Goal: Task Accomplishment & Management: Complete application form

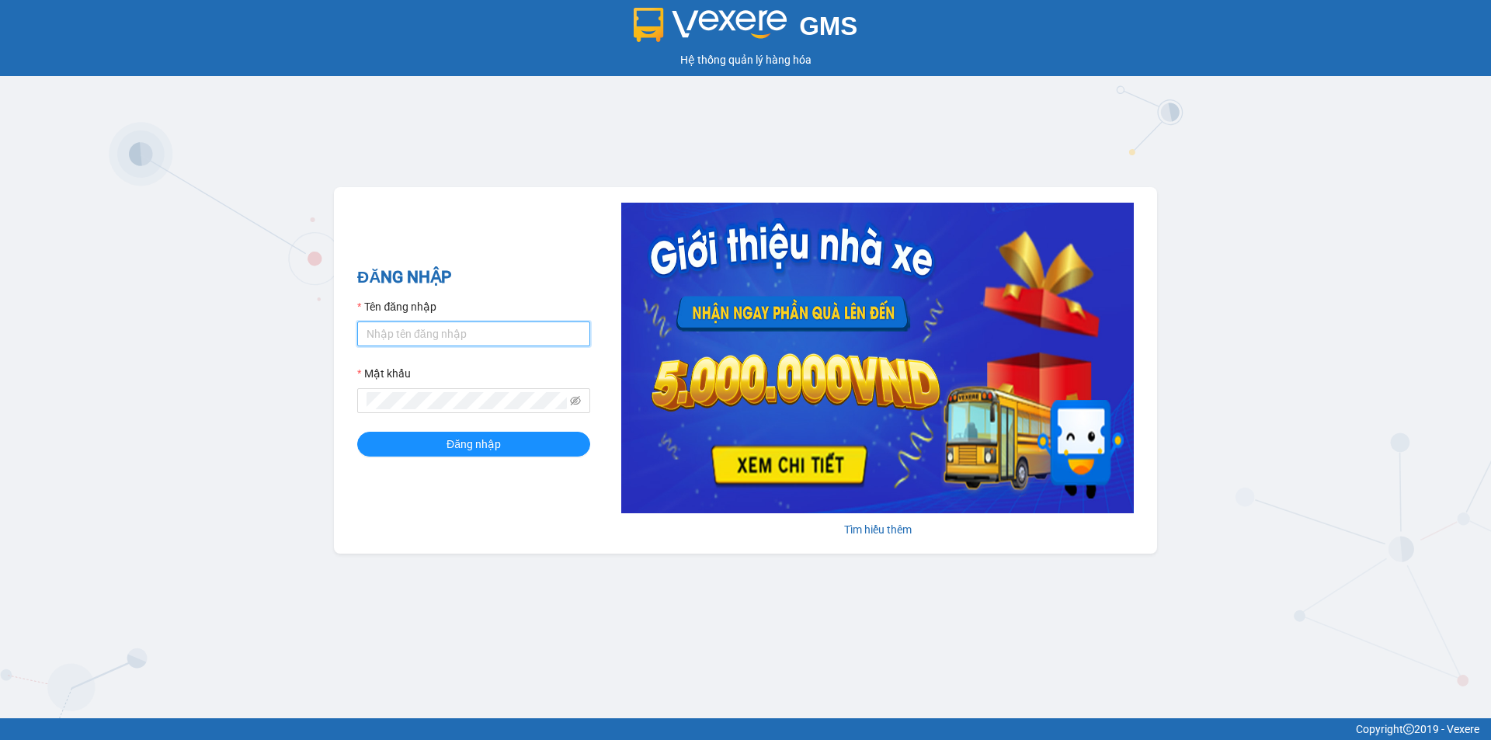
click at [416, 337] on input "Tên đăng nhập" at bounding box center [473, 334] width 233 height 25
type input "[PERSON_NAME].hnqb"
click at [461, 446] on span "Đăng nhập" at bounding box center [474, 444] width 54 height 17
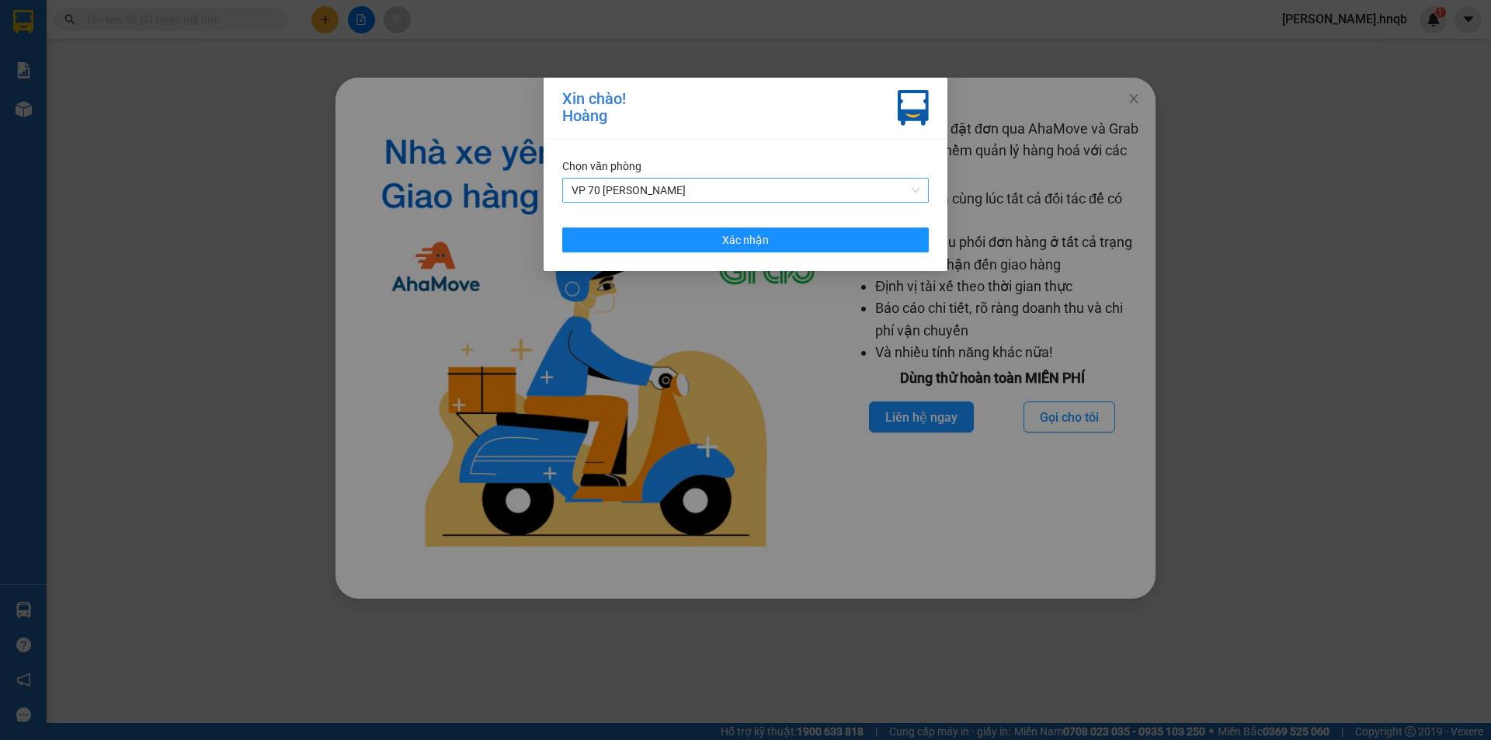
click at [902, 191] on span "VP 70 [PERSON_NAME]" at bounding box center [746, 190] width 348 height 23
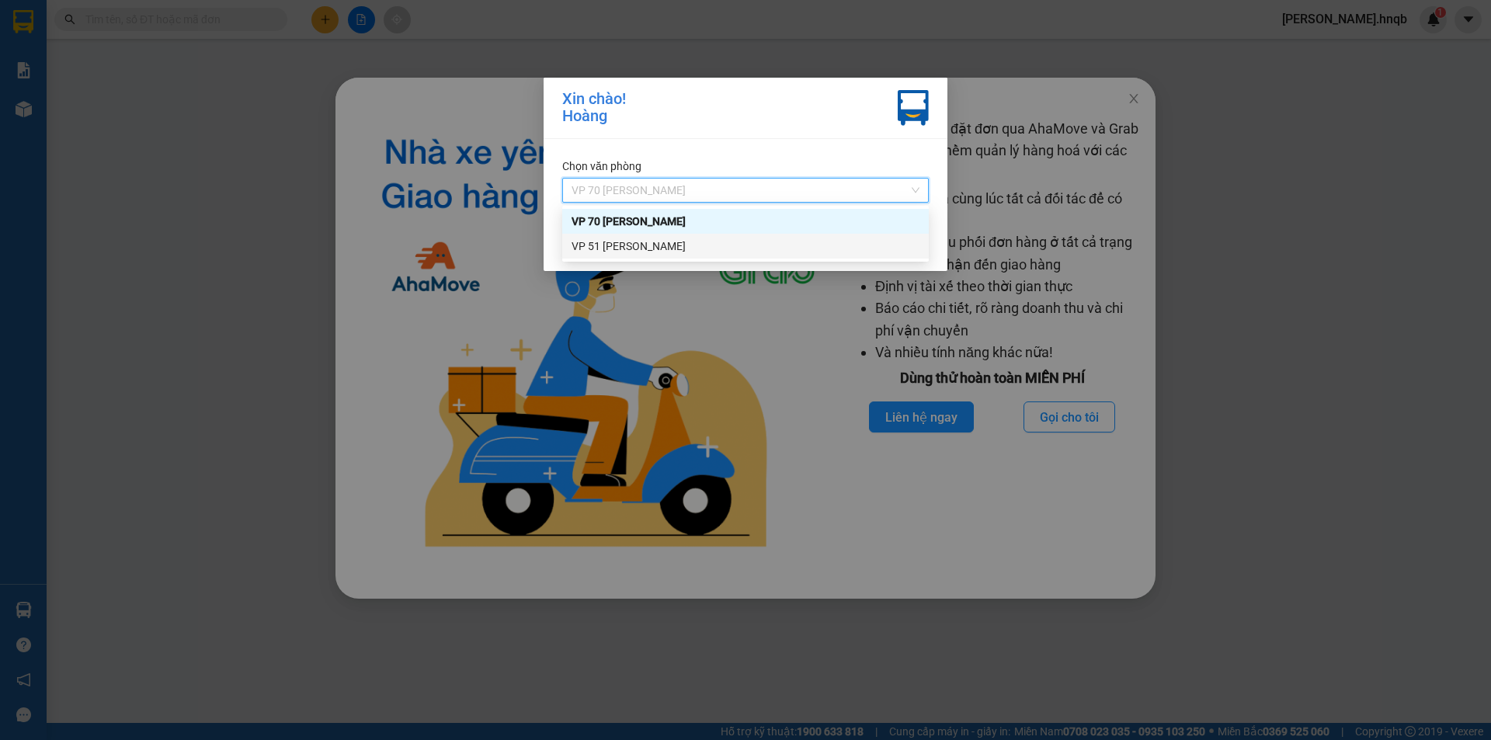
click at [822, 250] on div "VP 51 [GEOGRAPHIC_DATA]" at bounding box center [746, 246] width 348 height 17
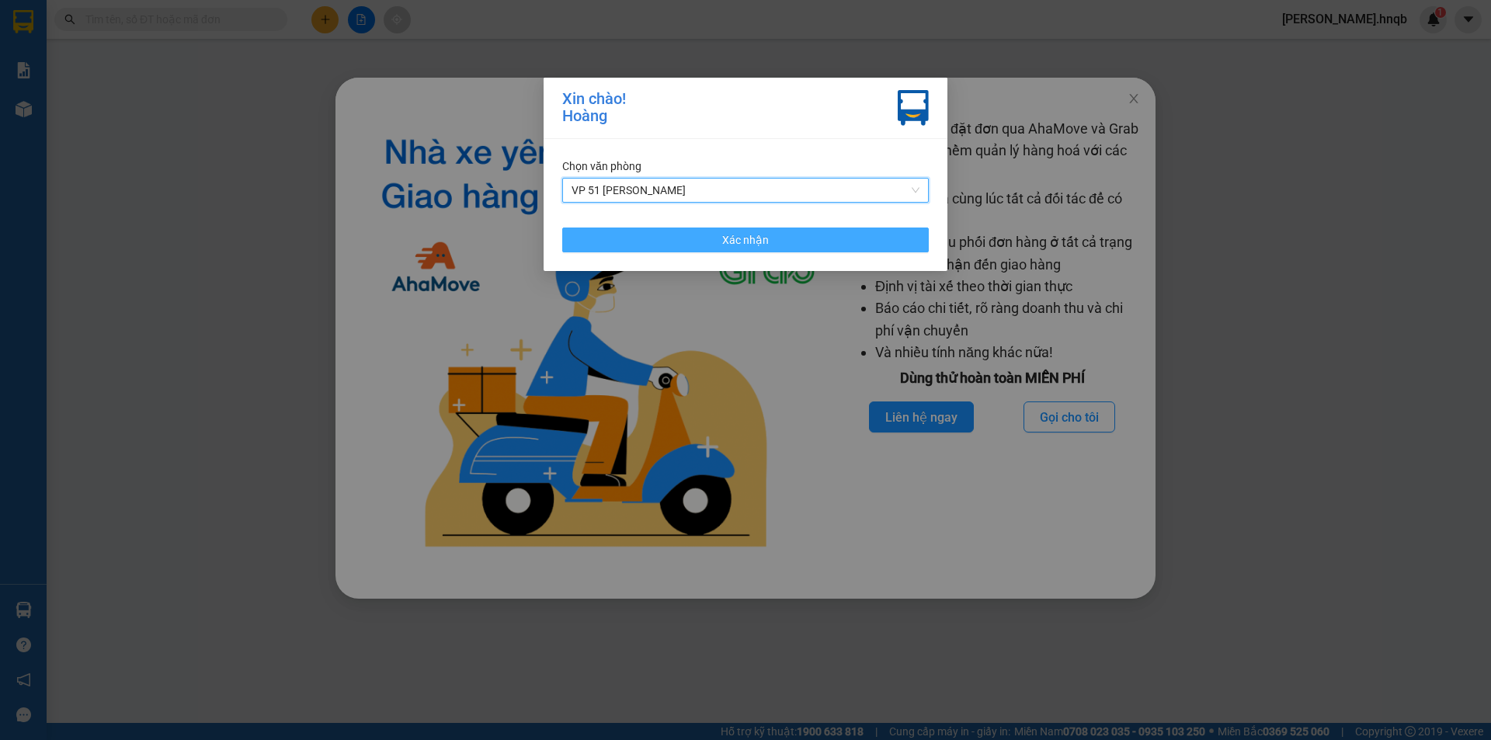
click at [816, 238] on button "Xác nhận" at bounding box center [745, 240] width 367 height 25
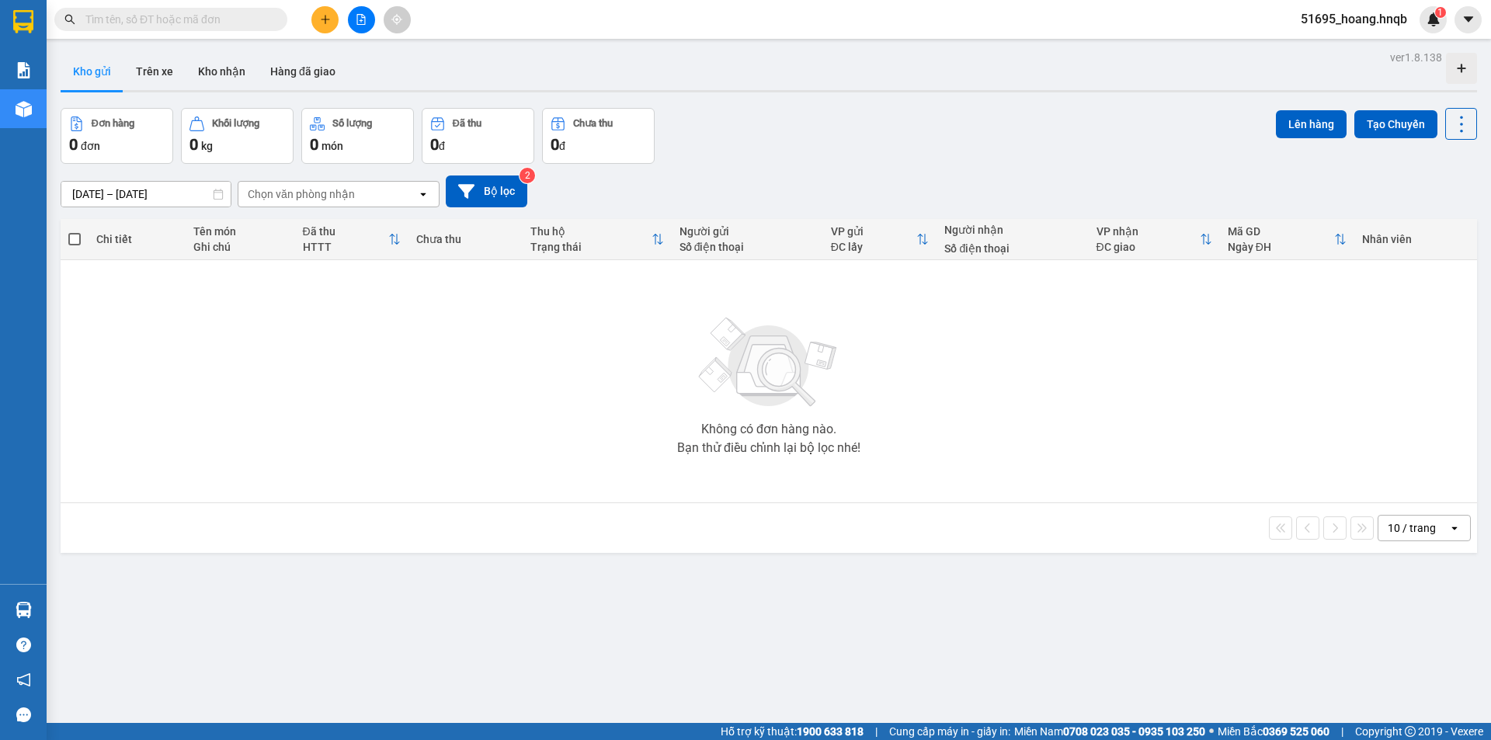
click at [322, 12] on button at bounding box center [324, 19] width 27 height 27
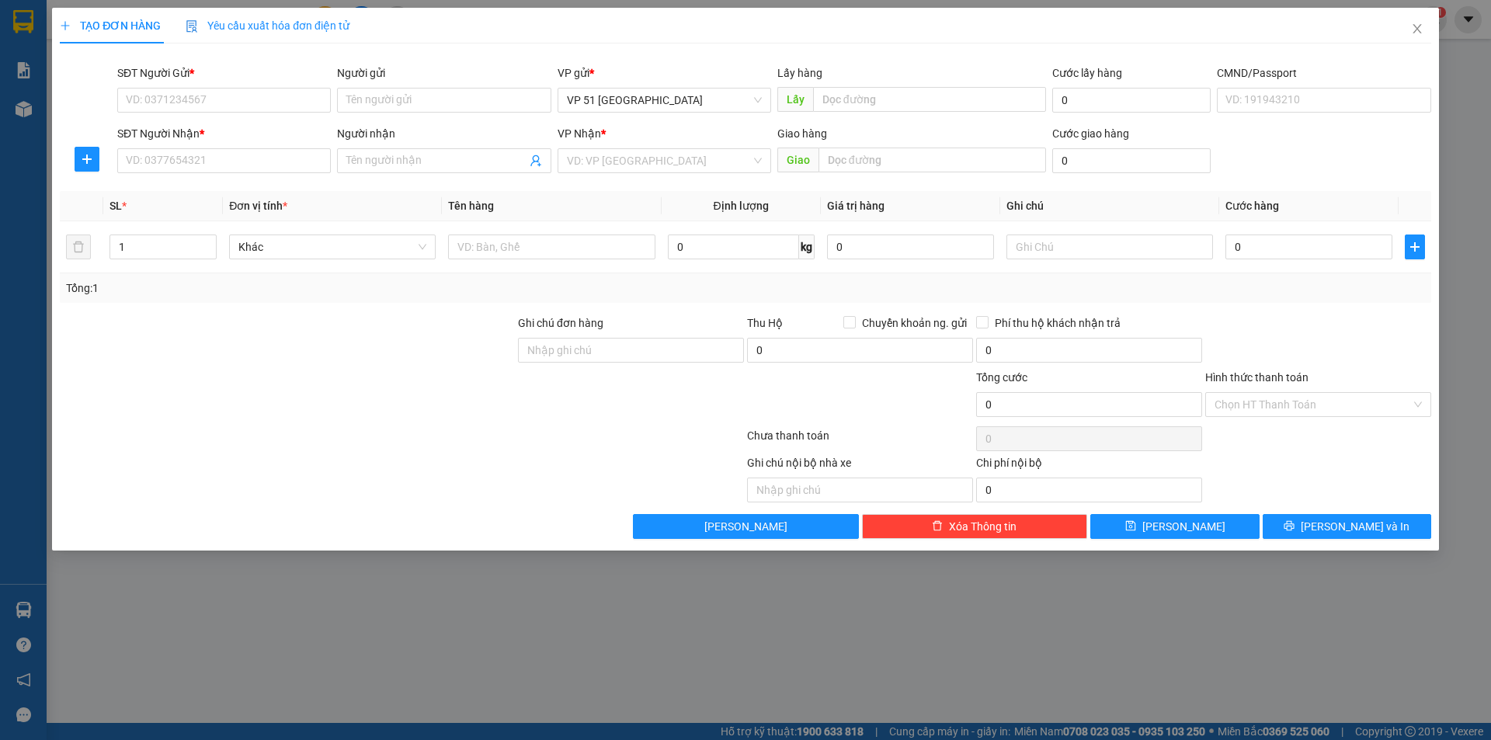
click at [187, 85] on div "SĐT Người Gửi *" at bounding box center [224, 75] width 214 height 23
click at [198, 99] on input "SĐT Người Gửi *" at bounding box center [224, 100] width 214 height 25
click at [192, 144] on div "0775773888 0775773888 - gió" at bounding box center [224, 131] width 214 height 31
click at [192, 134] on body "Kết quả tìm kiếm ( 0 ) Bộ lọc No Data 51695_hoang.hnqb 1 Báo cáo Kho hàng mới H…" at bounding box center [745, 370] width 1491 height 740
click at [204, 148] on input "SĐT Người Nhận *" at bounding box center [224, 160] width 214 height 25
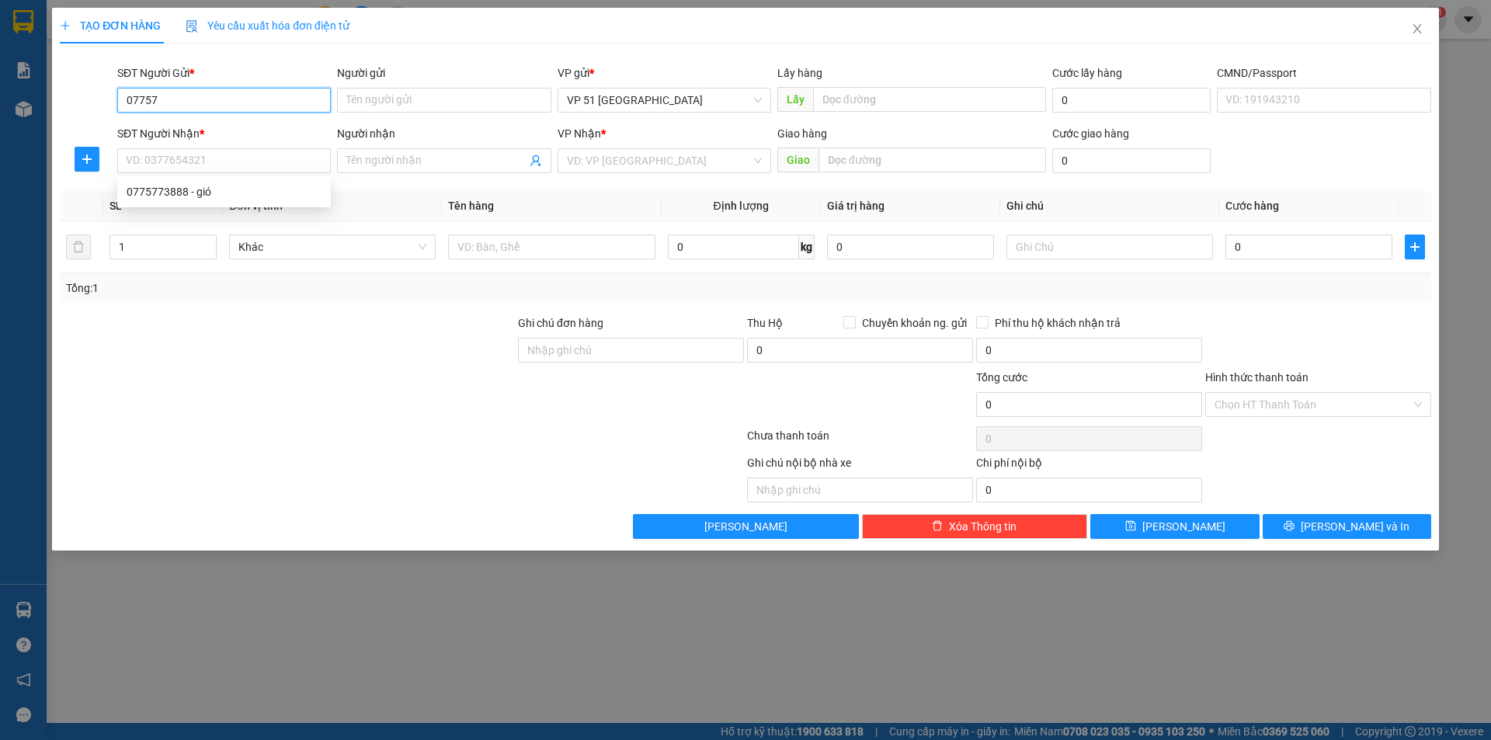
click at [199, 95] on input "07757" at bounding box center [224, 100] width 214 height 25
click at [199, 127] on div "0775773888 - gió" at bounding box center [224, 131] width 195 height 17
type input "0775773888"
type input "gió"
type input "tại vp"
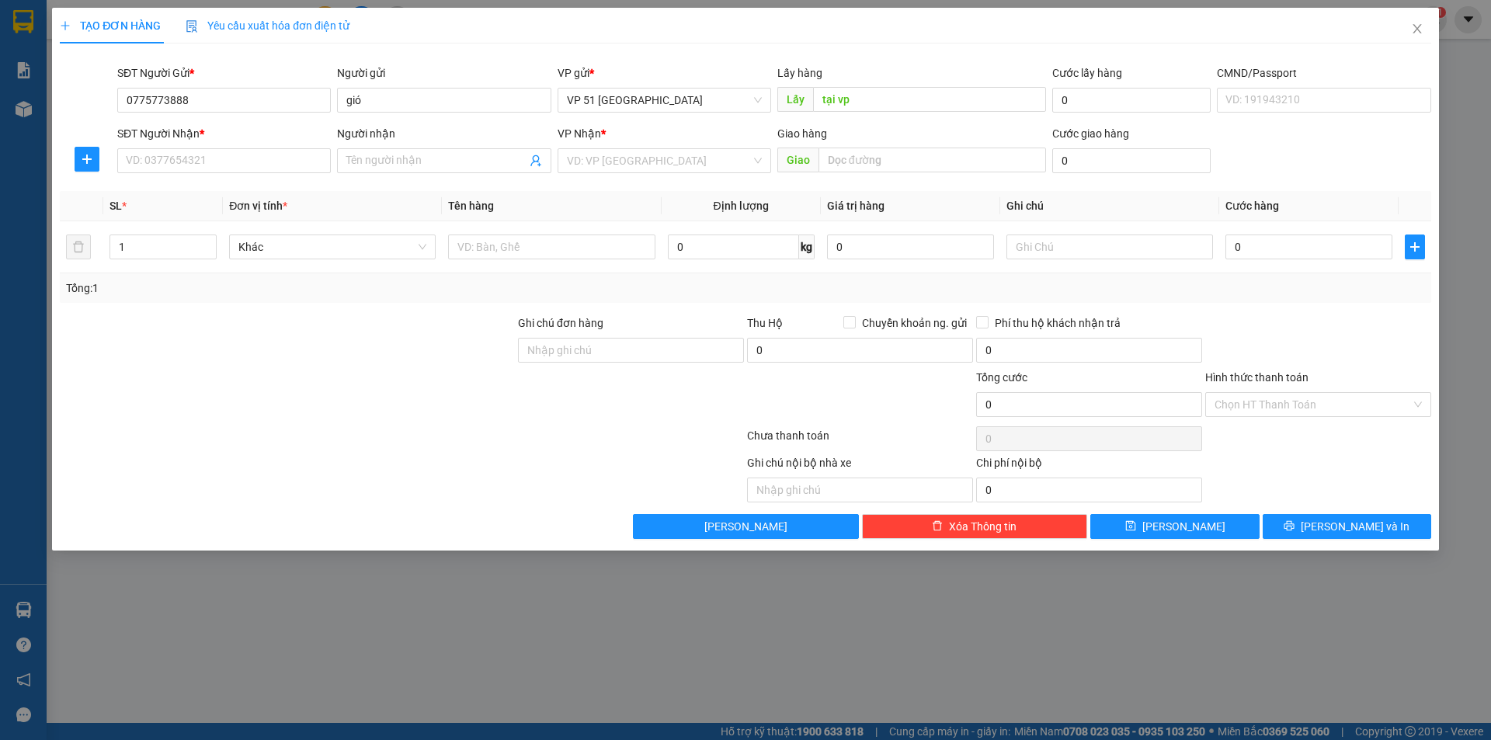
click at [193, 144] on div "SĐT Người Nhận *" at bounding box center [224, 136] width 214 height 23
click at [193, 155] on input "SĐT Người Nhận *" at bounding box center [224, 160] width 214 height 25
click at [192, 180] on div "0775773888 - gió" at bounding box center [224, 191] width 214 height 25
type input "0775773888"
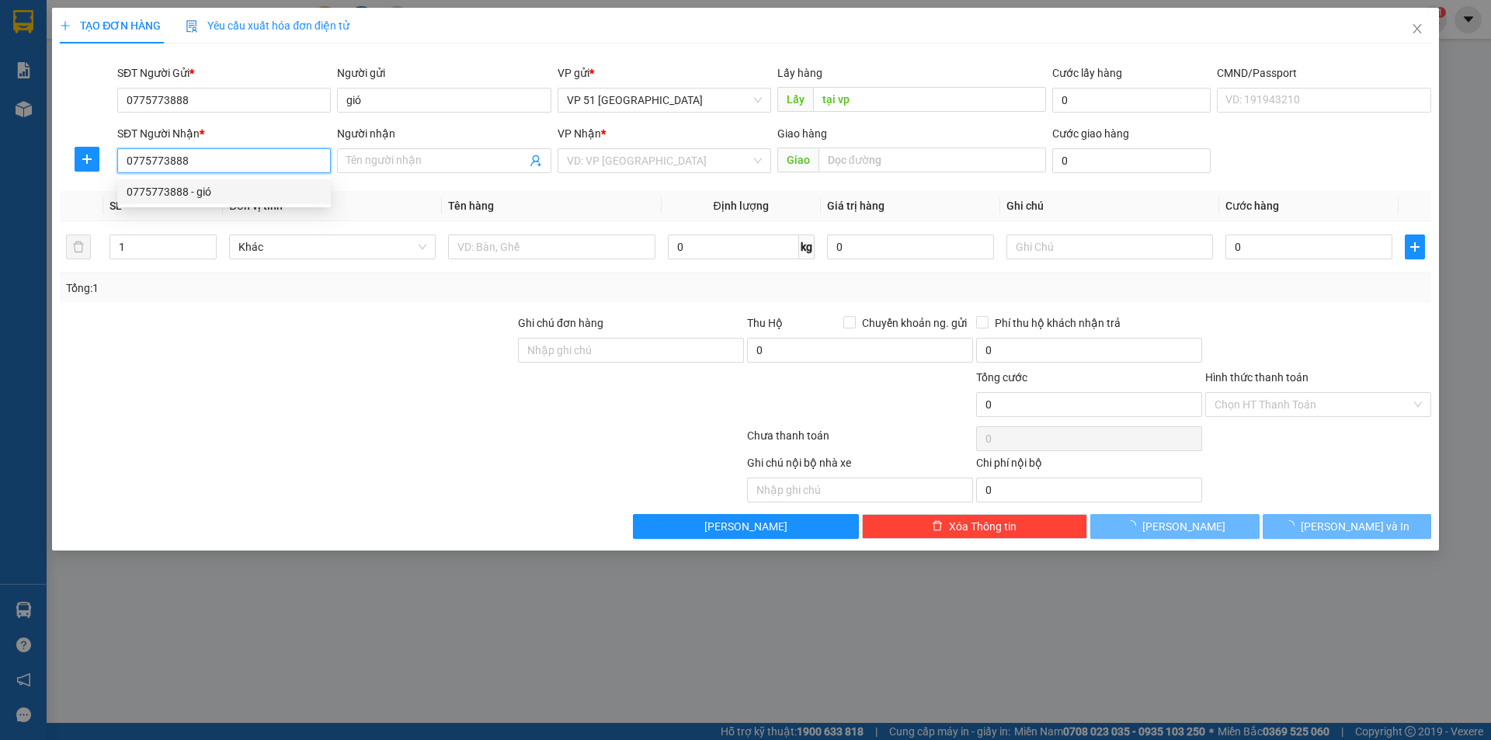
type input "gió"
type input "vp ba đồn"
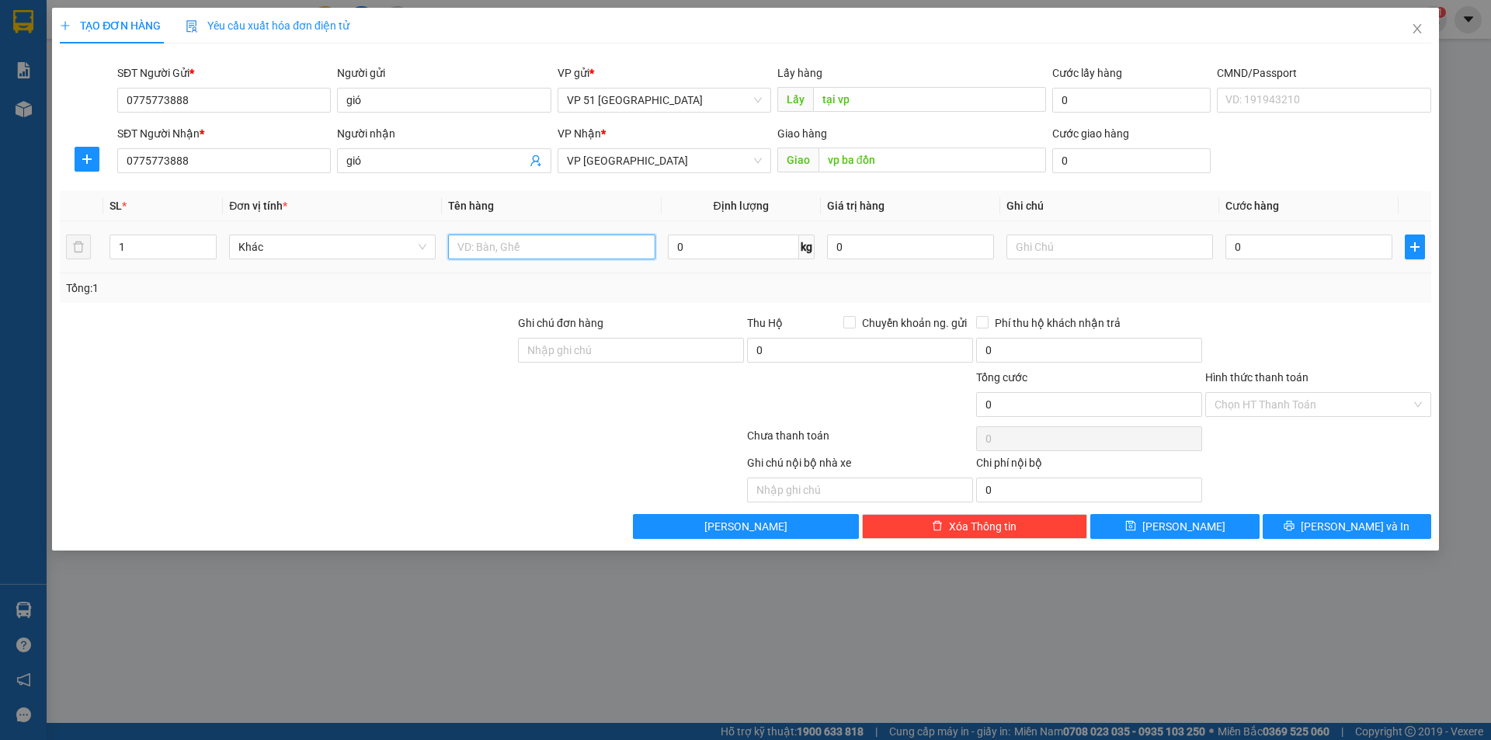
click at [468, 246] on input "text" at bounding box center [551, 247] width 207 height 25
type input "anh cuoi"
click at [1247, 245] on input "0" at bounding box center [1309, 247] width 167 height 25
type input "1"
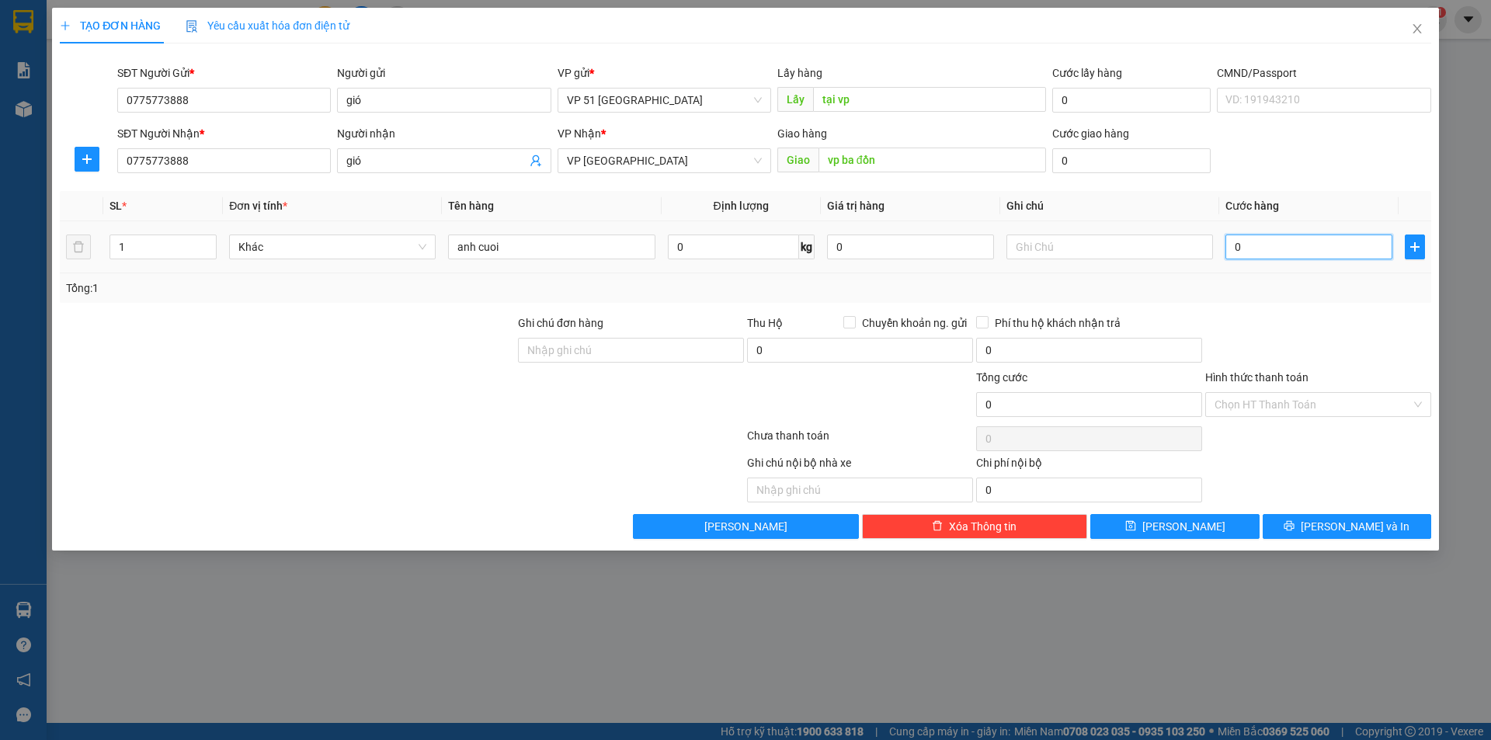
type input "1"
type input "12"
type input "120"
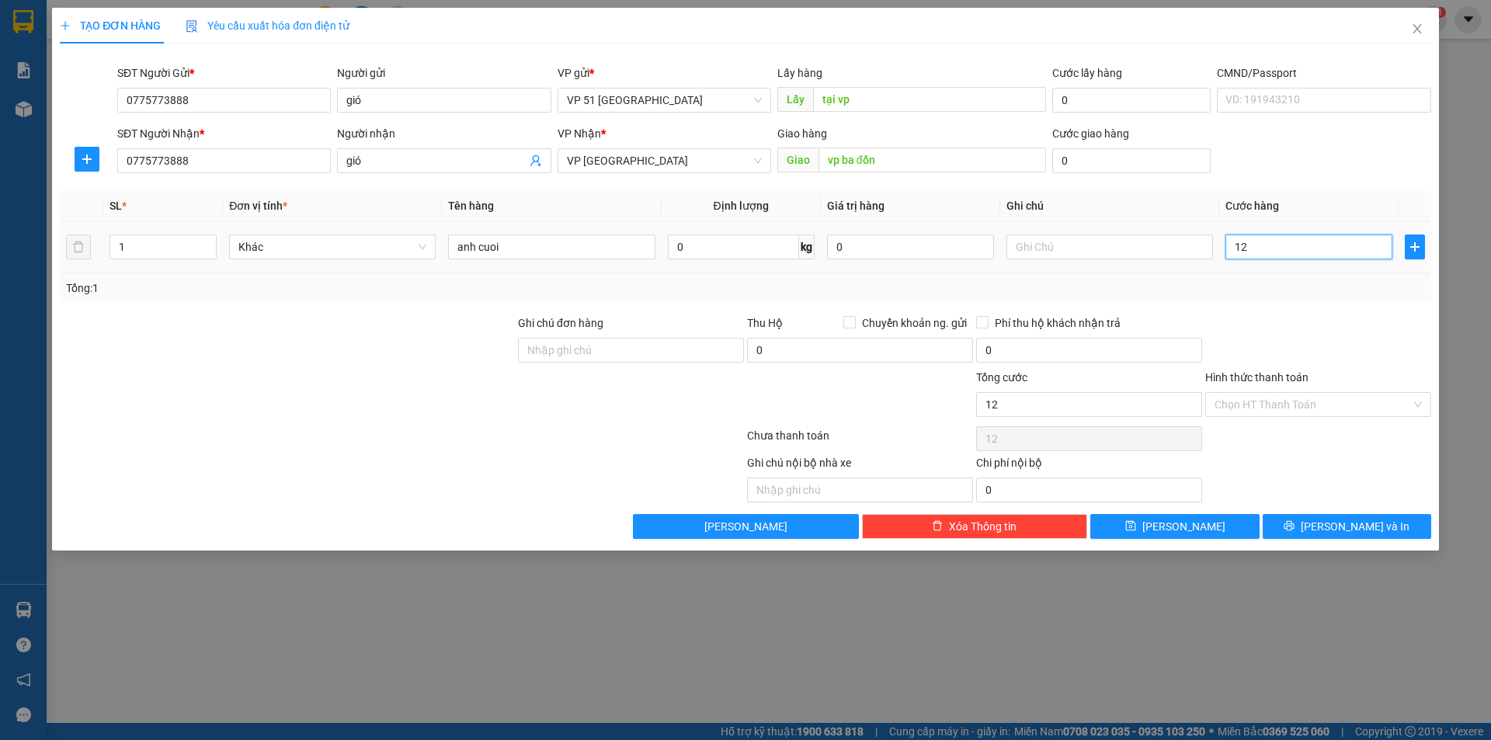
type input "120"
type input "1.200"
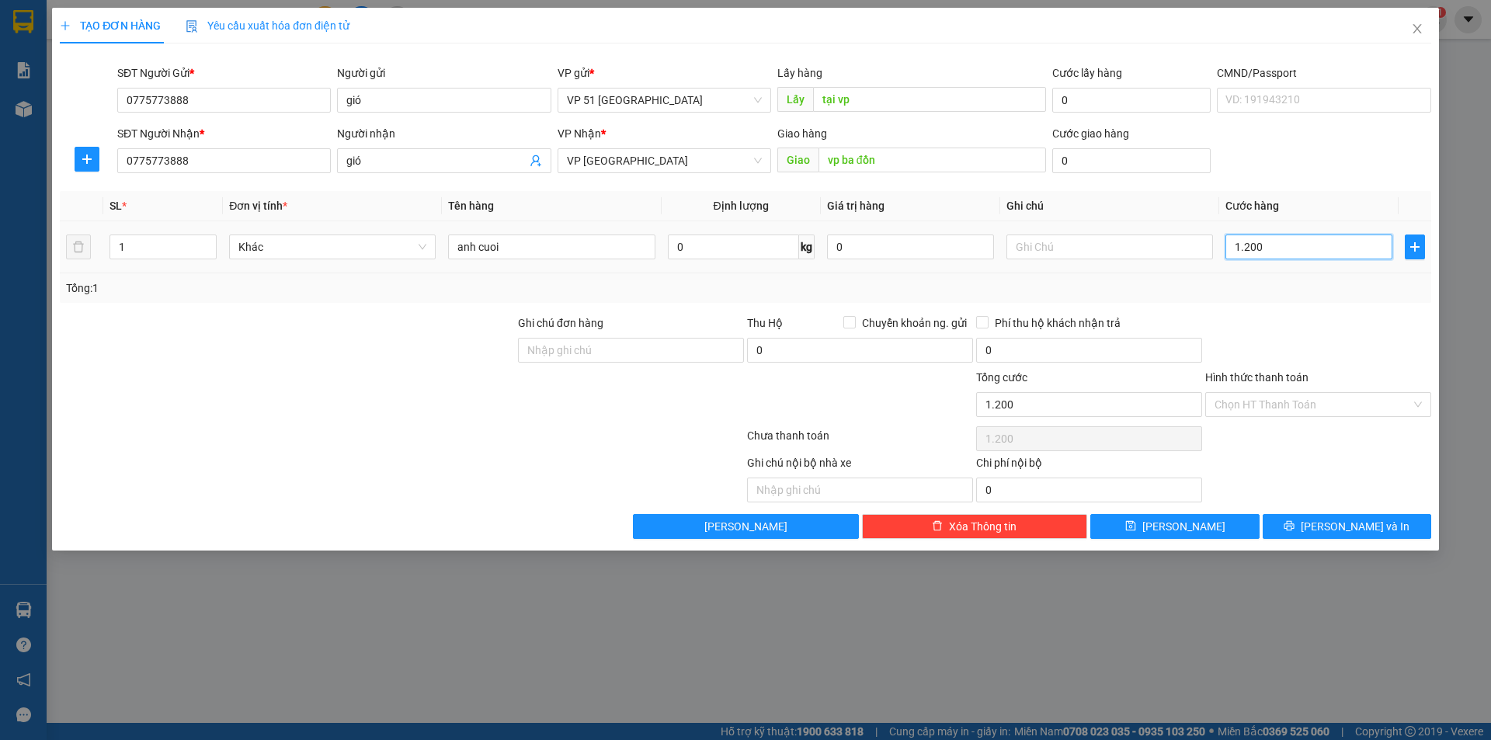
type input "12.000"
type input "120.000"
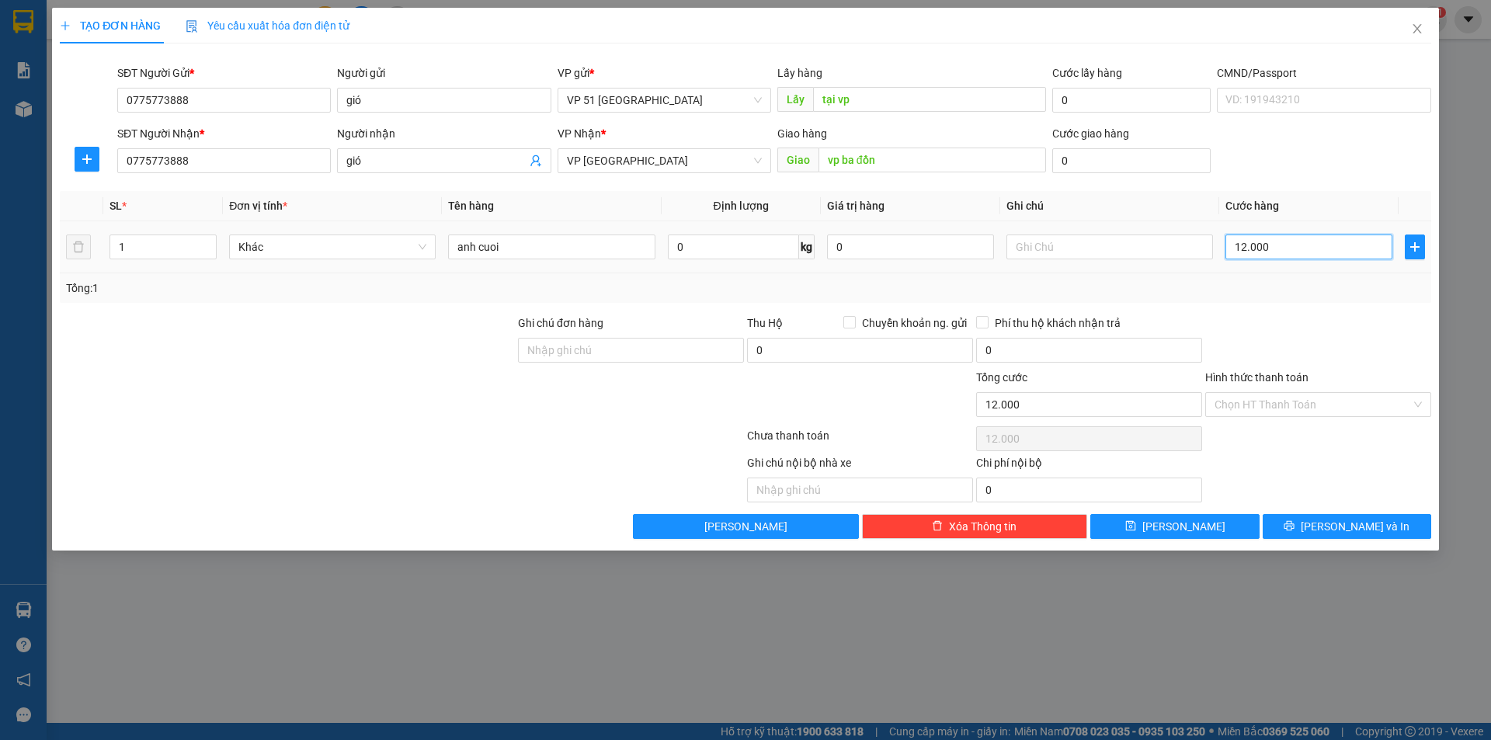
type input "120.000"
click at [704, 333] on div "Ghi chú đơn hàng" at bounding box center [631, 326] width 226 height 23
click at [702, 347] on input "Ghi chú đơn hàng" at bounding box center [631, 350] width 226 height 25
type input "Chưa thanh toán cước"
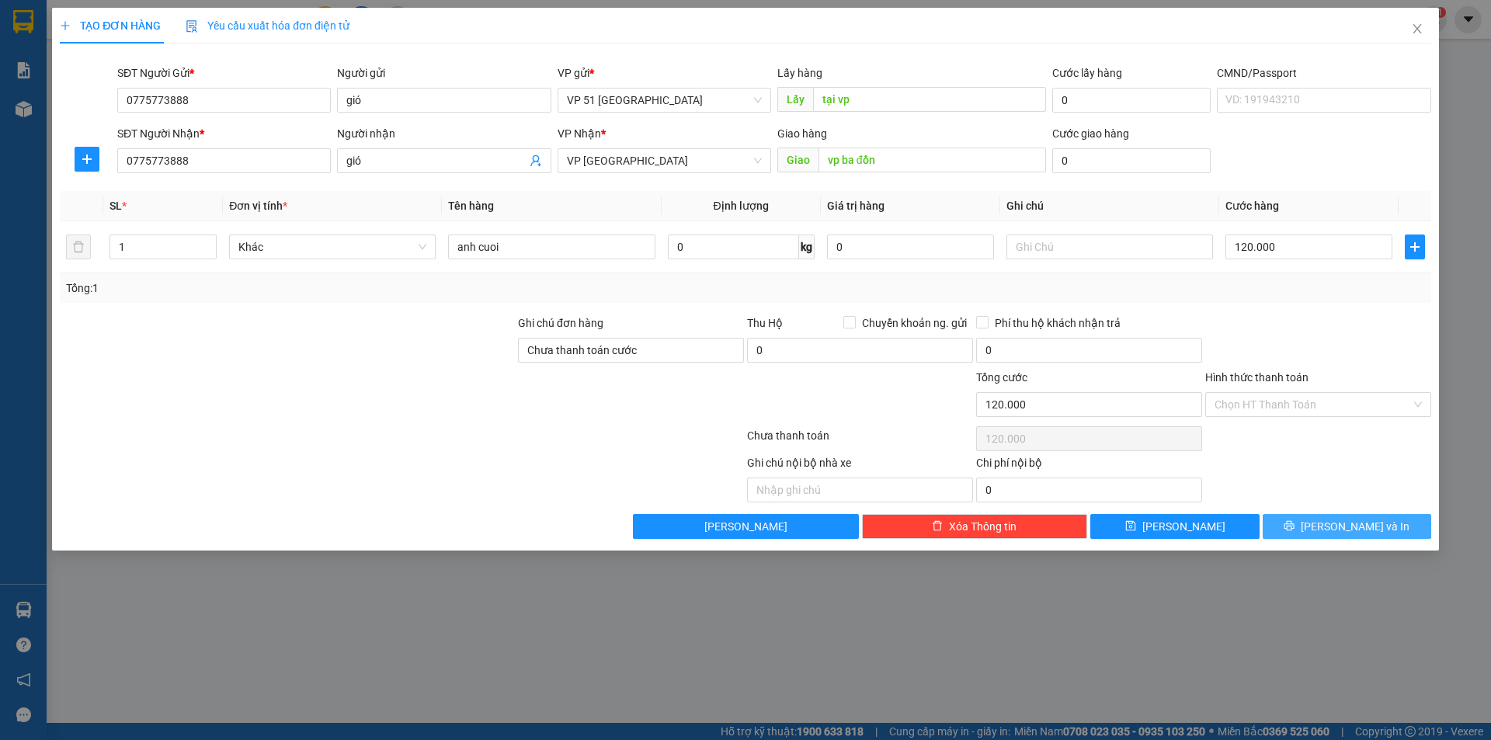
click at [1316, 536] on button "[PERSON_NAME] và In" at bounding box center [1347, 526] width 169 height 25
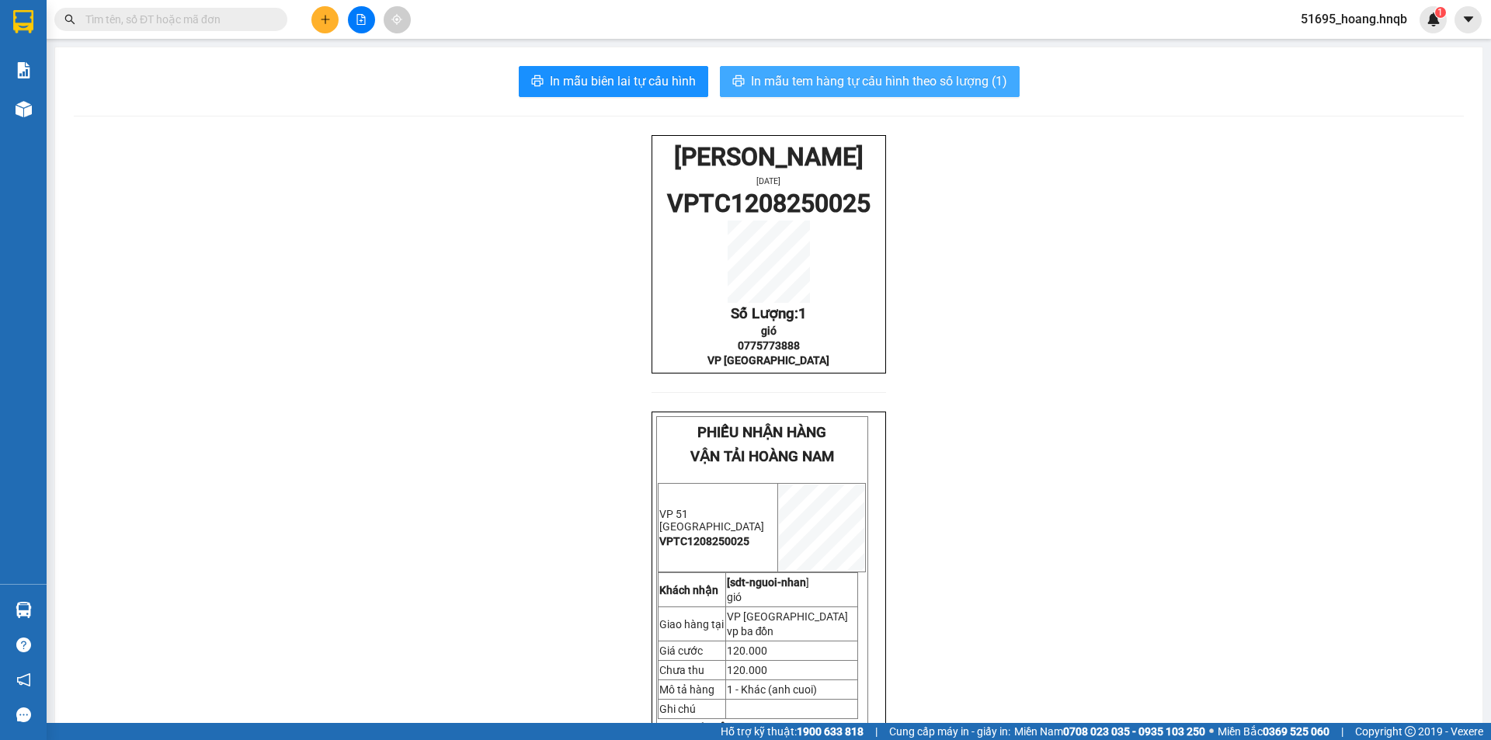
click at [789, 80] on span "In mẫu tem hàng tự cấu hình theo số lượng (1)" at bounding box center [879, 80] width 256 height 19
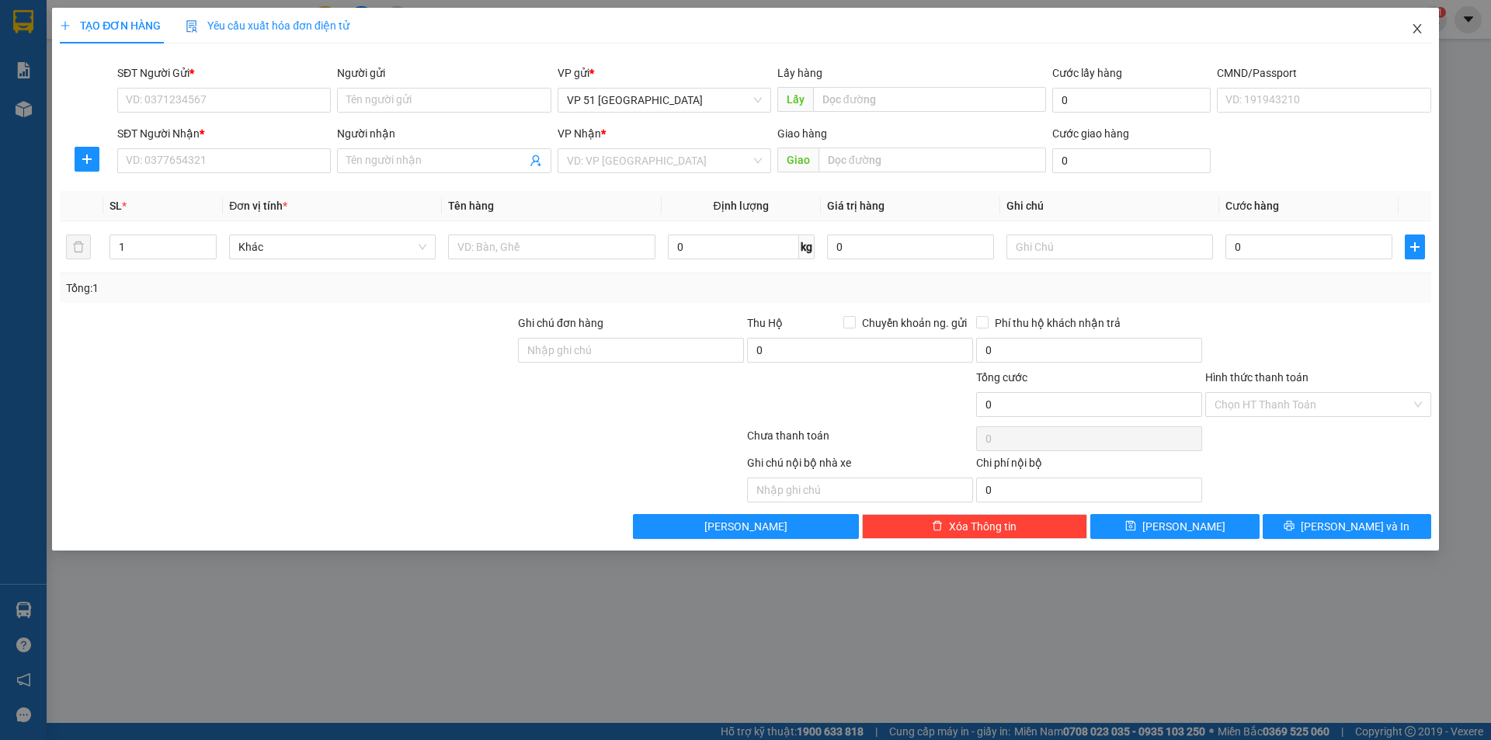
click at [1429, 26] on span "Close" at bounding box center [1417, 29] width 43 height 43
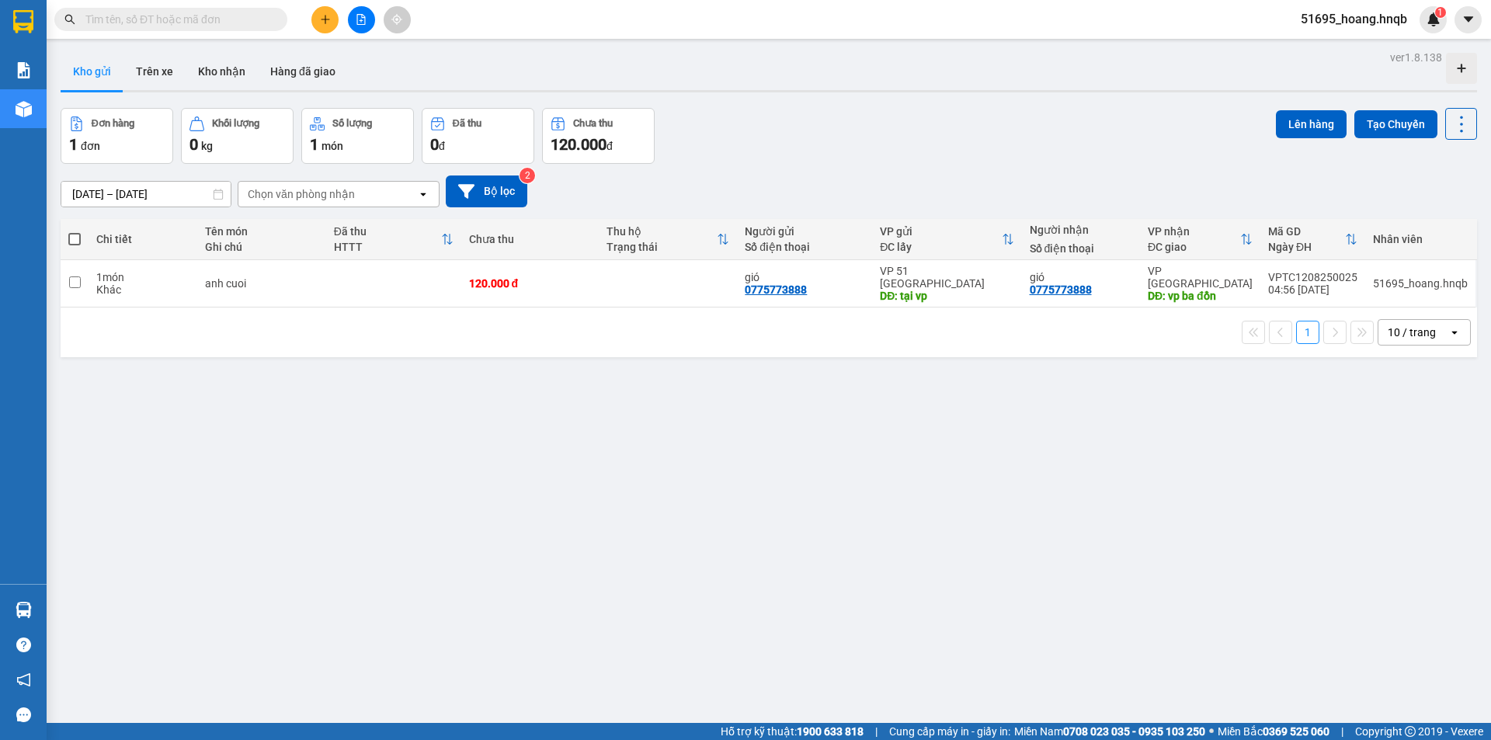
click at [324, 22] on icon "plus" at bounding box center [325, 19] width 11 height 11
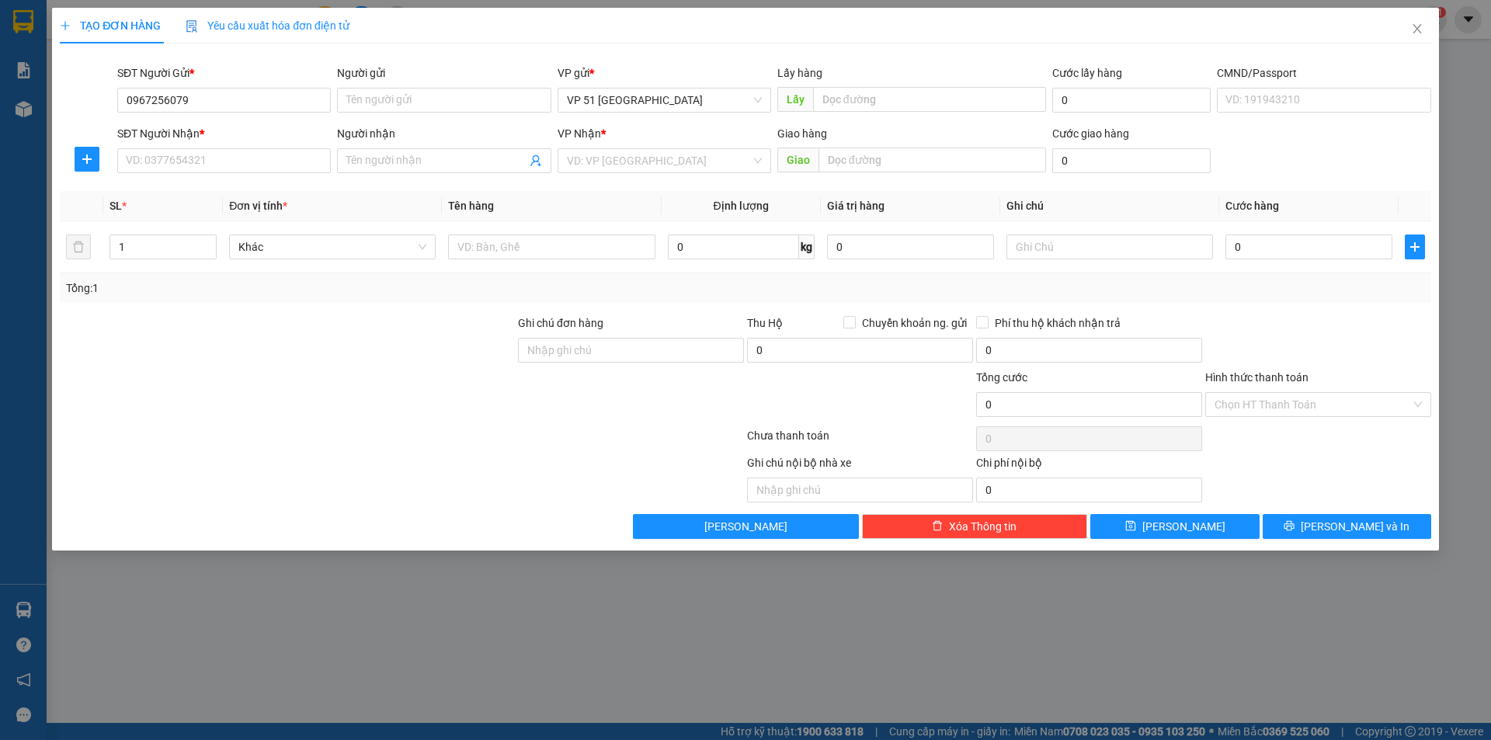
click at [450, 85] on div "Người gửi" at bounding box center [444, 75] width 214 height 23
click at [259, 96] on input "0967256079" at bounding box center [224, 100] width 214 height 25
type input "0967256079"
click at [395, 101] on input "Người gửi" at bounding box center [444, 100] width 214 height 25
type input "cua"
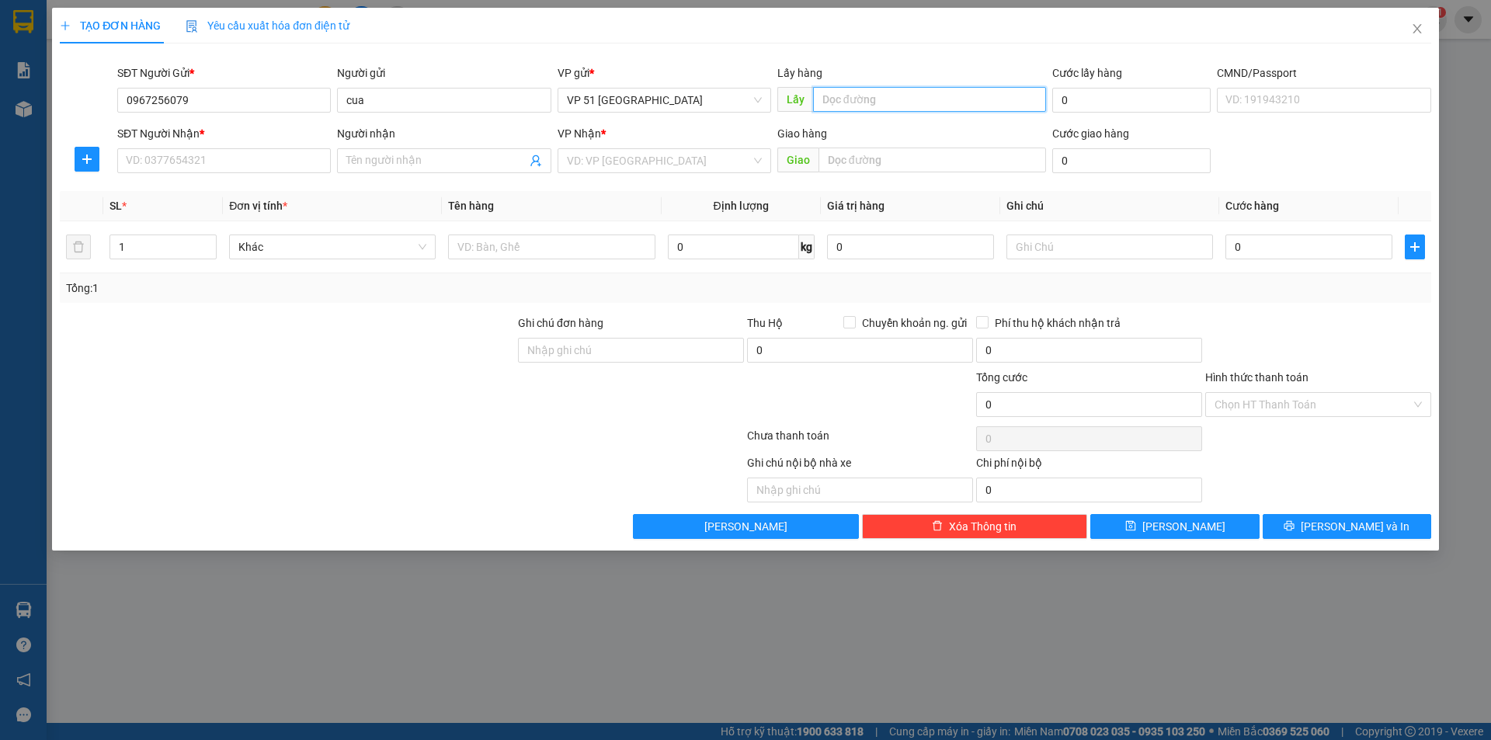
click at [862, 89] on input "text" at bounding box center [929, 99] width 233 height 25
type input "r"
type input "tai vo"
click at [259, 163] on input "SĐT Người Nhận *" at bounding box center [224, 160] width 214 height 25
type input "0369431565"
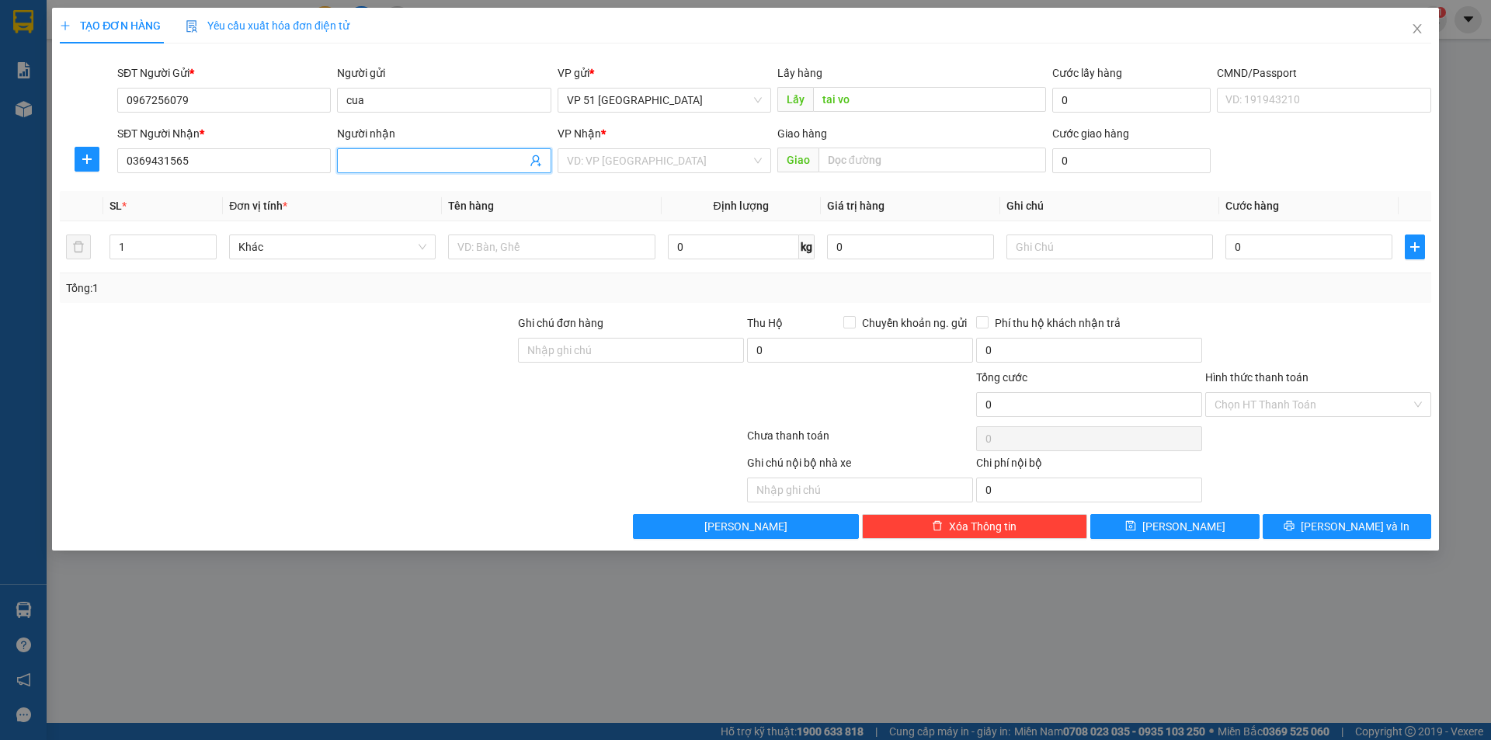
click at [440, 151] on span at bounding box center [444, 160] width 214 height 25
type input "ba me"
click at [638, 165] on input "search" at bounding box center [659, 160] width 184 height 23
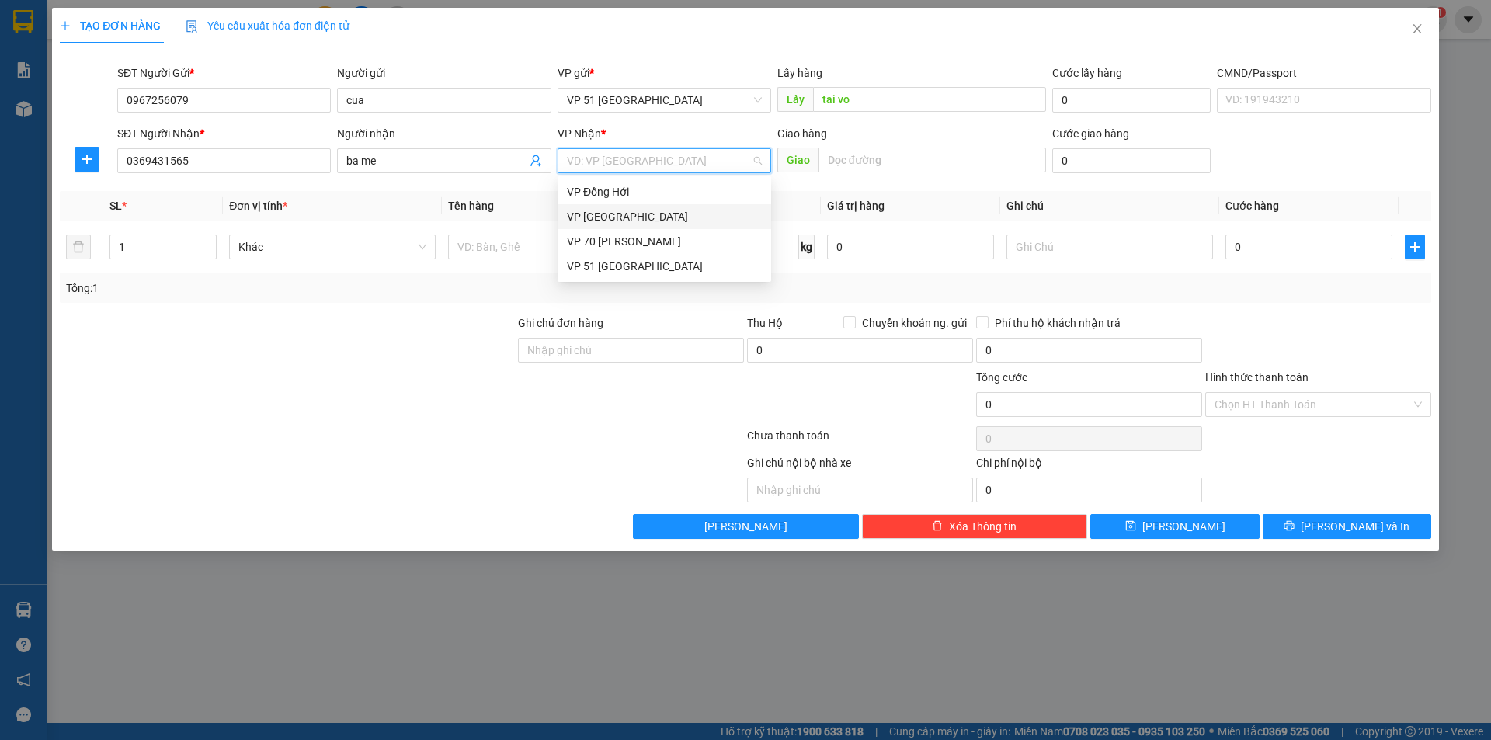
click at [665, 216] on div "VP [GEOGRAPHIC_DATA]" at bounding box center [664, 216] width 195 height 17
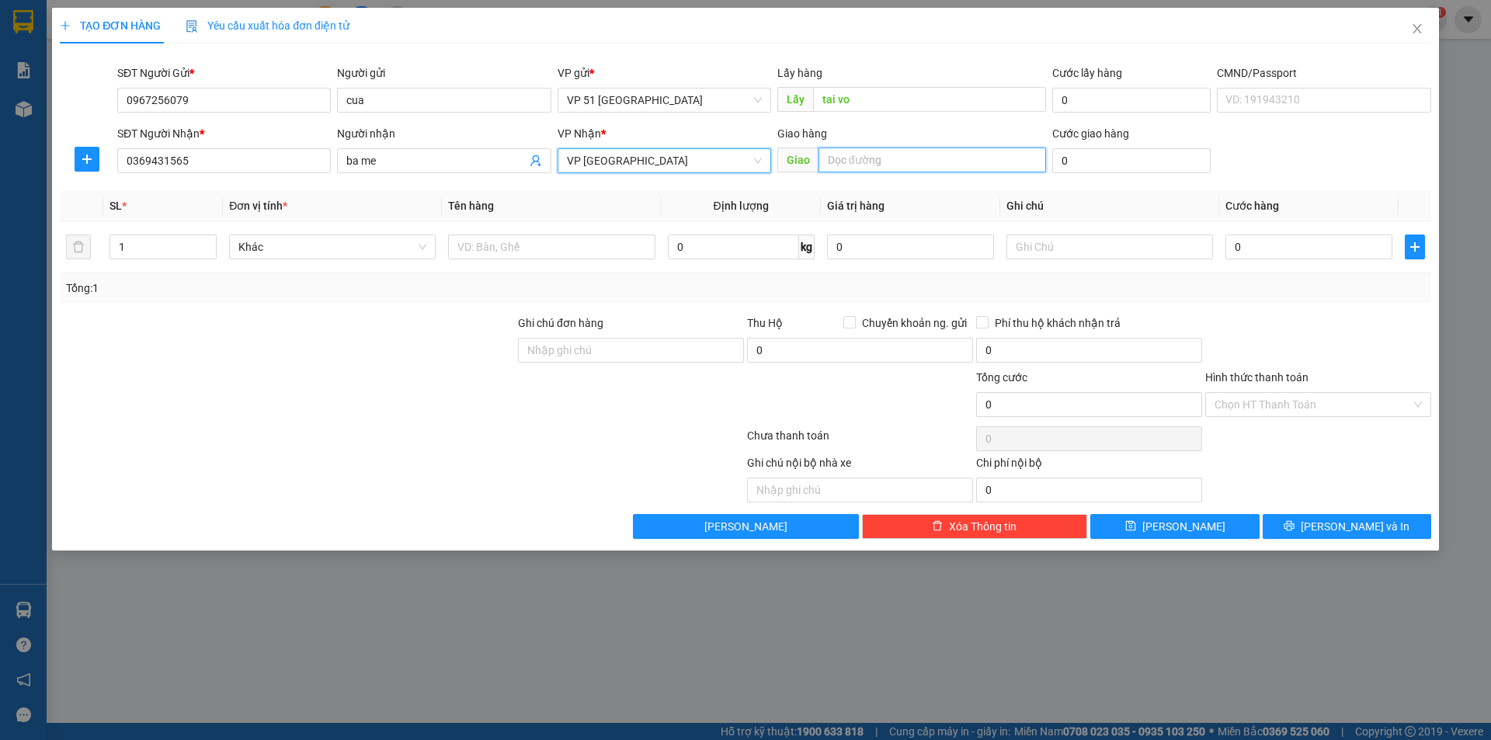
click at [852, 163] on input "text" at bounding box center [933, 160] width 228 height 25
click at [663, 166] on span "VP [GEOGRAPHIC_DATA]" at bounding box center [664, 160] width 195 height 23
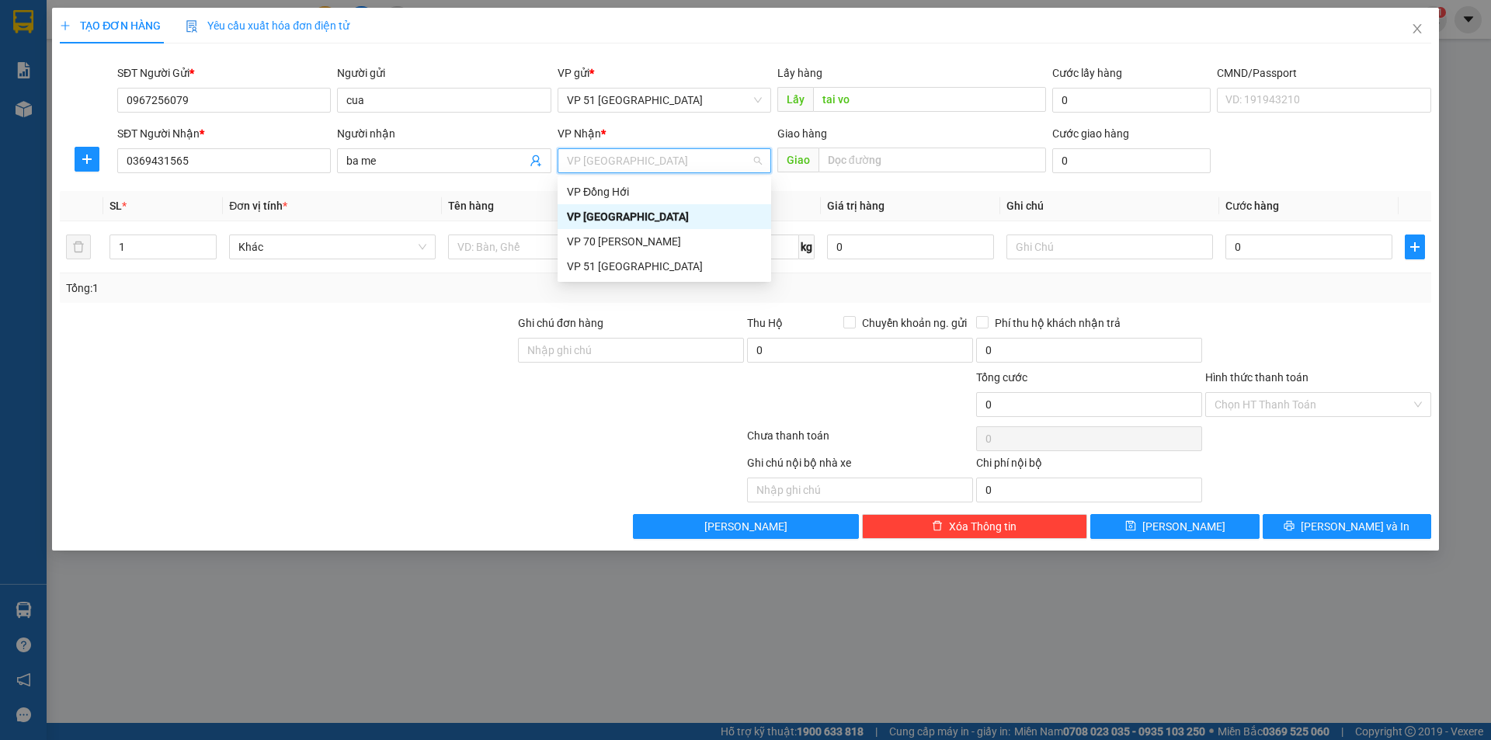
click at [801, 153] on span "Giao" at bounding box center [798, 160] width 41 height 25
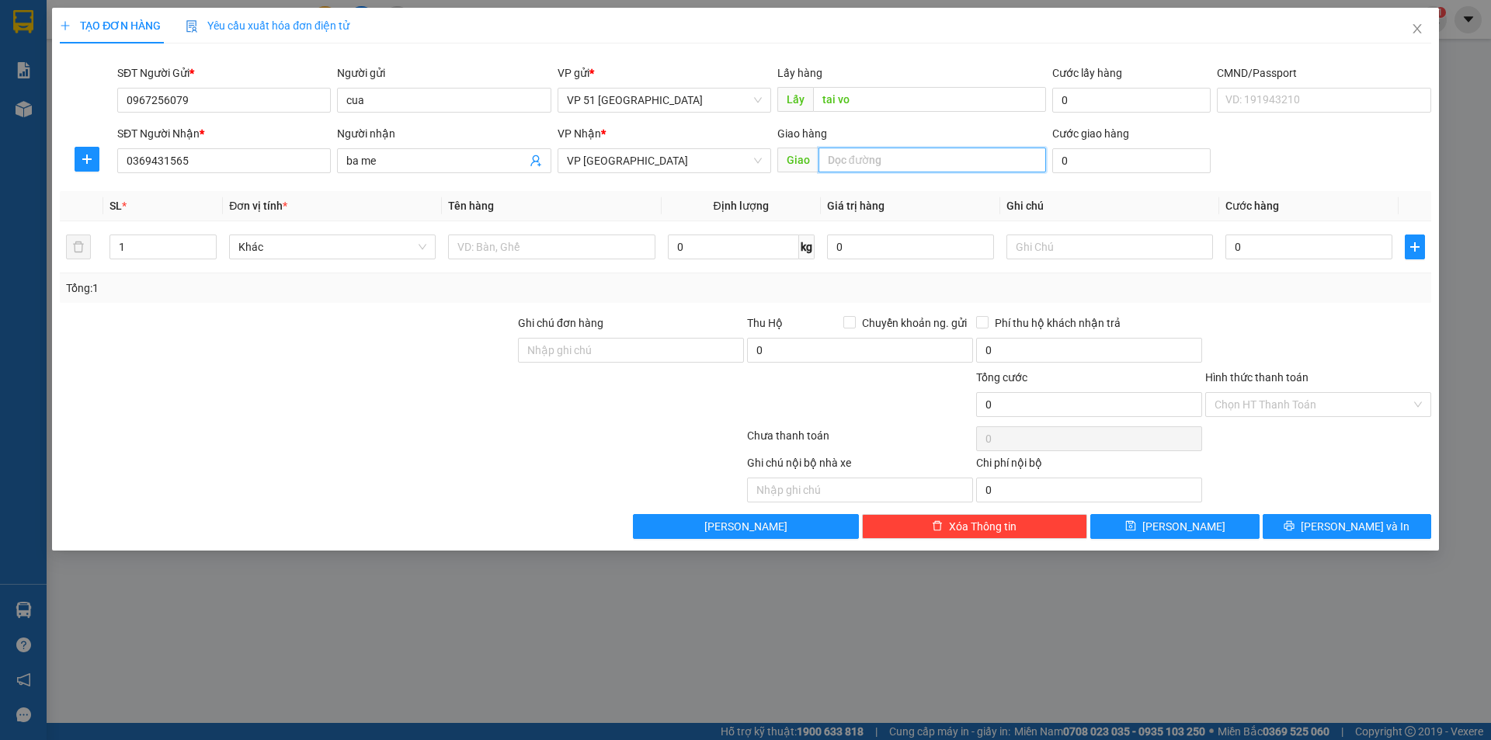
click at [854, 148] on input "text" at bounding box center [933, 160] width 228 height 25
type input "cha"
click at [1259, 253] on input "0" at bounding box center [1309, 247] width 167 height 25
type input "6"
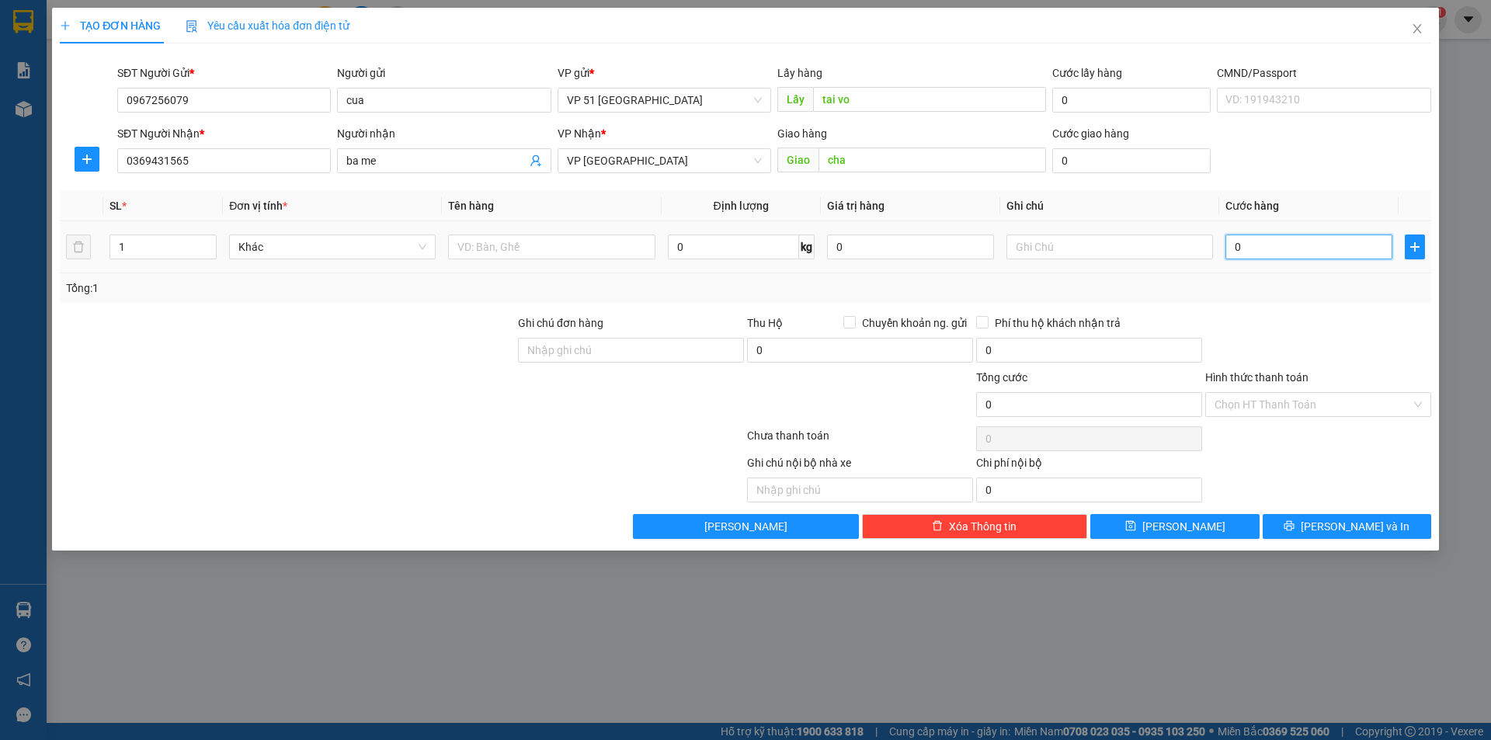
type input "6"
type input "60"
type input "600"
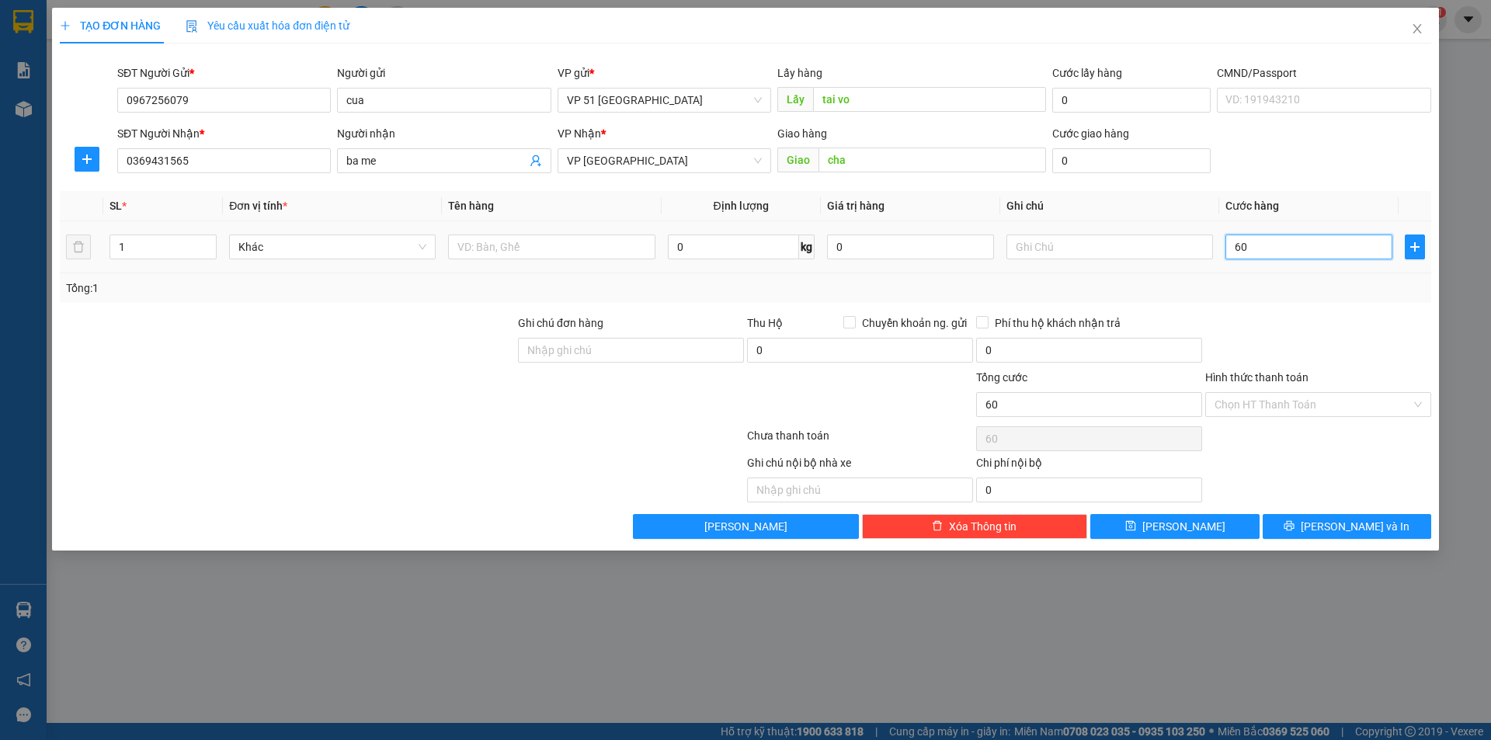
type input "600"
type input "6.000"
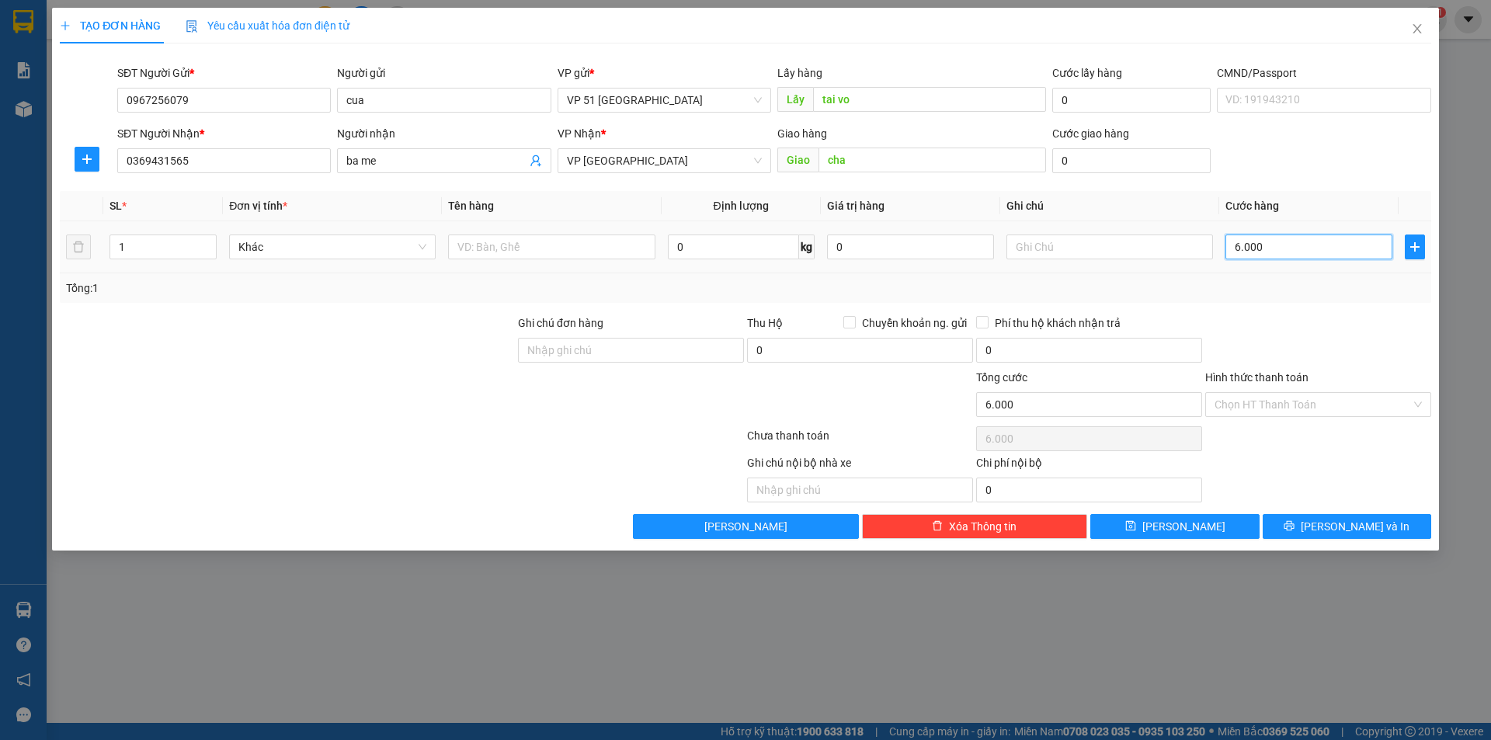
type input "60.000"
click at [1296, 388] on div "Hình thức thanh toán" at bounding box center [1318, 380] width 226 height 23
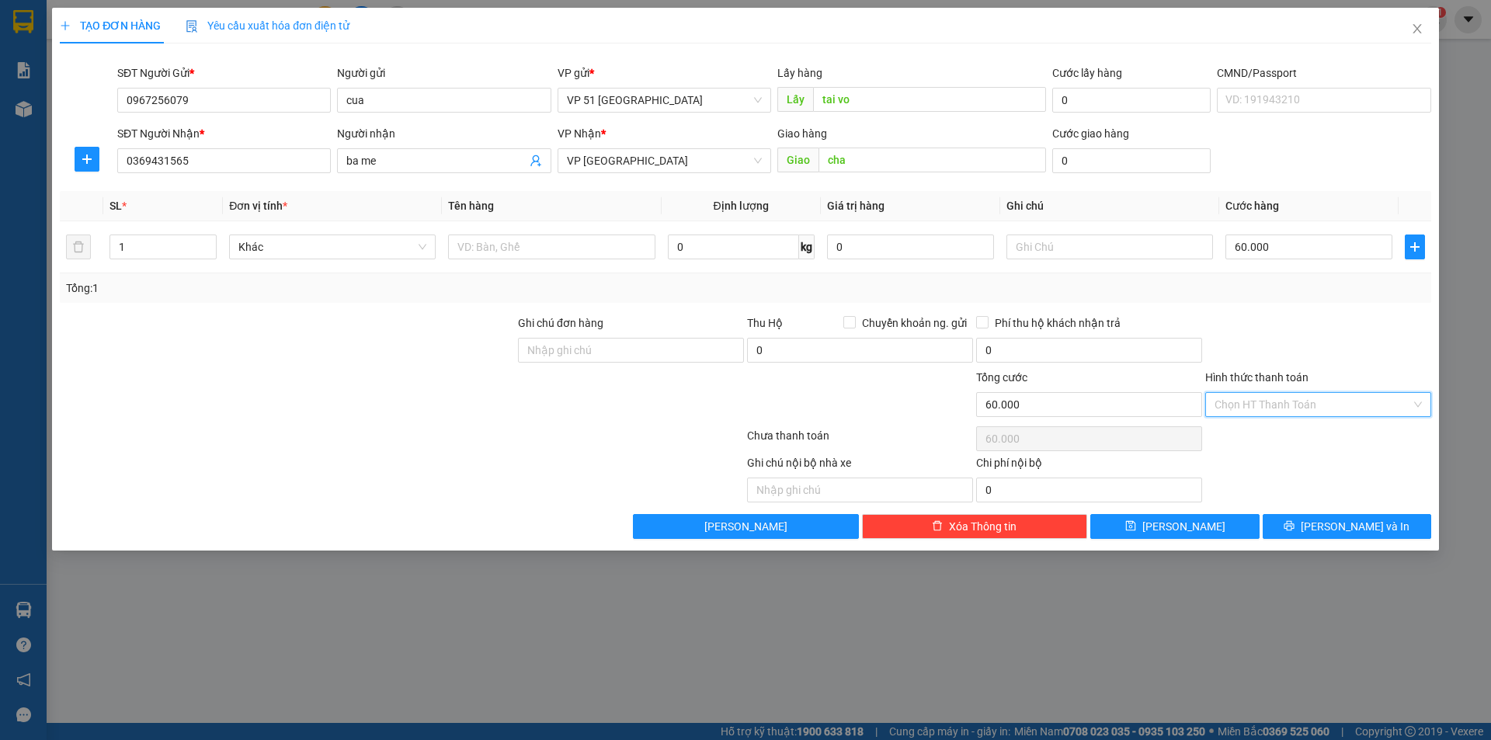
click at [1299, 402] on input "Hình thức thanh toán" at bounding box center [1313, 404] width 197 height 23
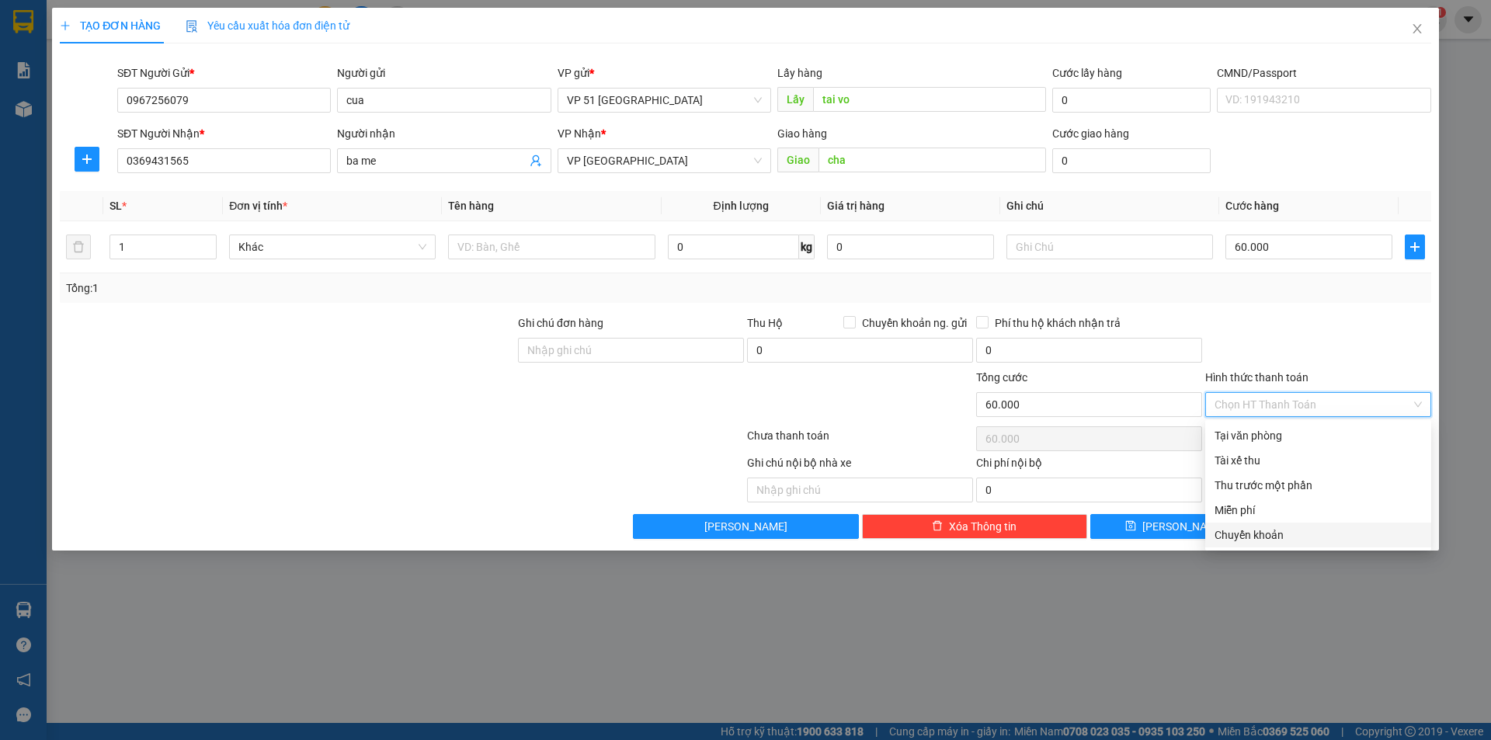
click at [1292, 533] on div "Chuyển khoản" at bounding box center [1318, 535] width 207 height 17
type input "0"
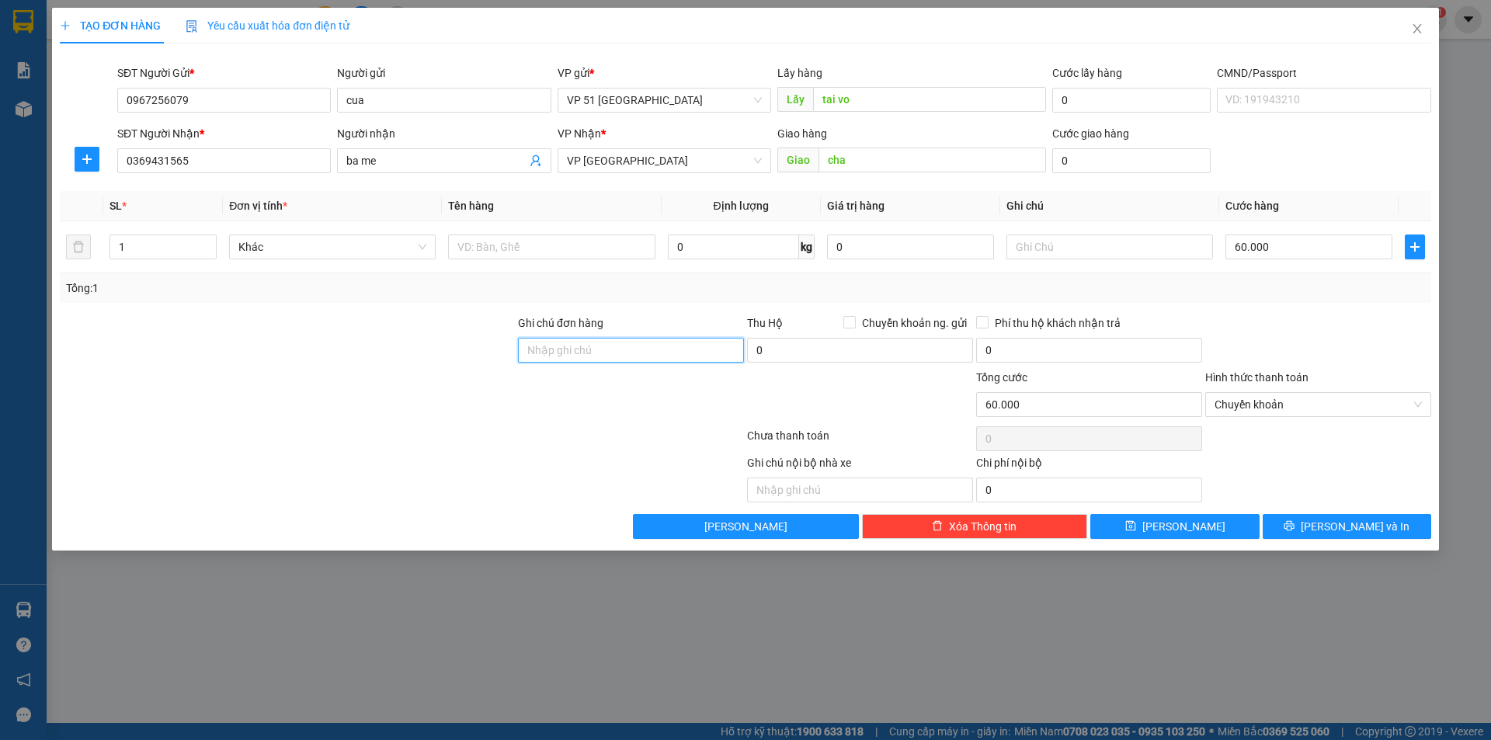
click at [663, 359] on input "Ghi chú đơn hàng" at bounding box center [631, 350] width 226 height 25
type input "đã thanh toán ck"
click at [1051, 241] on input "text" at bounding box center [1110, 247] width 207 height 25
click at [593, 252] on input "text" at bounding box center [551, 247] width 207 height 25
click at [910, 161] on input "cha" at bounding box center [933, 160] width 228 height 25
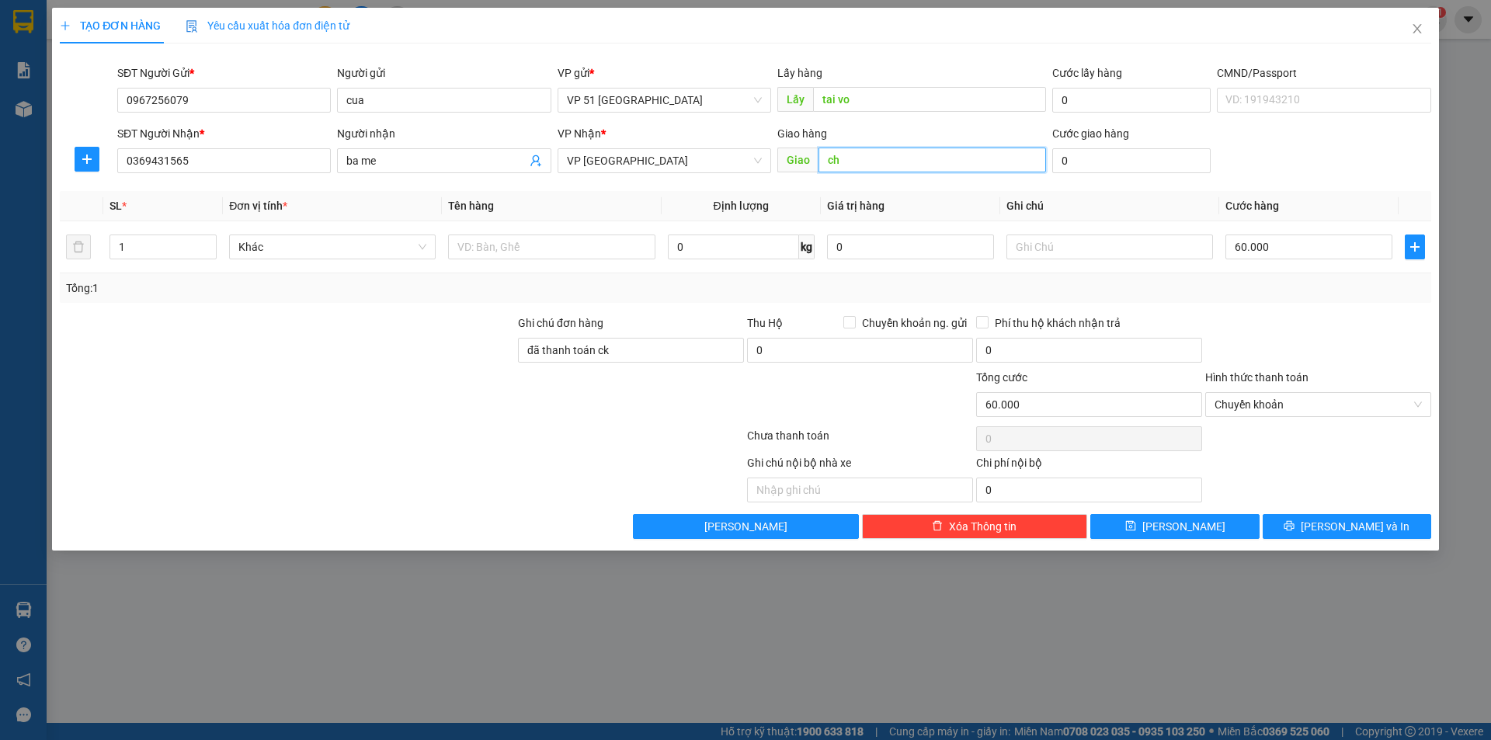
type input "c"
click at [844, 152] on input "text" at bounding box center [933, 160] width 228 height 25
type input "châu hóa"
click at [540, 250] on input "text" at bounding box center [551, 247] width 207 height 25
type input "thục phẩm"
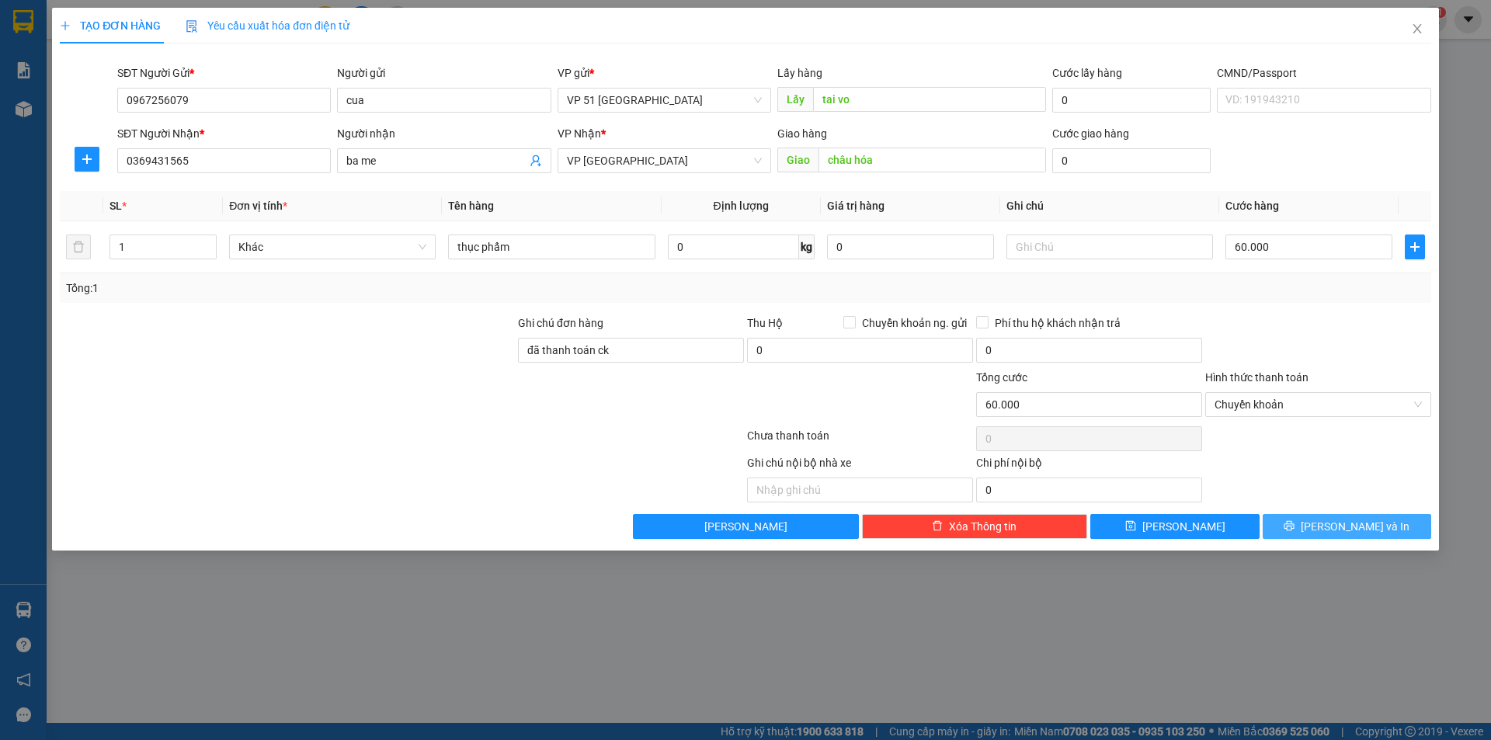
click at [1306, 517] on button "[PERSON_NAME] và In" at bounding box center [1347, 526] width 169 height 25
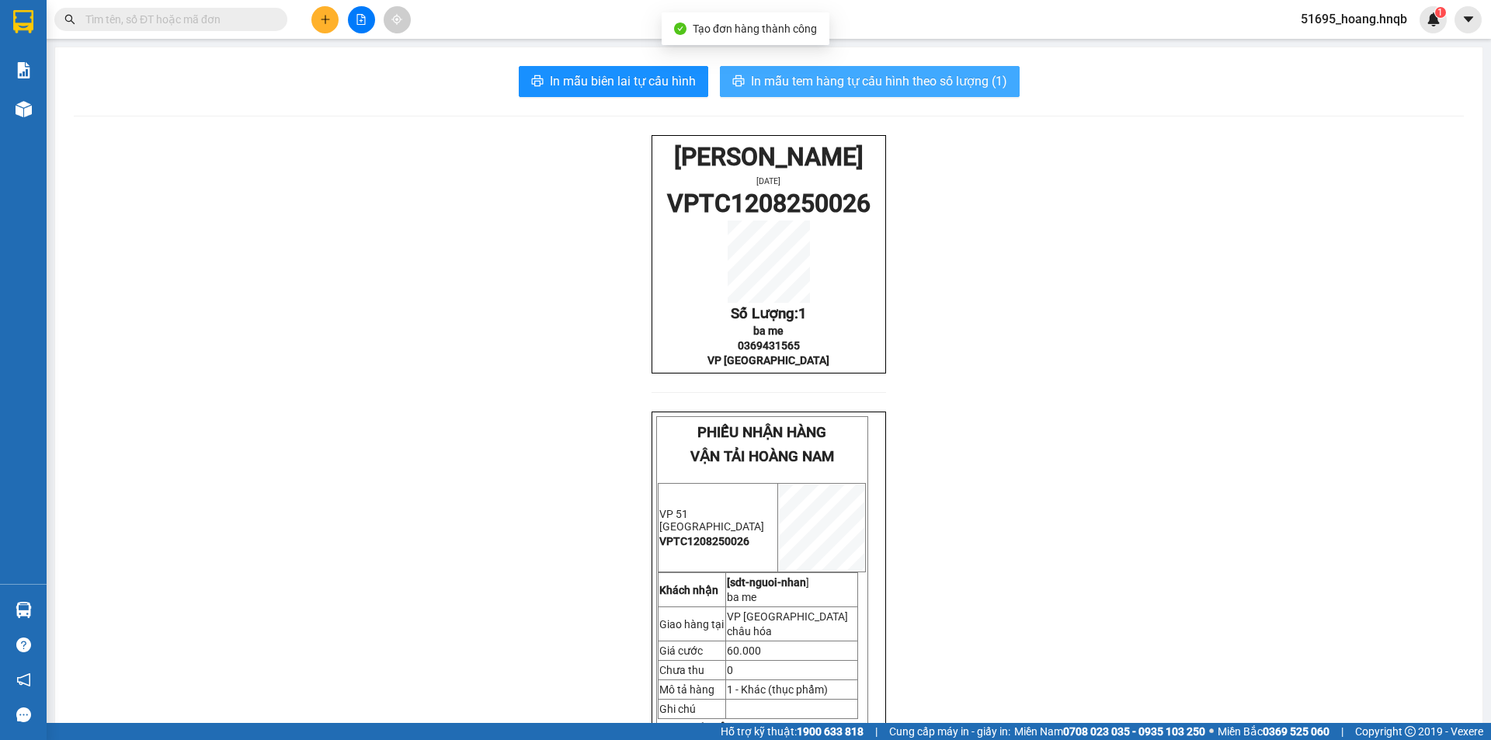
click at [836, 82] on span "In mẫu tem hàng tự cấu hình theo số lượng (1)" at bounding box center [879, 80] width 256 height 19
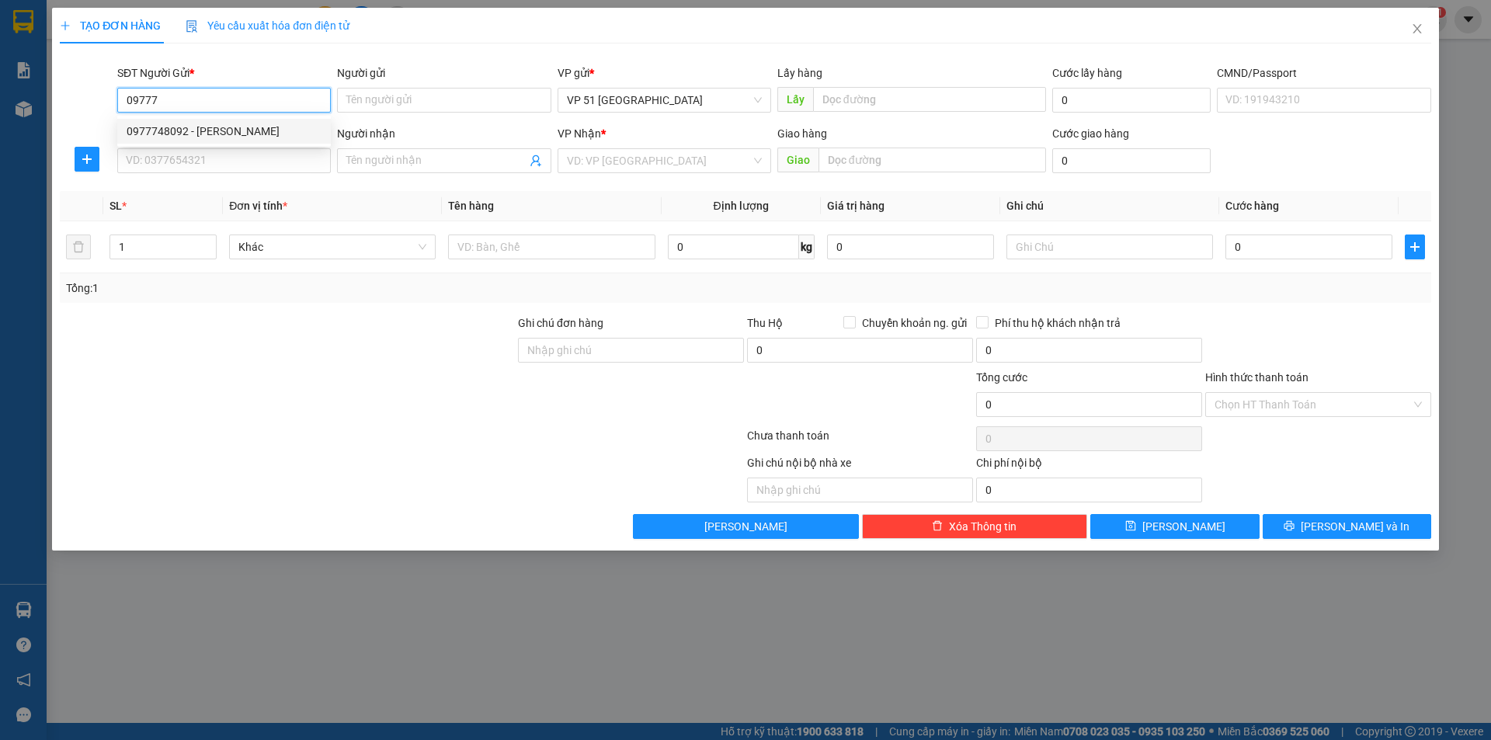
click at [278, 123] on div "0977748092 - [PERSON_NAME]" at bounding box center [224, 131] width 195 height 17
type input "0977748092"
type input "[PERSON_NAME]"
type input "vp"
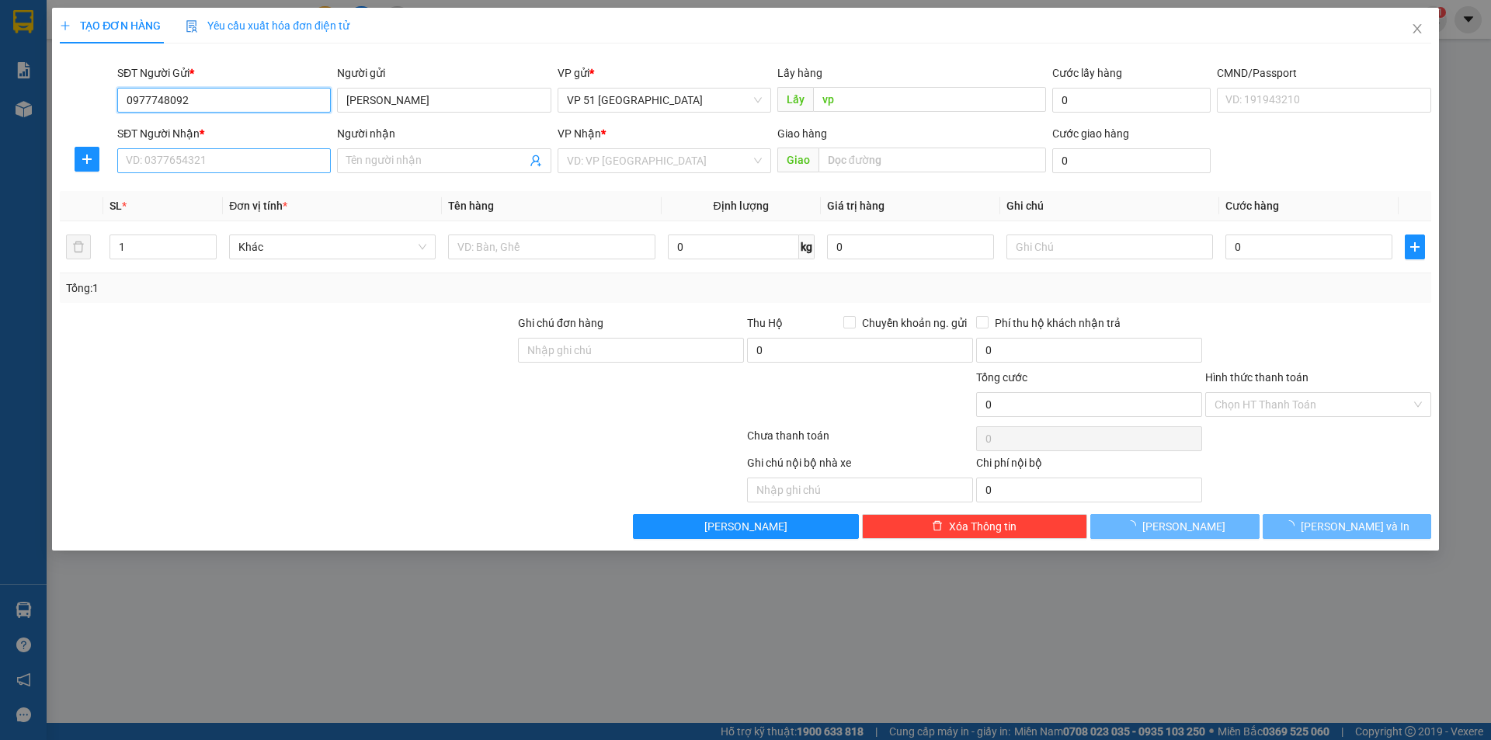
type input "0977748092"
click at [249, 154] on input "SĐT Người Nhận *" at bounding box center [224, 160] width 214 height 25
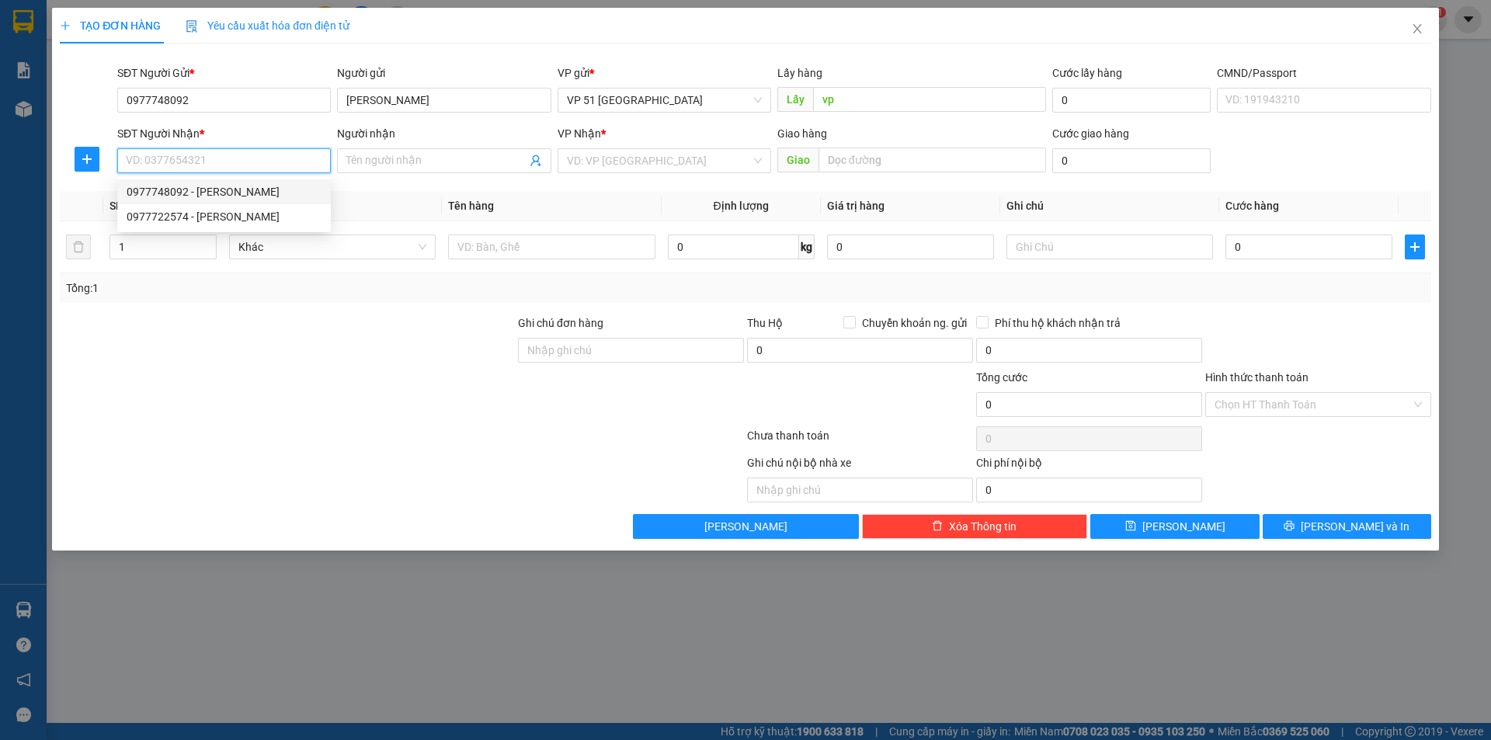
click at [256, 183] on div "0977748092 - [PERSON_NAME]" at bounding box center [224, 191] width 214 height 25
type input "0977748092"
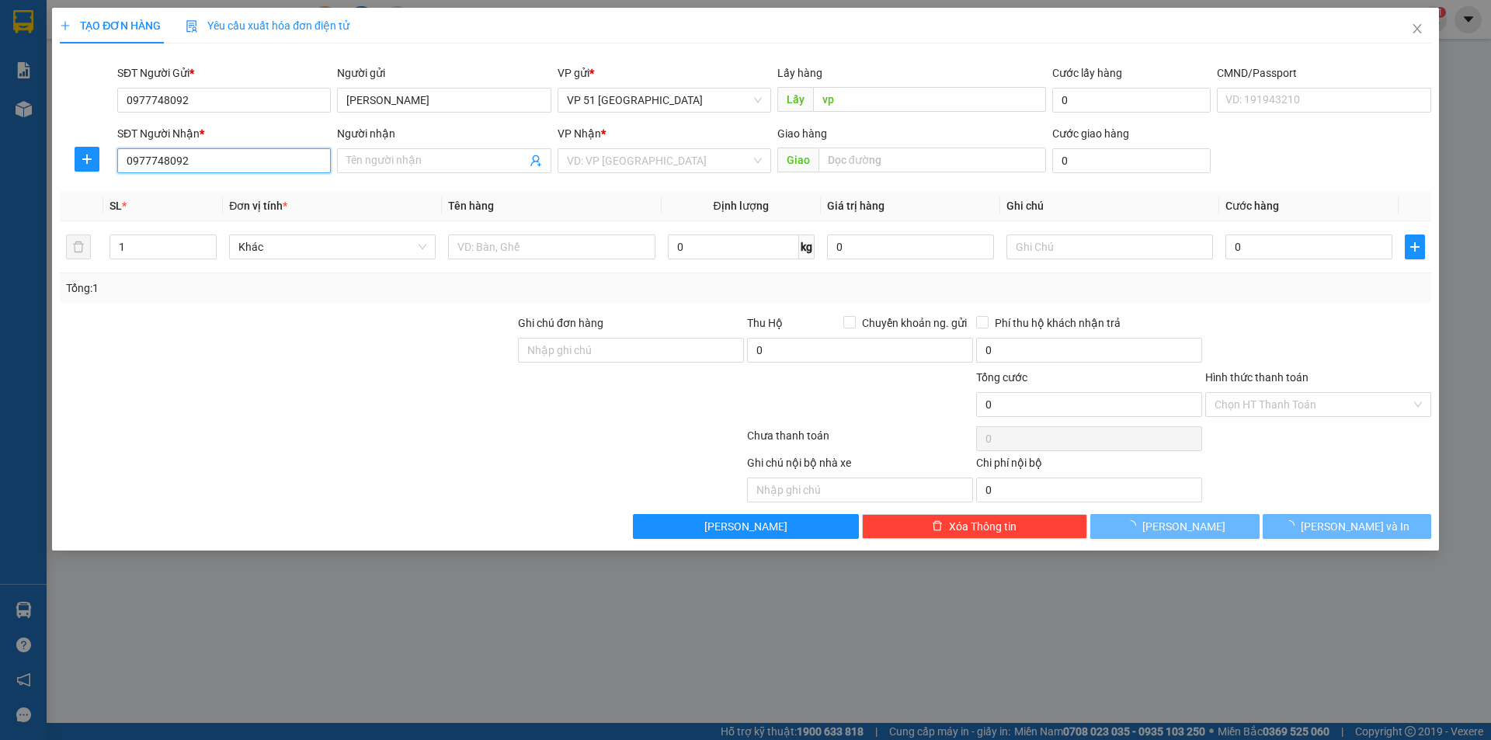
type input "[PERSON_NAME]"
type input "xom 2 phù lưu"
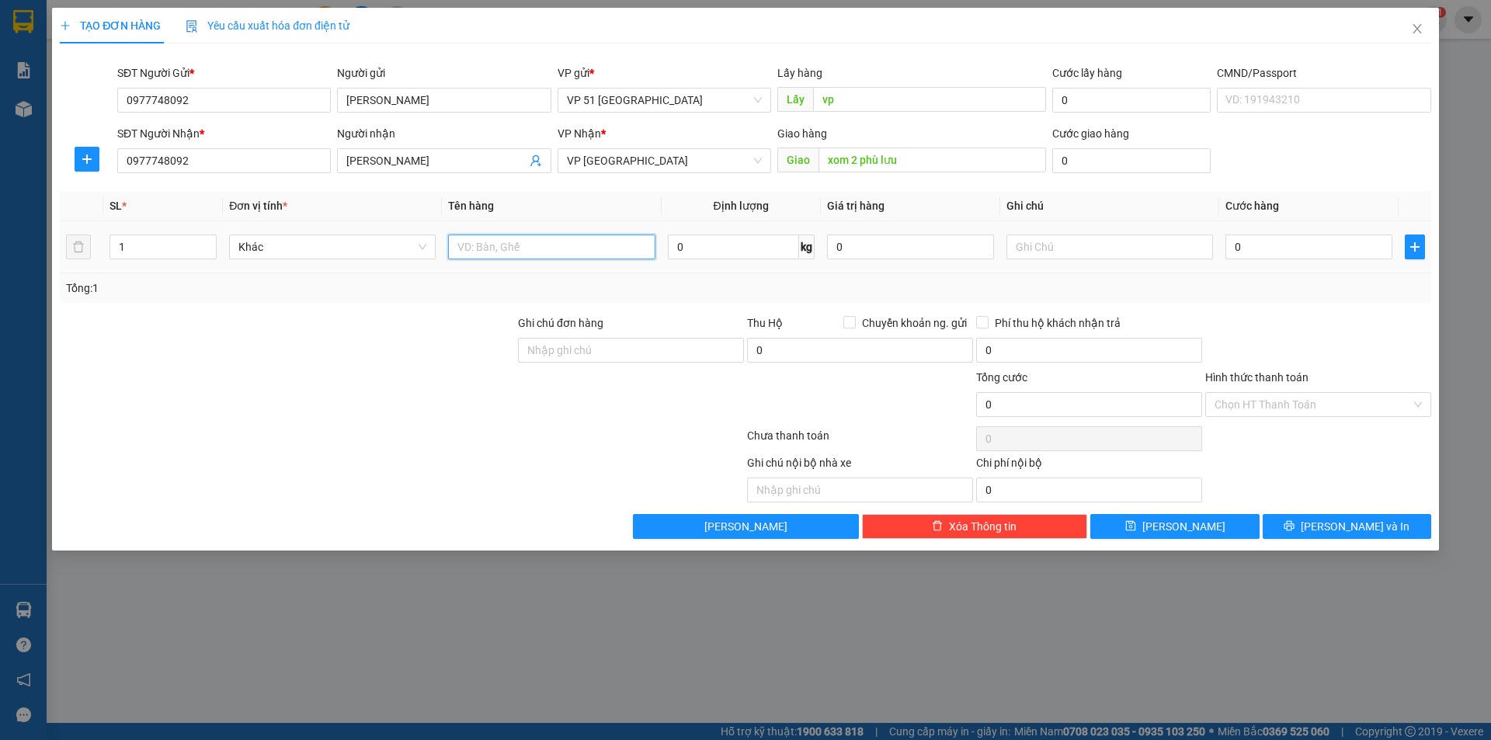
click at [493, 246] on input "text" at bounding box center [551, 247] width 207 height 25
type input "nho"
click at [1030, 242] on input "text" at bounding box center [1110, 247] width 207 height 25
click at [1236, 246] on input "0" at bounding box center [1309, 247] width 167 height 25
click at [611, 338] on input "Ghi chú đơn hàng" at bounding box center [631, 350] width 226 height 25
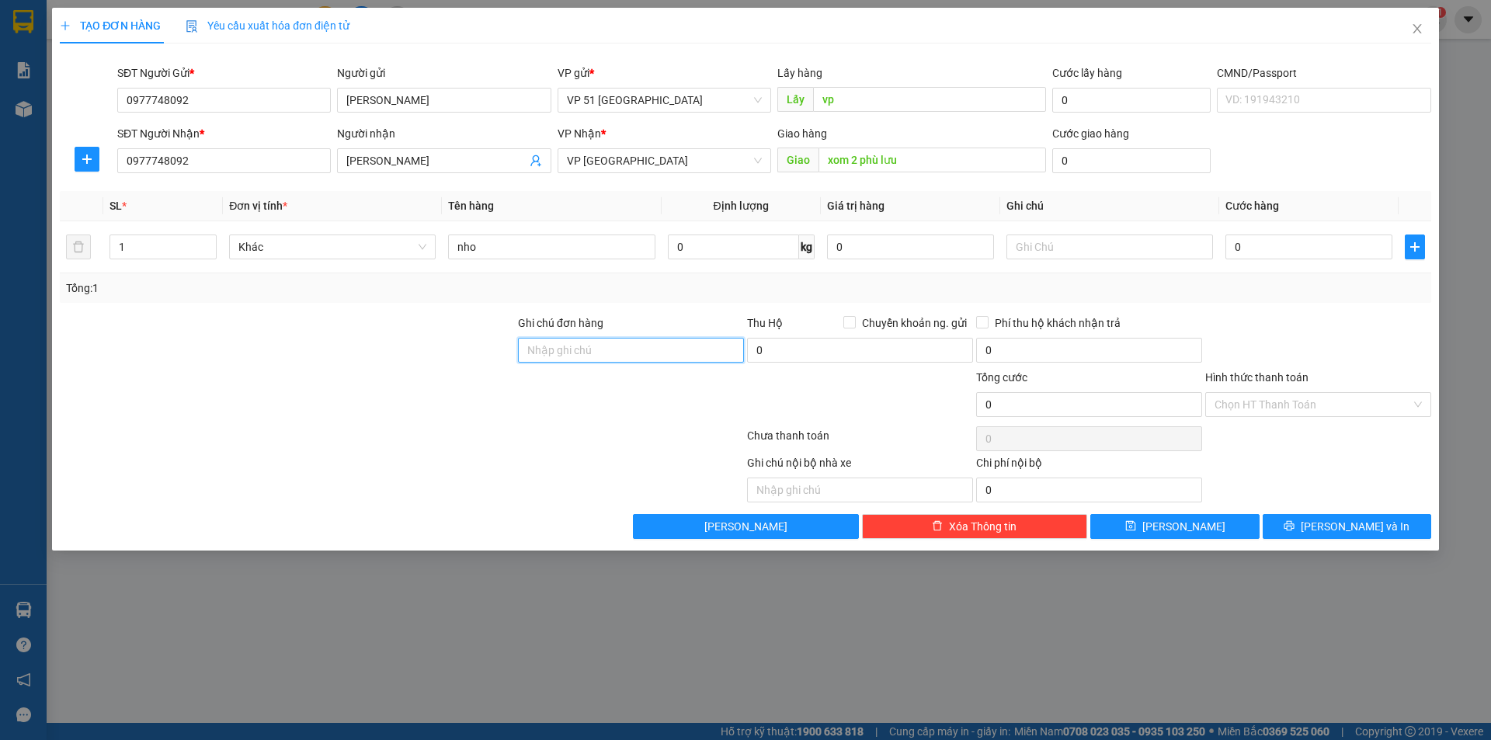
type input "đã thanh toán ck"
click at [1296, 398] on input "Hình thức thanh toán" at bounding box center [1313, 404] width 197 height 23
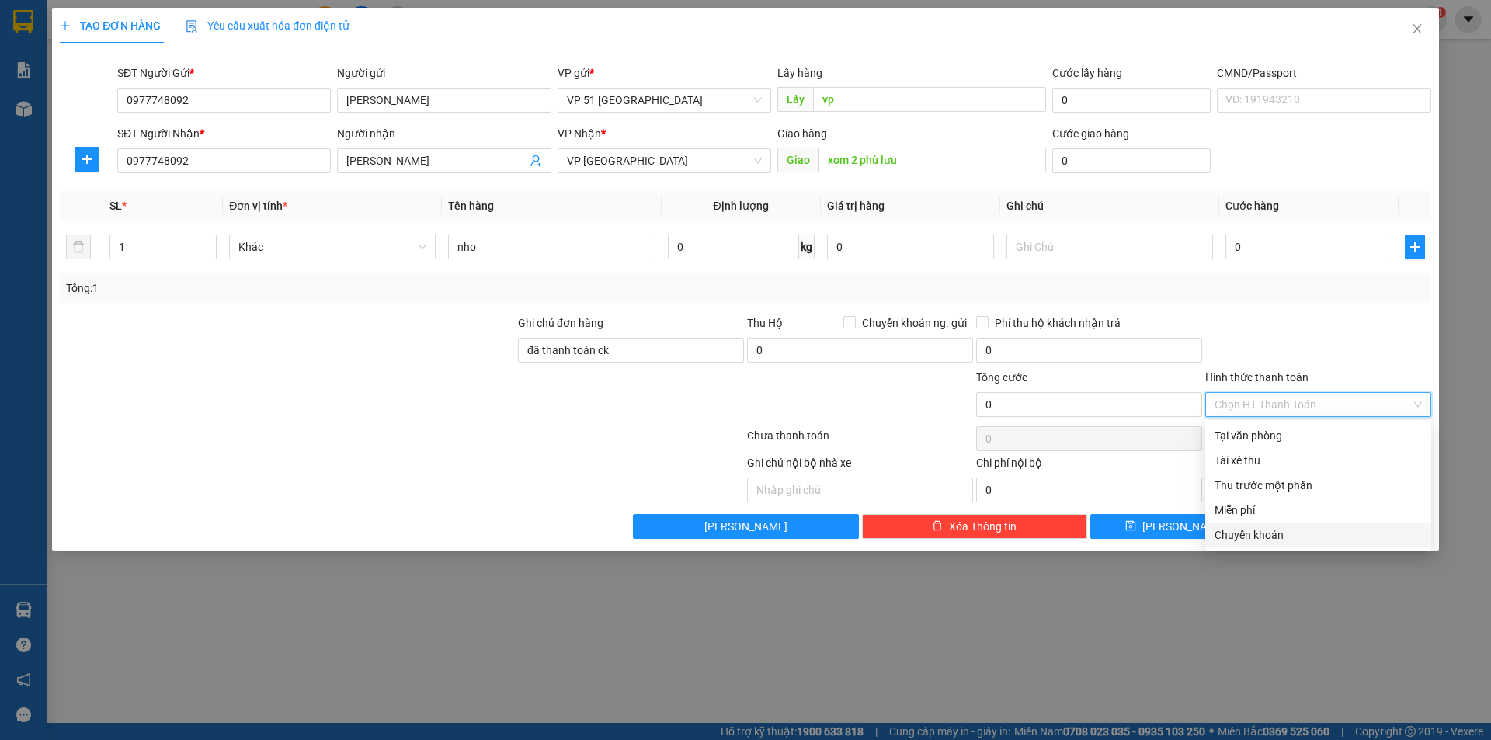
click at [1288, 531] on div "Chuyển khoản" at bounding box center [1318, 535] width 207 height 17
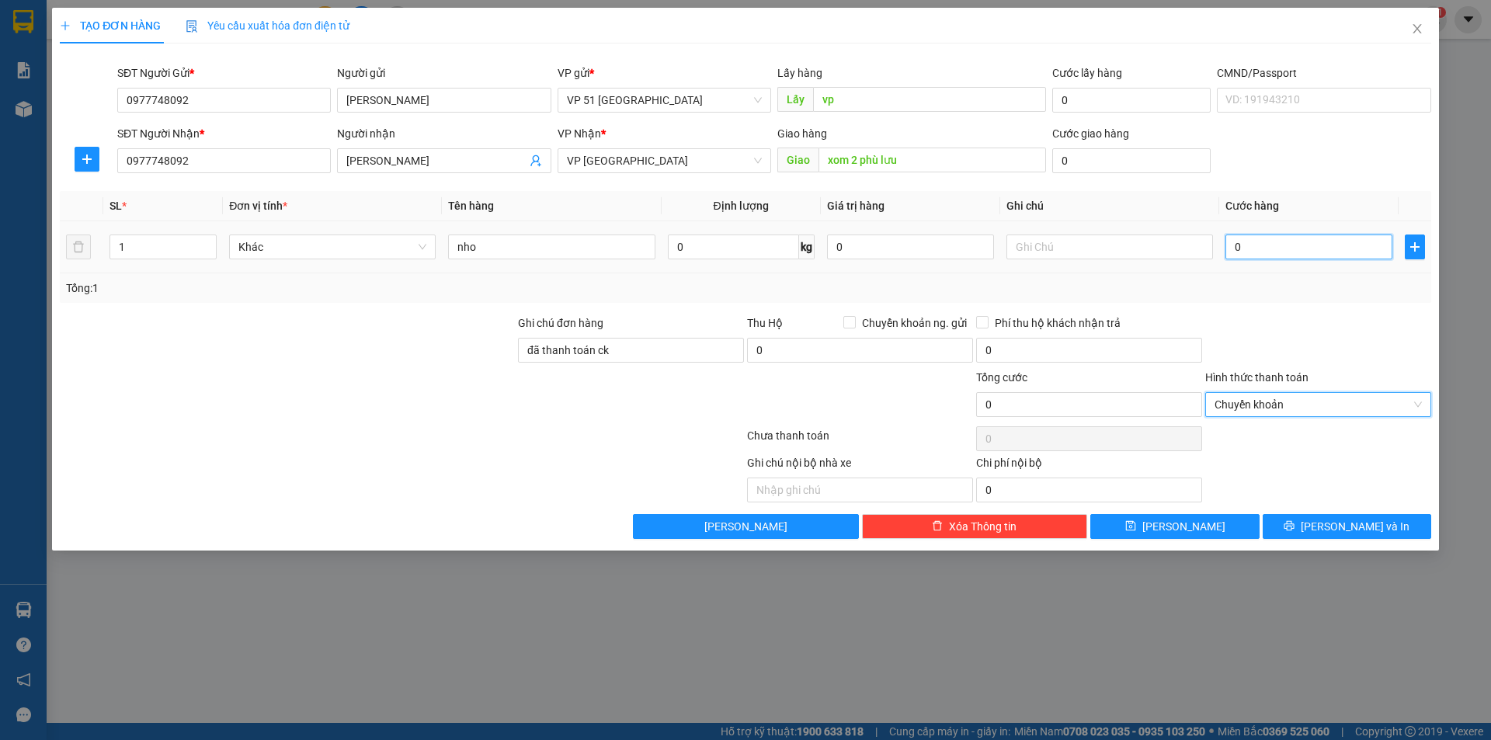
click at [1242, 253] on input "0" at bounding box center [1309, 247] width 167 height 25
type input "8"
type input "80"
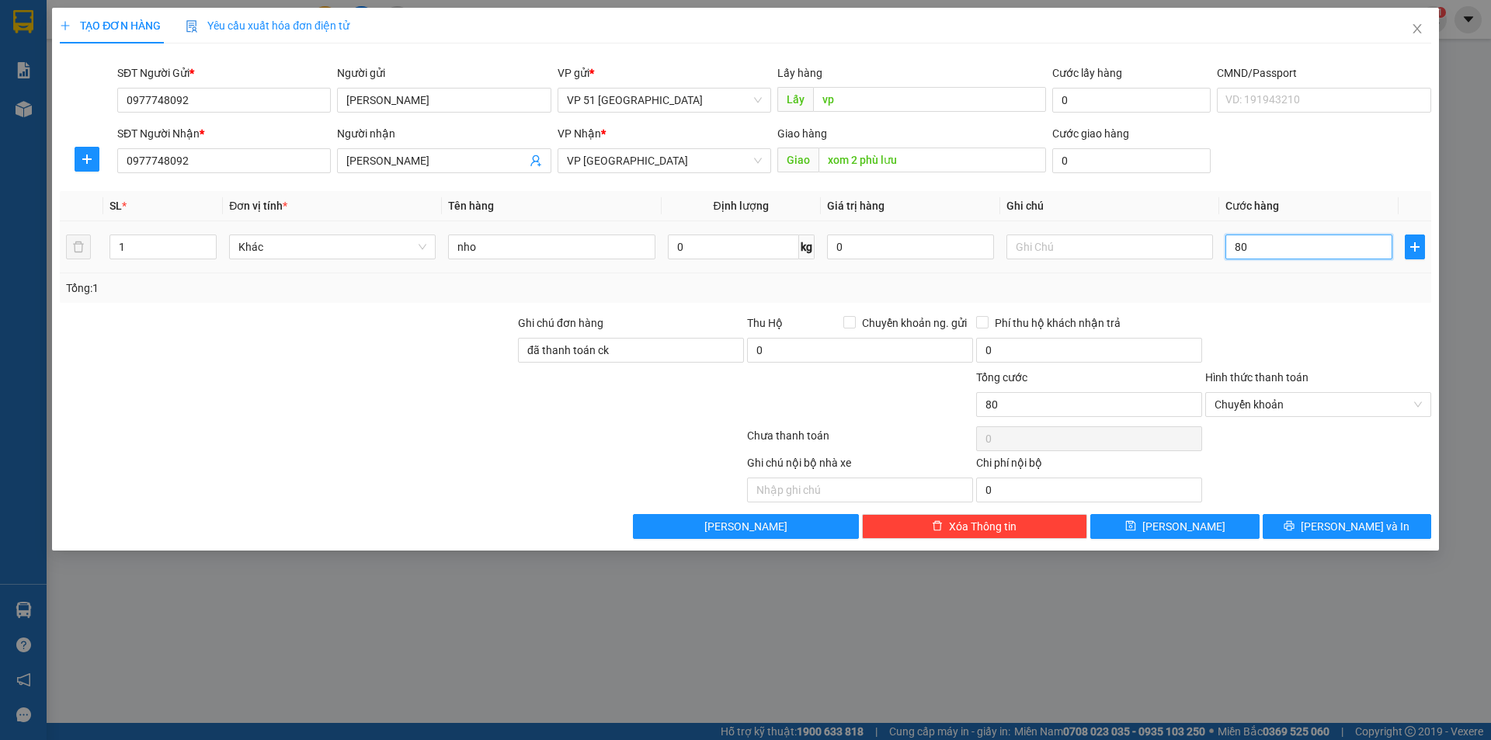
type input "800"
type input "8.000"
type input "80.000"
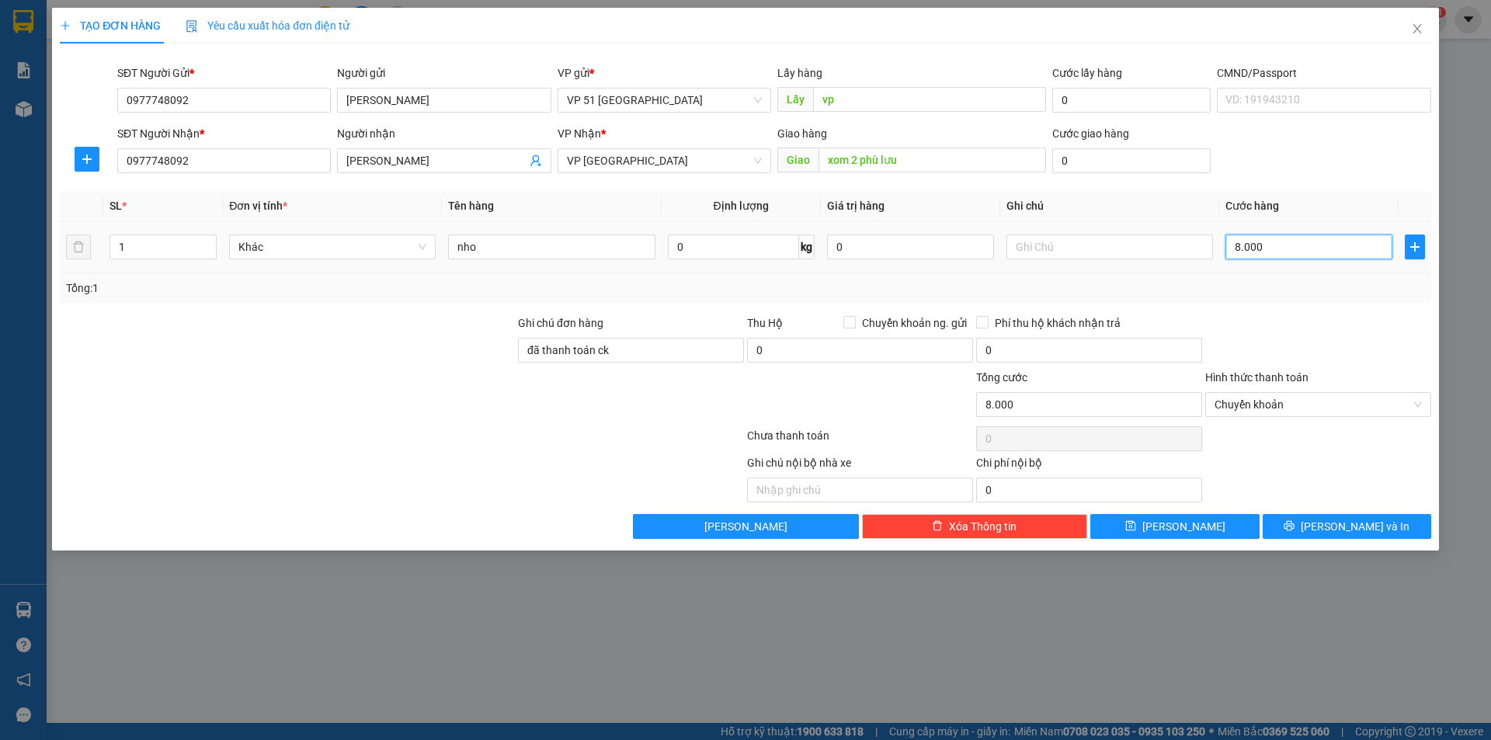
type input "80.000"
type input "800.000"
type input "80.000"
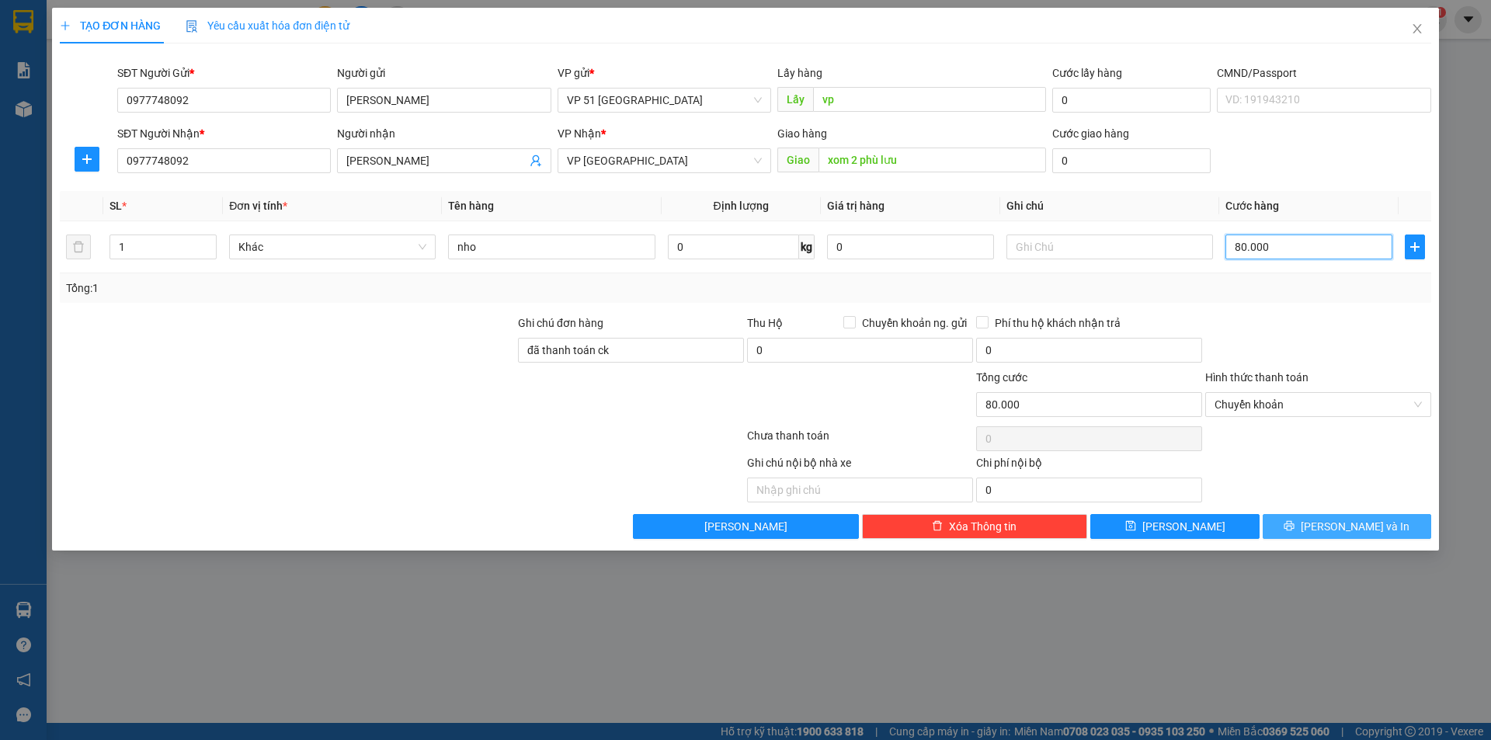
type input "80.000"
click at [1297, 528] on button "[PERSON_NAME] và In" at bounding box center [1347, 526] width 169 height 25
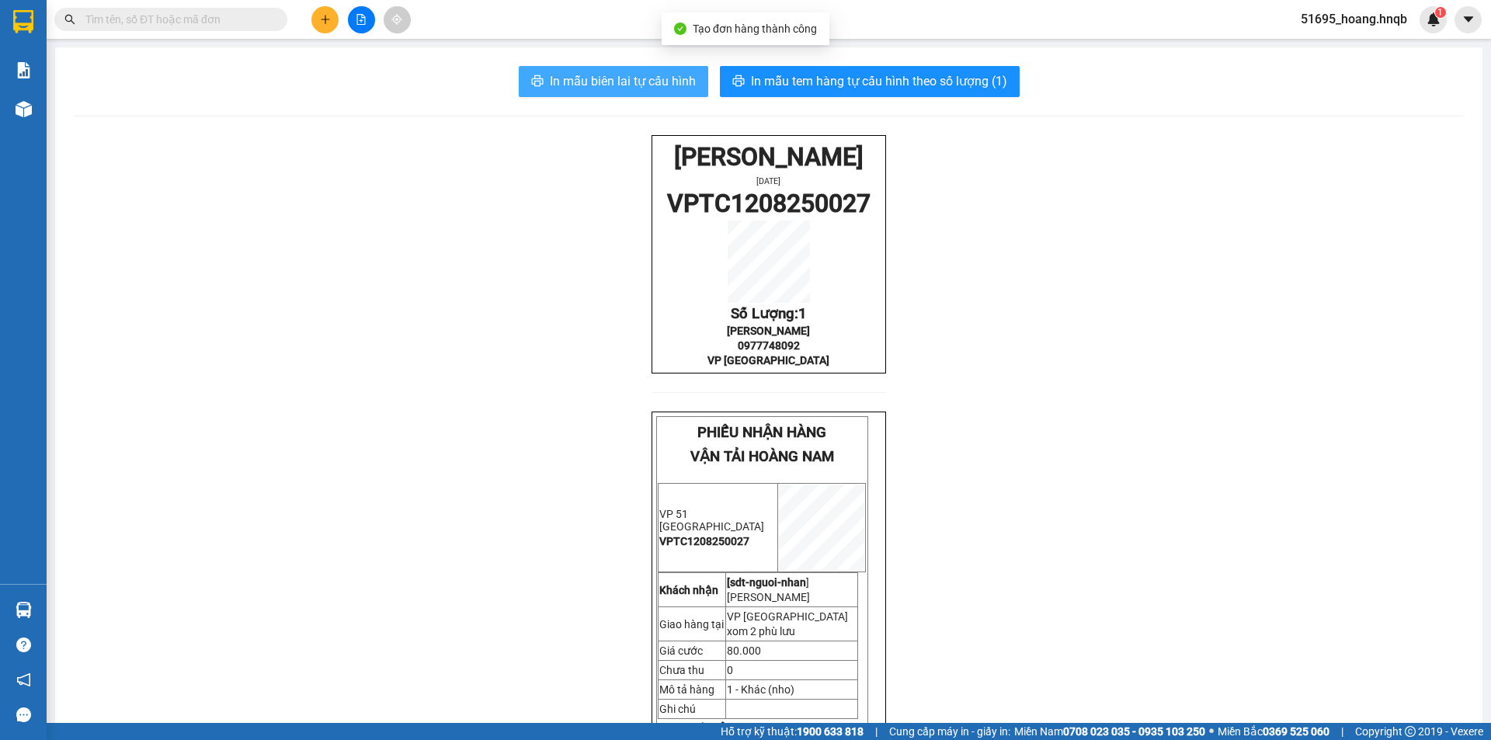
click at [649, 79] on span "In mẫu biên lai tự cấu hình" at bounding box center [623, 80] width 146 height 19
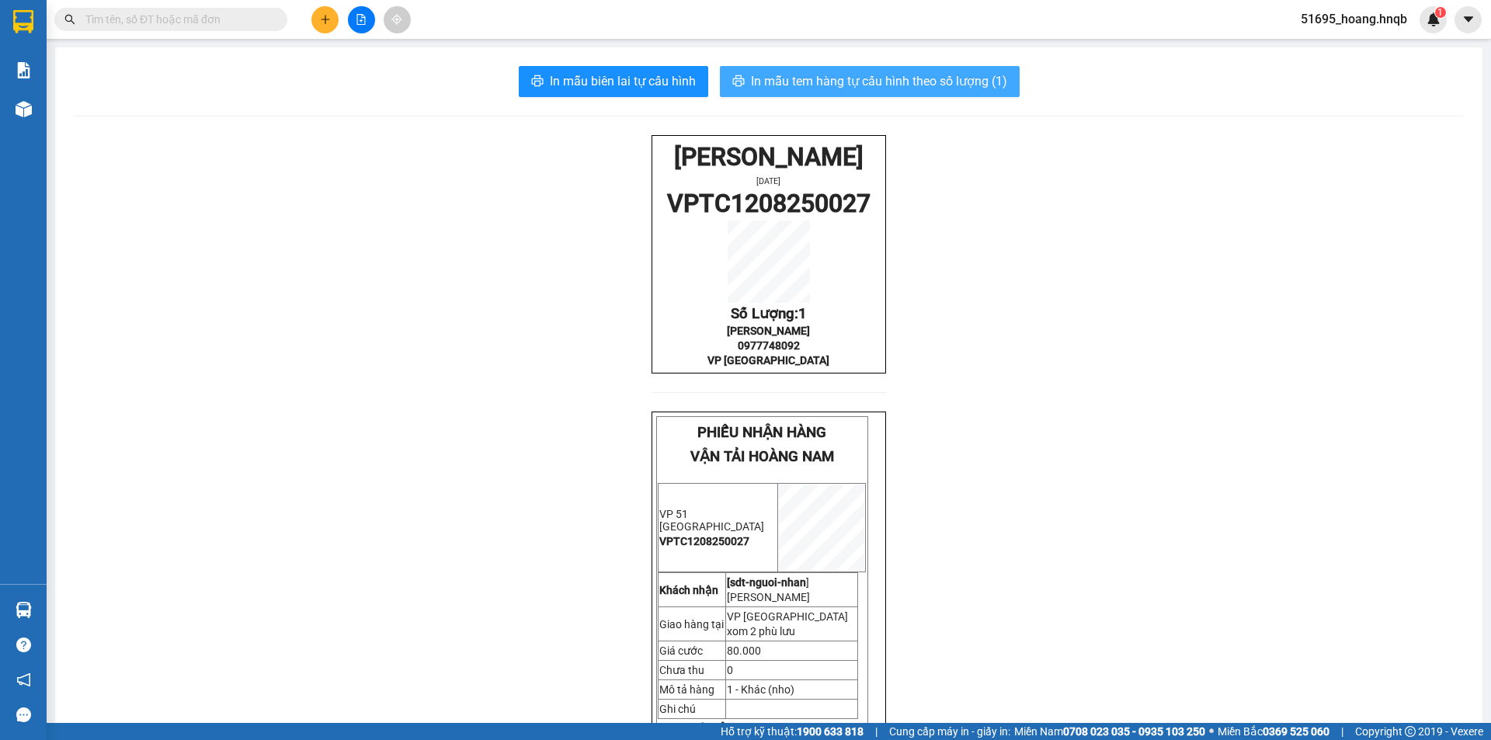
click at [791, 76] on span "In mẫu tem hàng tự cấu hình theo số lượng (1)" at bounding box center [879, 80] width 256 height 19
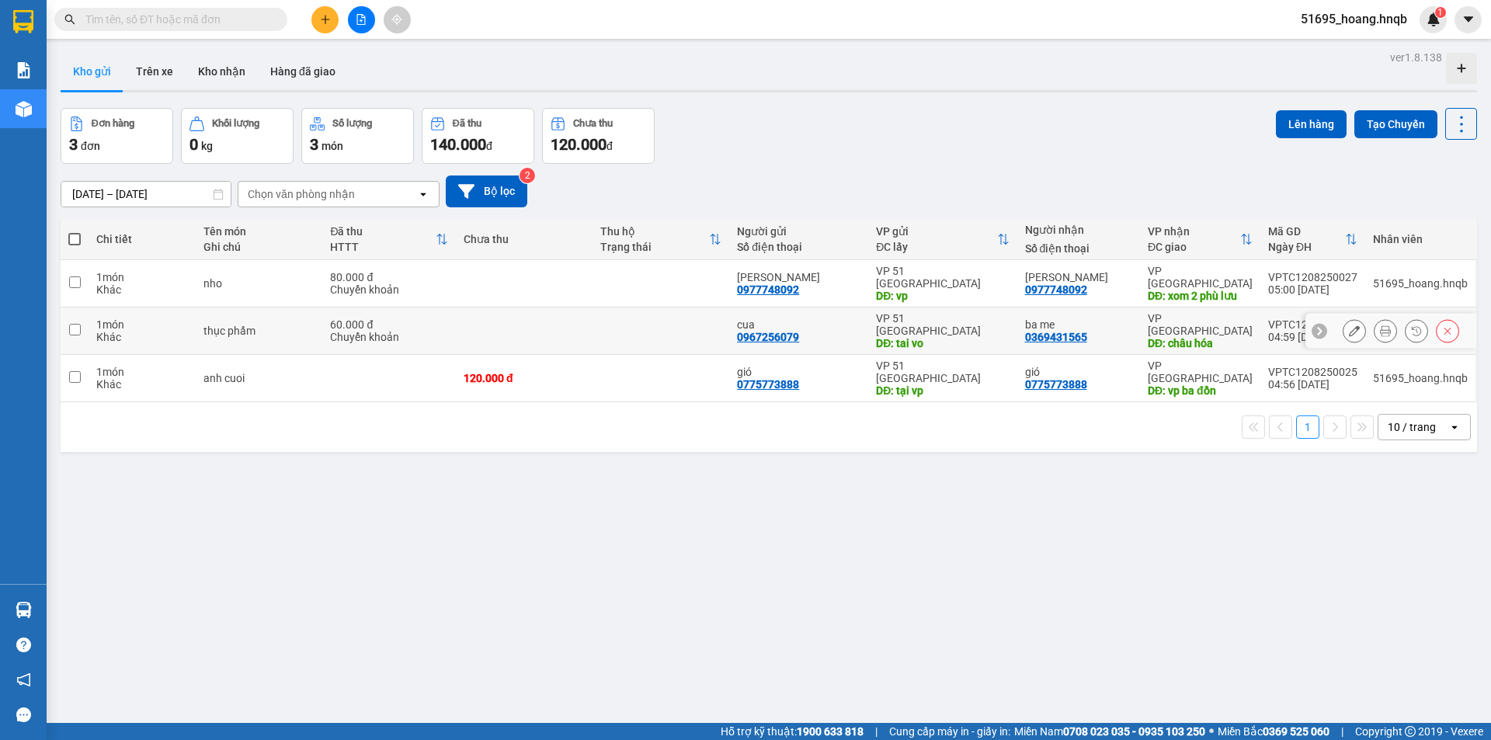
drag, startPoint x: 162, startPoint y: 303, endPoint x: 141, endPoint y: 353, distance: 53.7
drag, startPoint x: 141, startPoint y: 353, endPoint x: 82, endPoint y: 286, distance: 89.7
click at [79, 277] on input "checkbox" at bounding box center [75, 283] width 12 height 12
checkbox input "true"
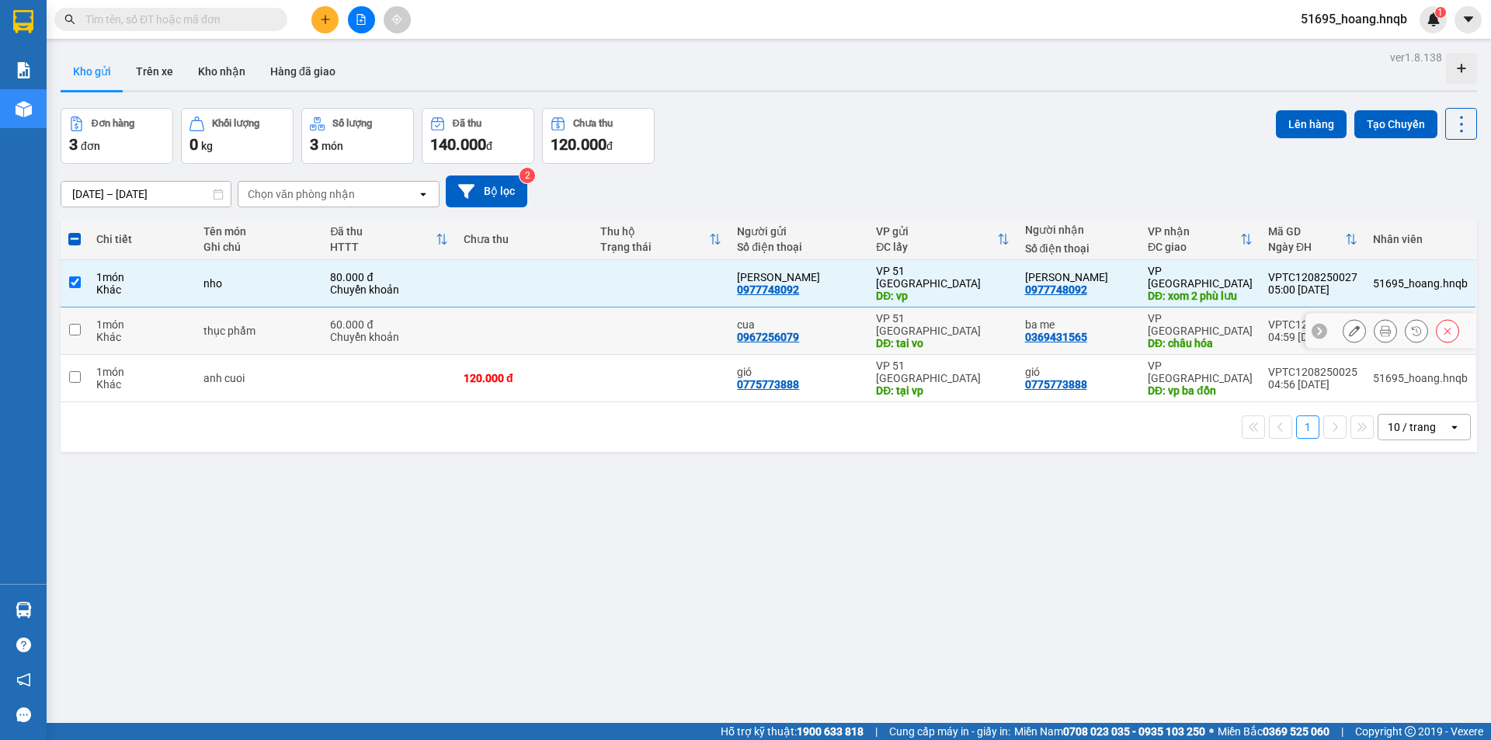
click at [82, 309] on td at bounding box center [75, 331] width 28 height 47
checkbox input "true"
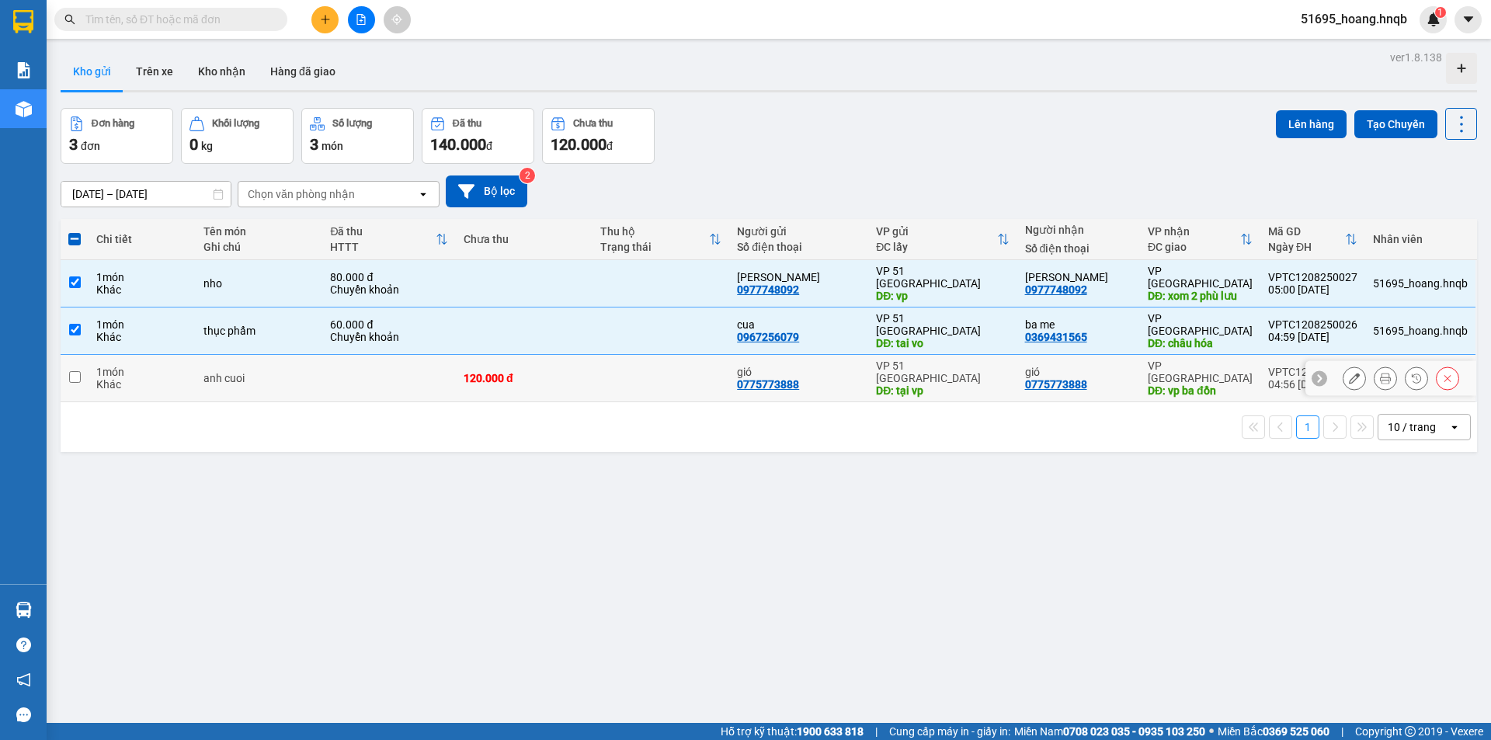
click at [84, 357] on td at bounding box center [75, 378] width 28 height 47
checkbox input "true"
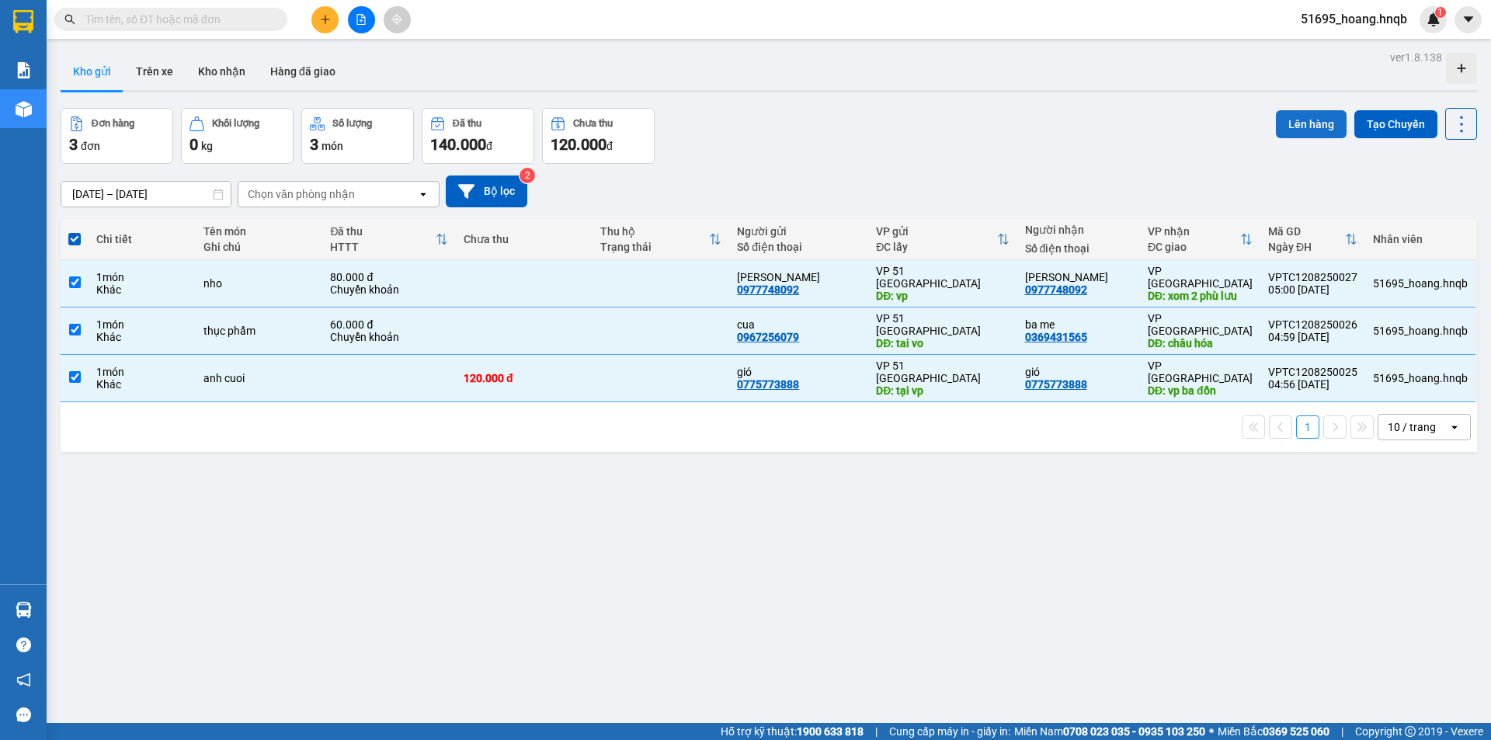
click at [1317, 125] on button "Lên hàng" at bounding box center [1311, 124] width 71 height 28
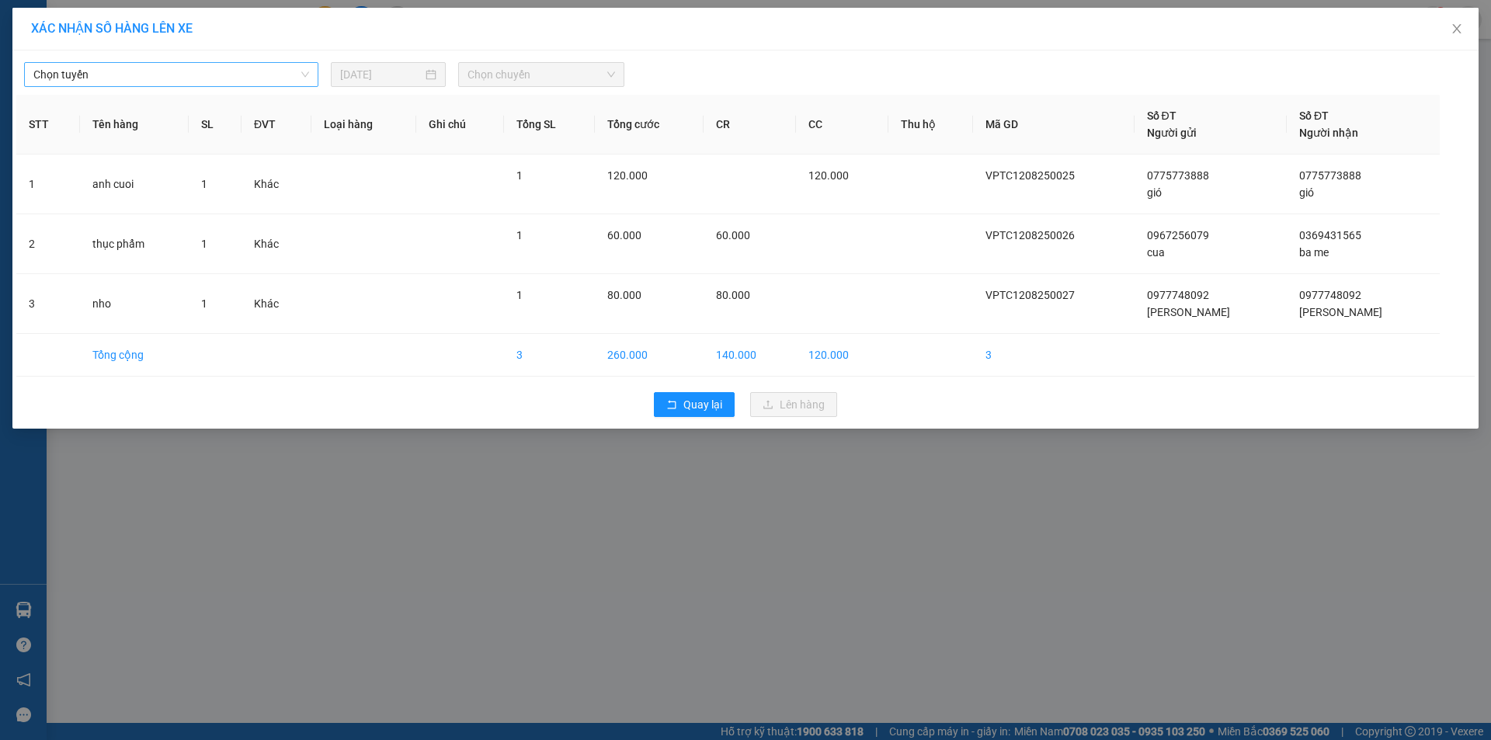
click at [231, 77] on span "Chọn tuyến" at bounding box center [171, 74] width 276 height 23
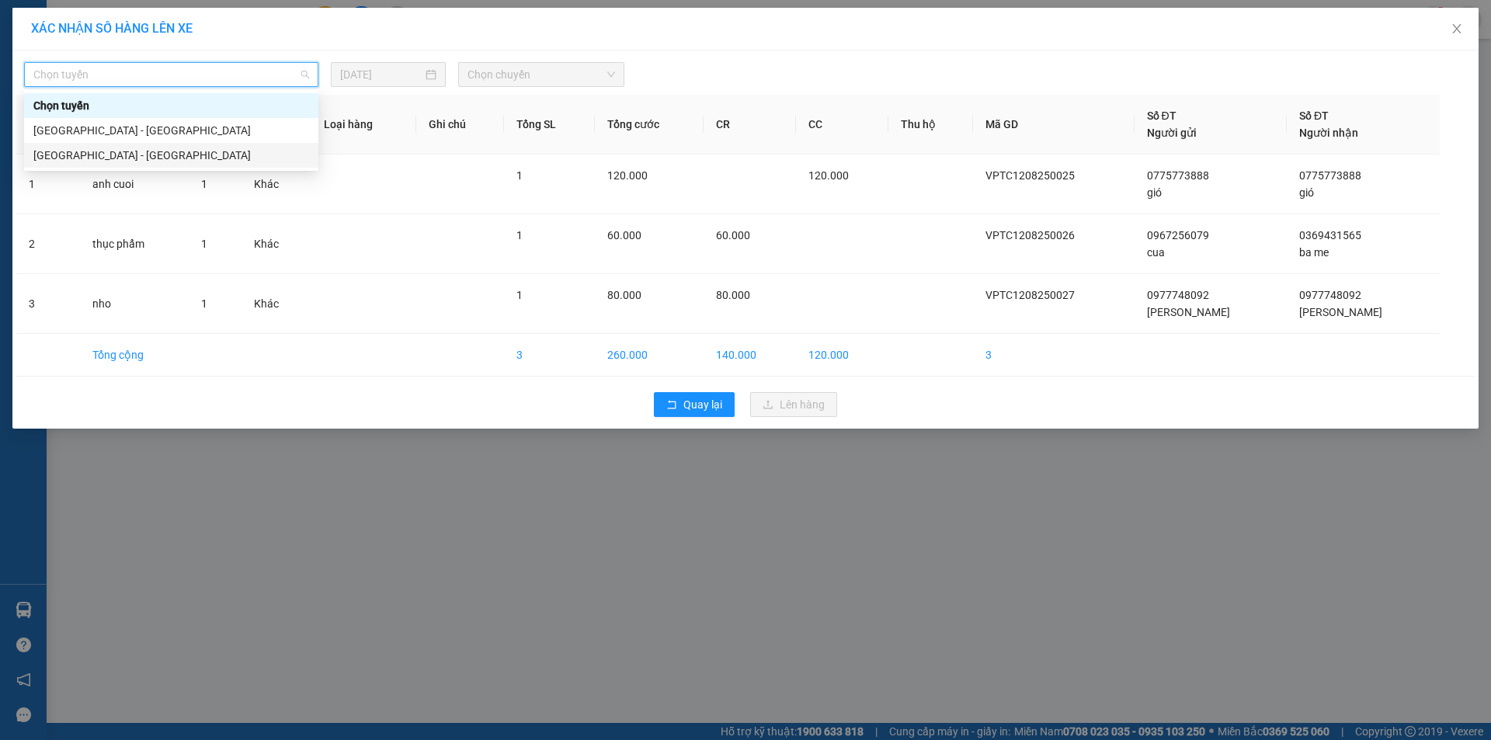
click at [194, 148] on div "[GEOGRAPHIC_DATA] - [GEOGRAPHIC_DATA]" at bounding box center [171, 155] width 276 height 17
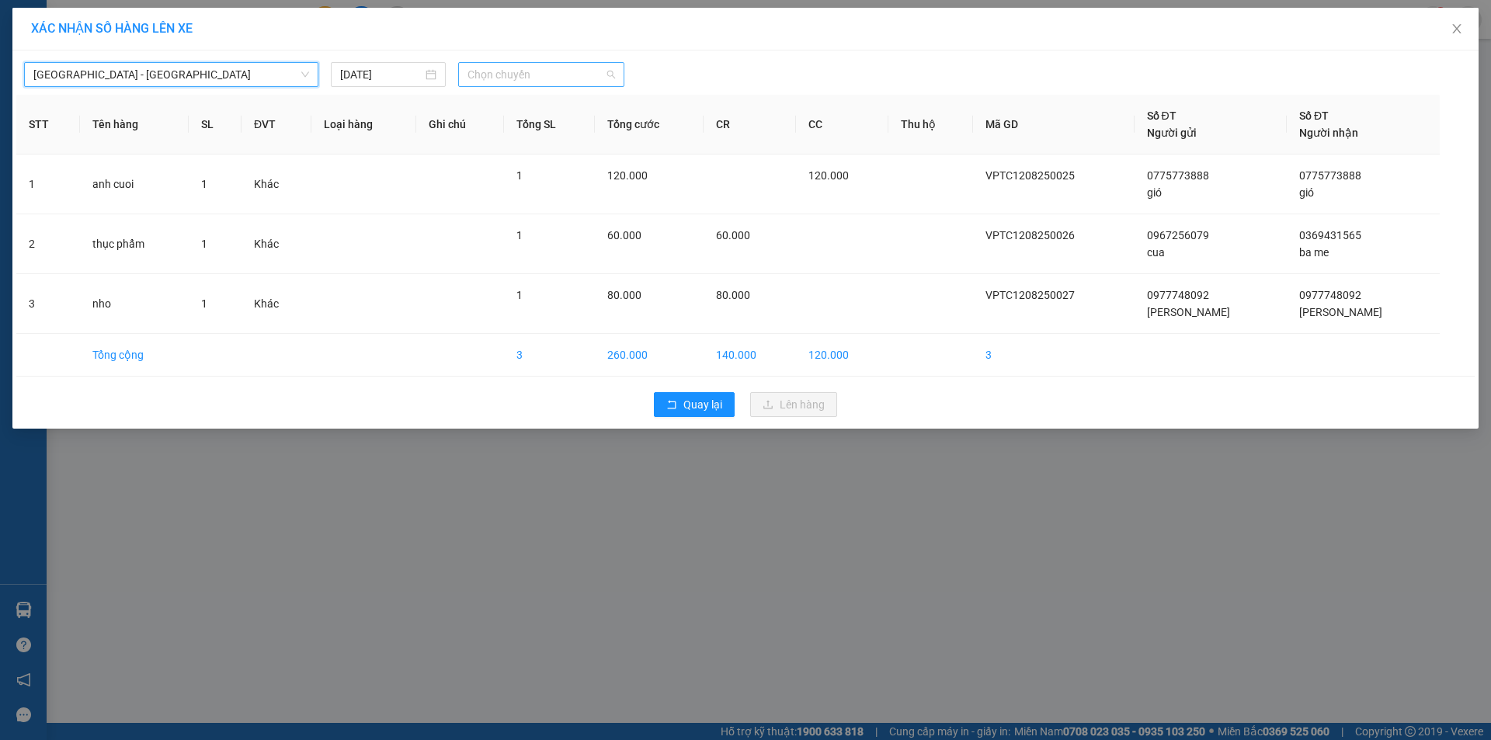
click at [510, 71] on span "Chọn chuyến" at bounding box center [542, 74] width 148 height 23
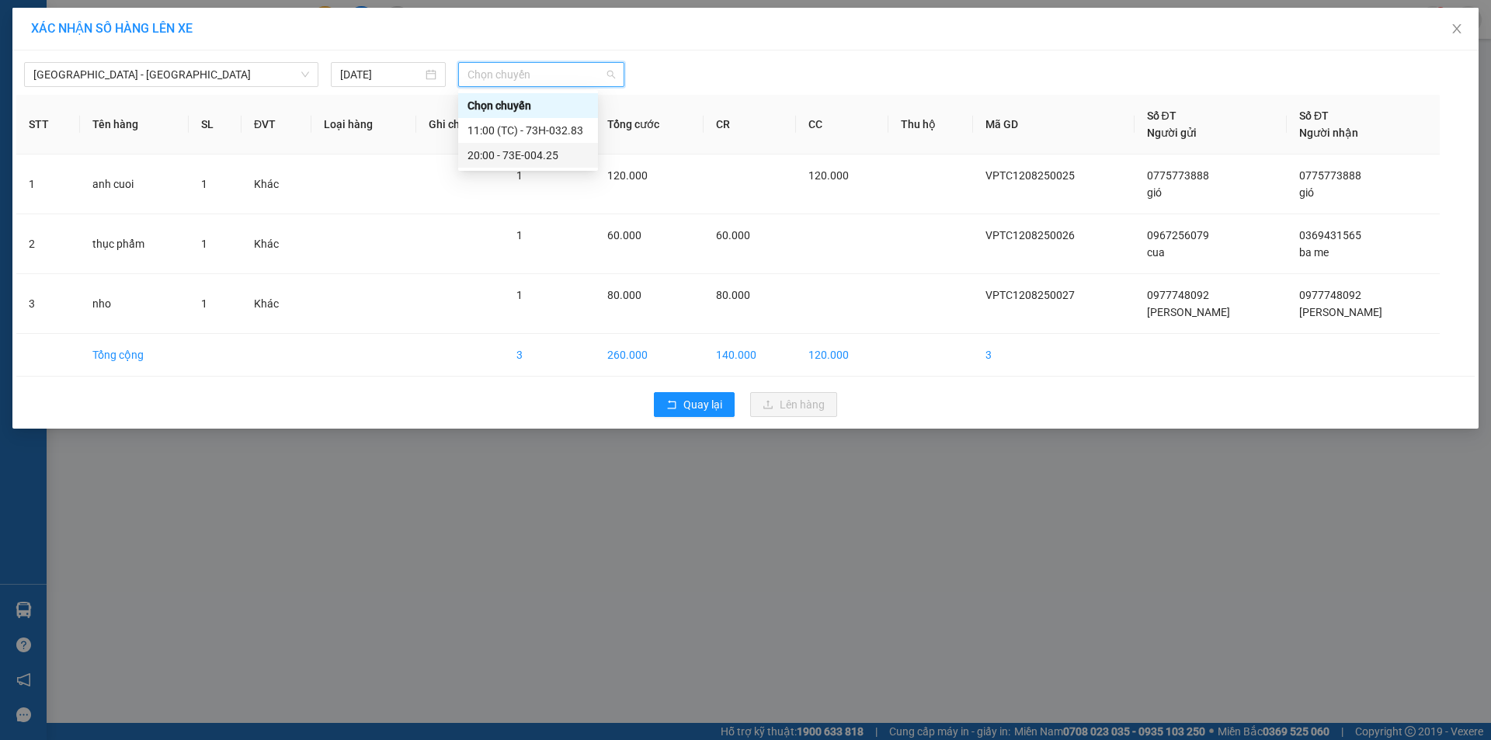
click at [492, 160] on div "20:00 - 73E-004.25" at bounding box center [528, 155] width 121 height 17
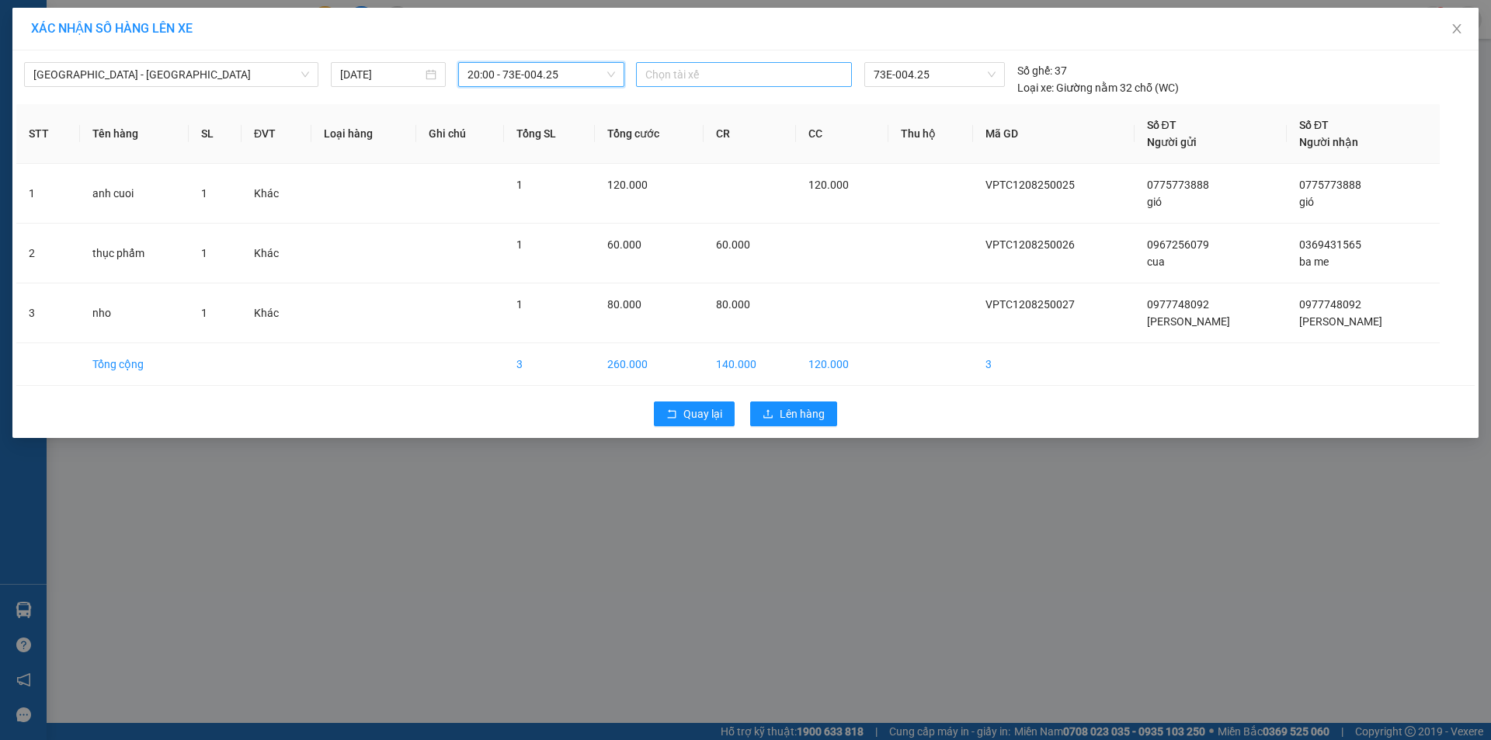
click at [736, 85] on div "Chọn tài xế" at bounding box center [744, 74] width 216 height 25
click at [711, 176] on div "Tài xế Minh" at bounding box center [752, 180] width 214 height 17
click at [799, 413] on span "Lên hàng" at bounding box center [802, 413] width 45 height 17
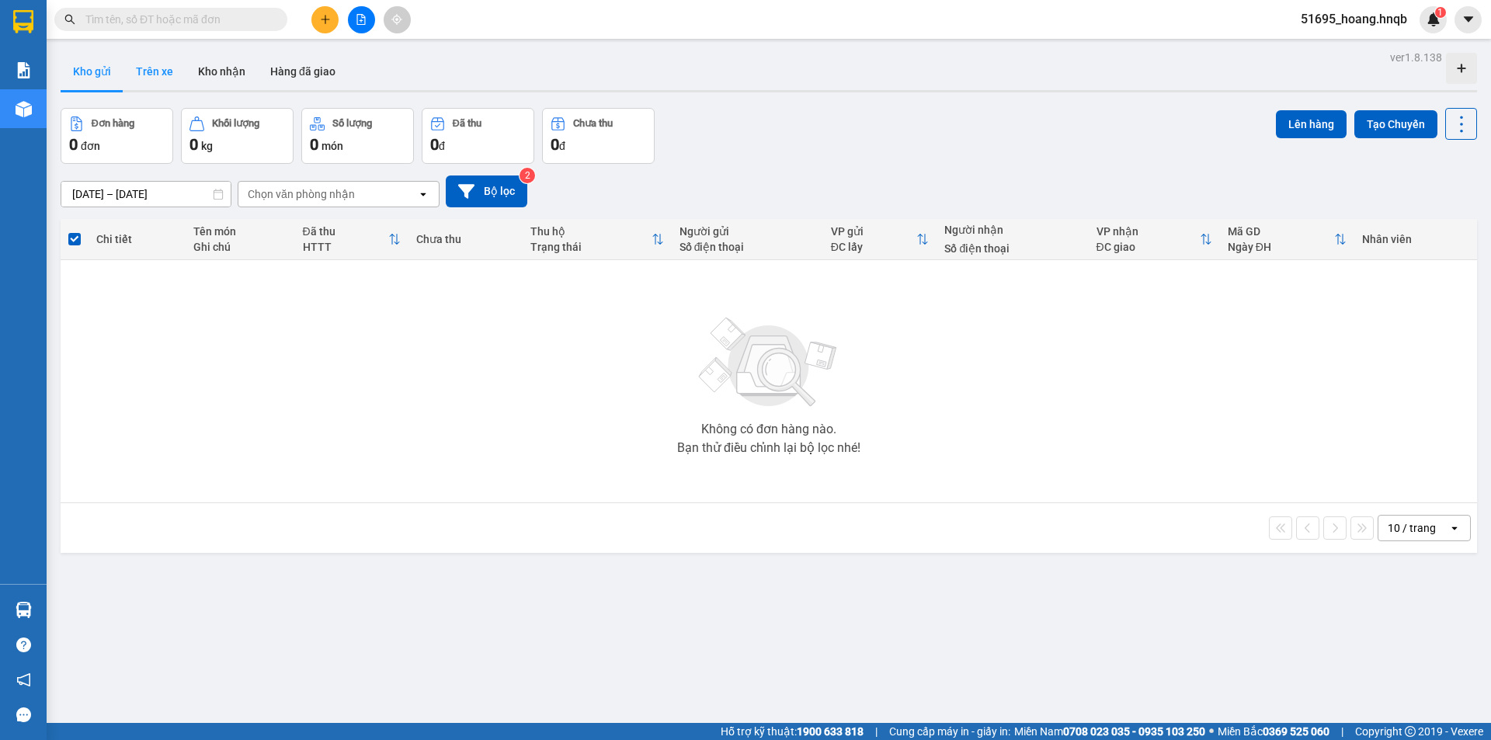
click at [180, 68] on button "Trên xe" at bounding box center [155, 71] width 62 height 37
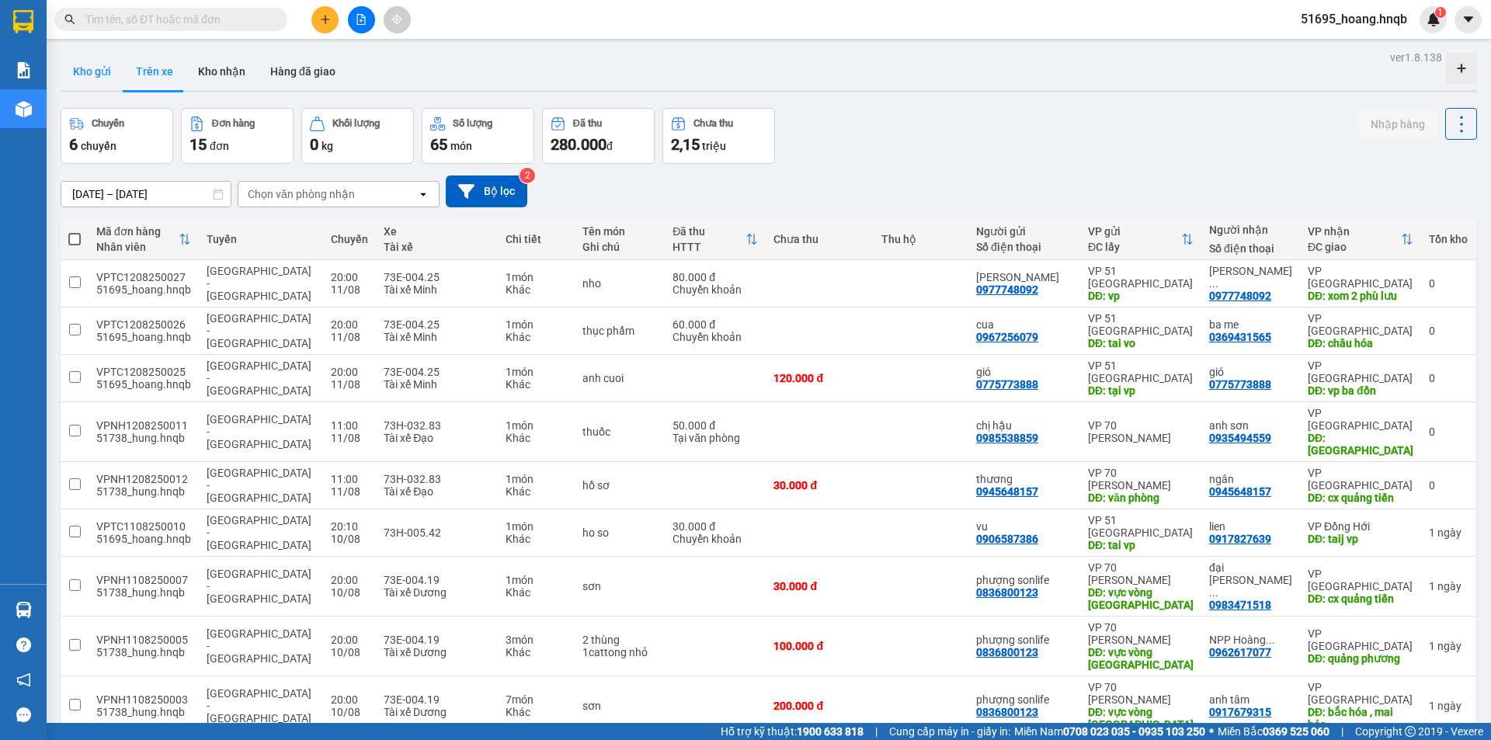
click at [120, 68] on button "Kho gửi" at bounding box center [92, 71] width 63 height 37
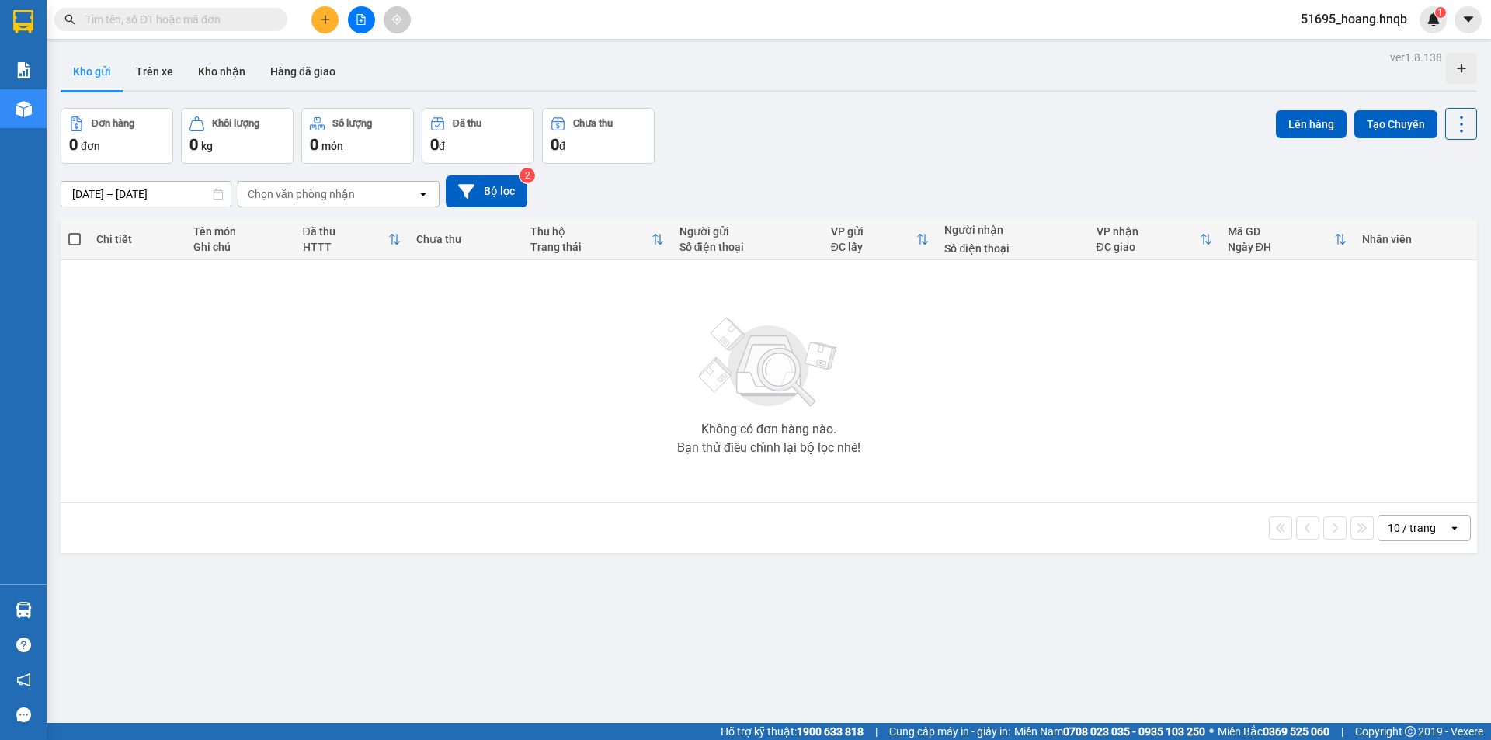
click at [331, 196] on div "Chọn văn phòng nhận" at bounding box center [301, 194] width 107 height 16
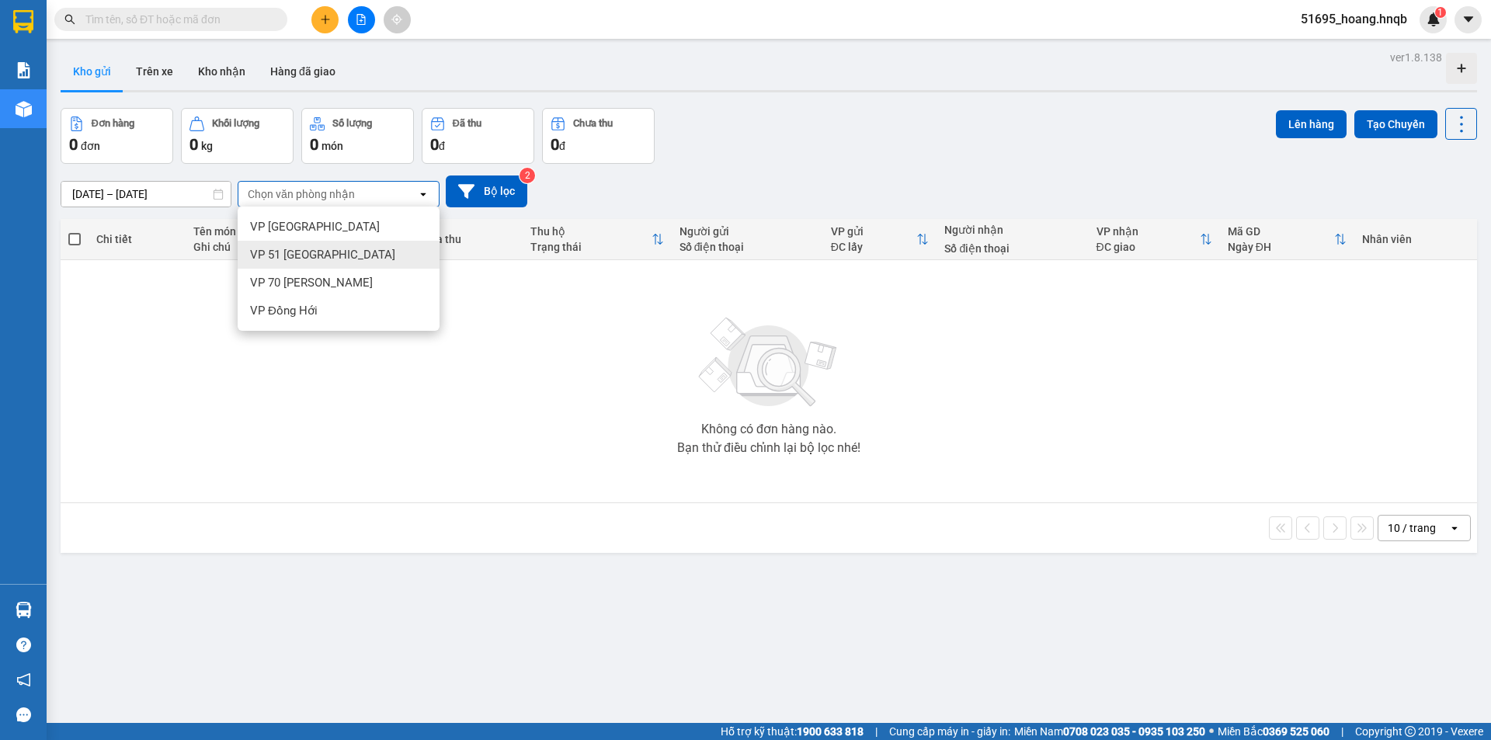
click at [327, 249] on span "VP 51 [GEOGRAPHIC_DATA]" at bounding box center [322, 255] width 145 height 16
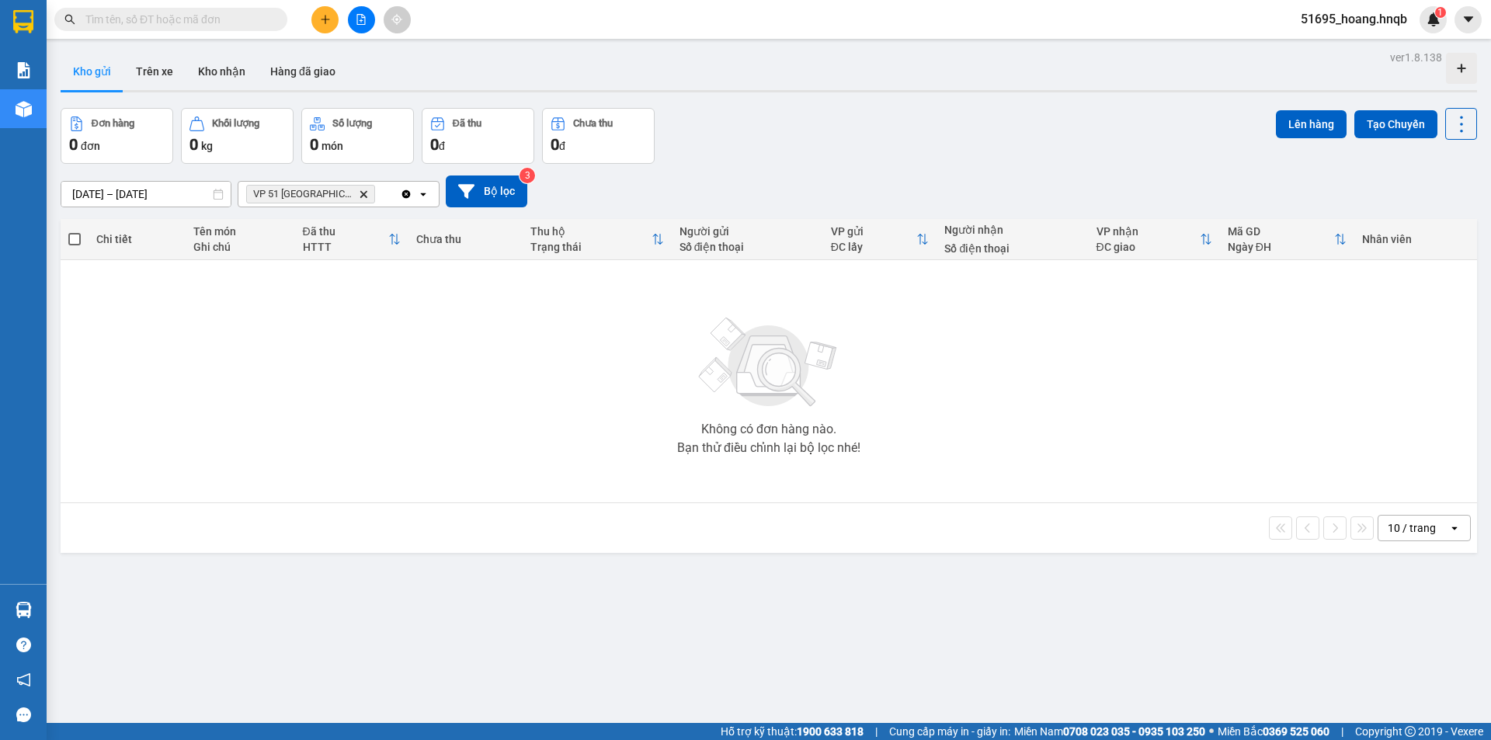
click at [374, 197] on div "VP 51 Trường Chinh Delete" at bounding box center [319, 194] width 162 height 25
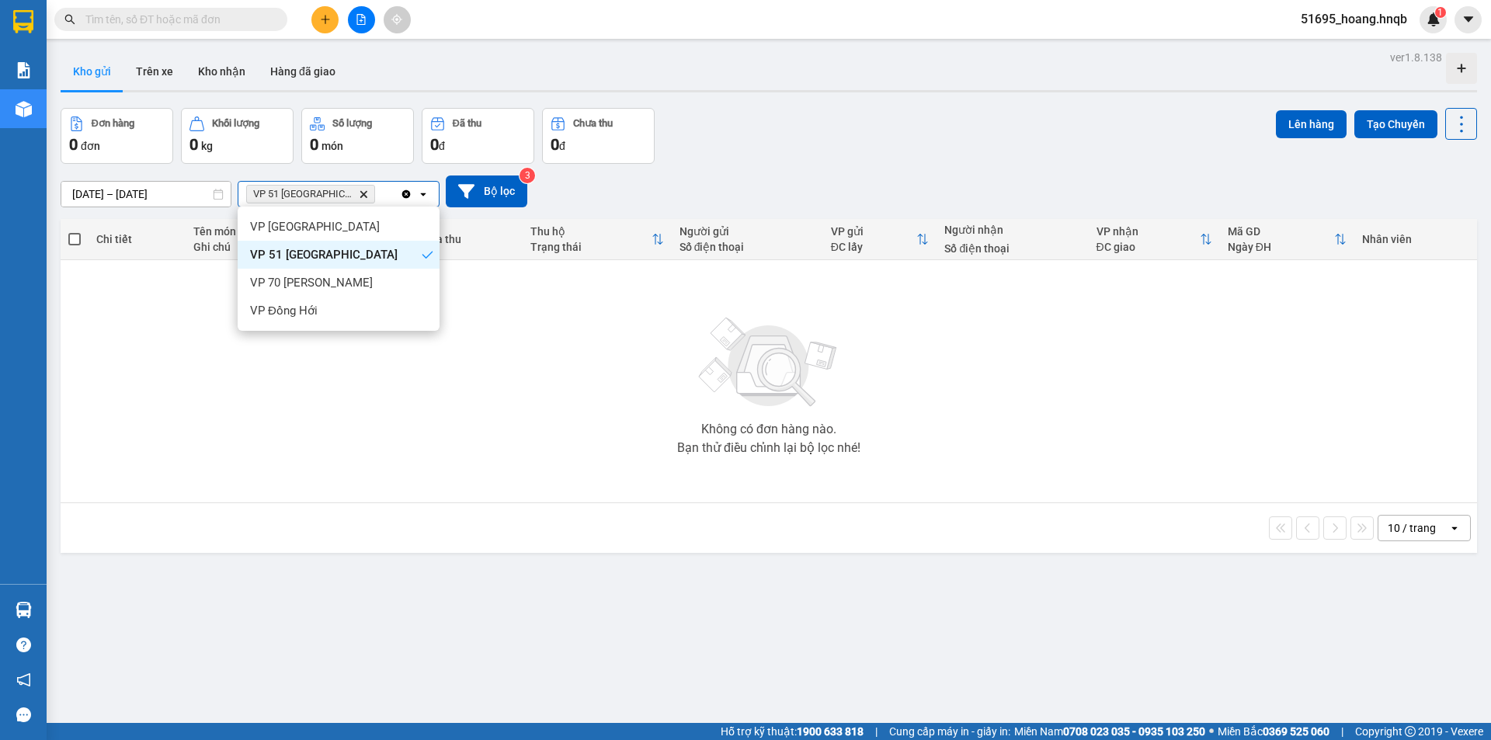
click at [359, 196] on icon "Delete" at bounding box center [363, 194] width 9 height 9
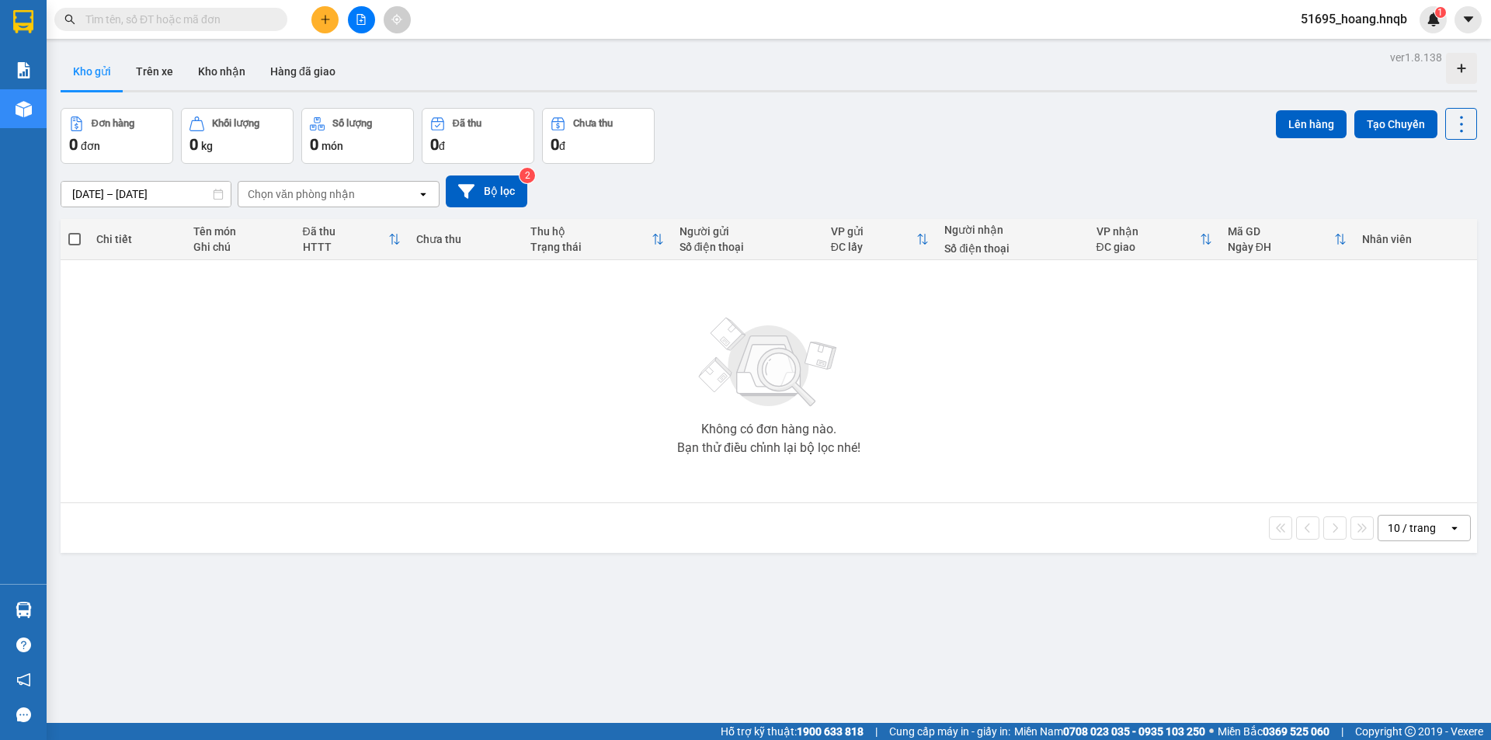
click at [398, 194] on div "Chọn văn phòng nhận" at bounding box center [327, 194] width 179 height 25
click at [380, 238] on div "VP [GEOGRAPHIC_DATA]" at bounding box center [339, 227] width 202 height 28
click at [485, 188] on button "Bộ lọc" at bounding box center [487, 192] width 82 height 32
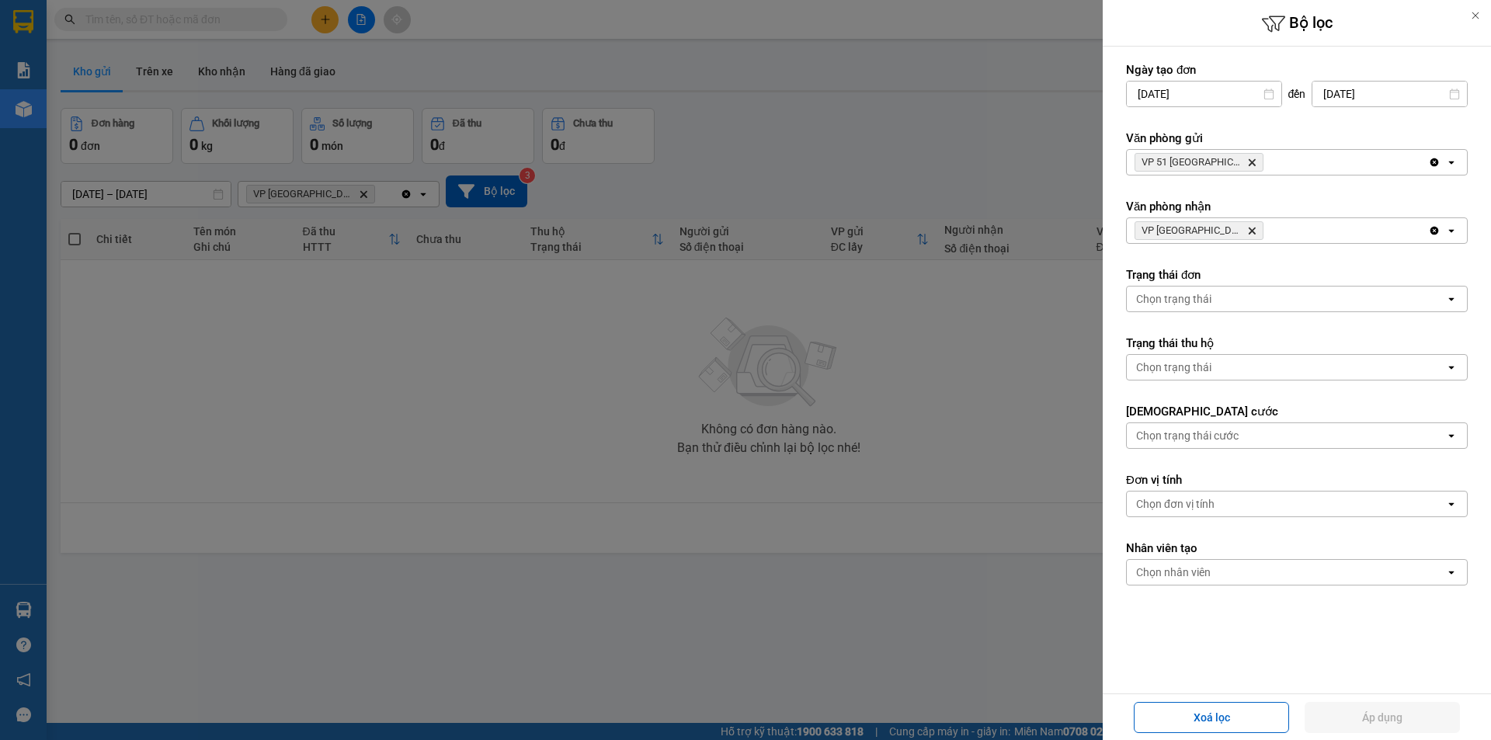
click at [1366, 169] on div "VP 51 Trường Chinh Delete" at bounding box center [1277, 162] width 301 height 25
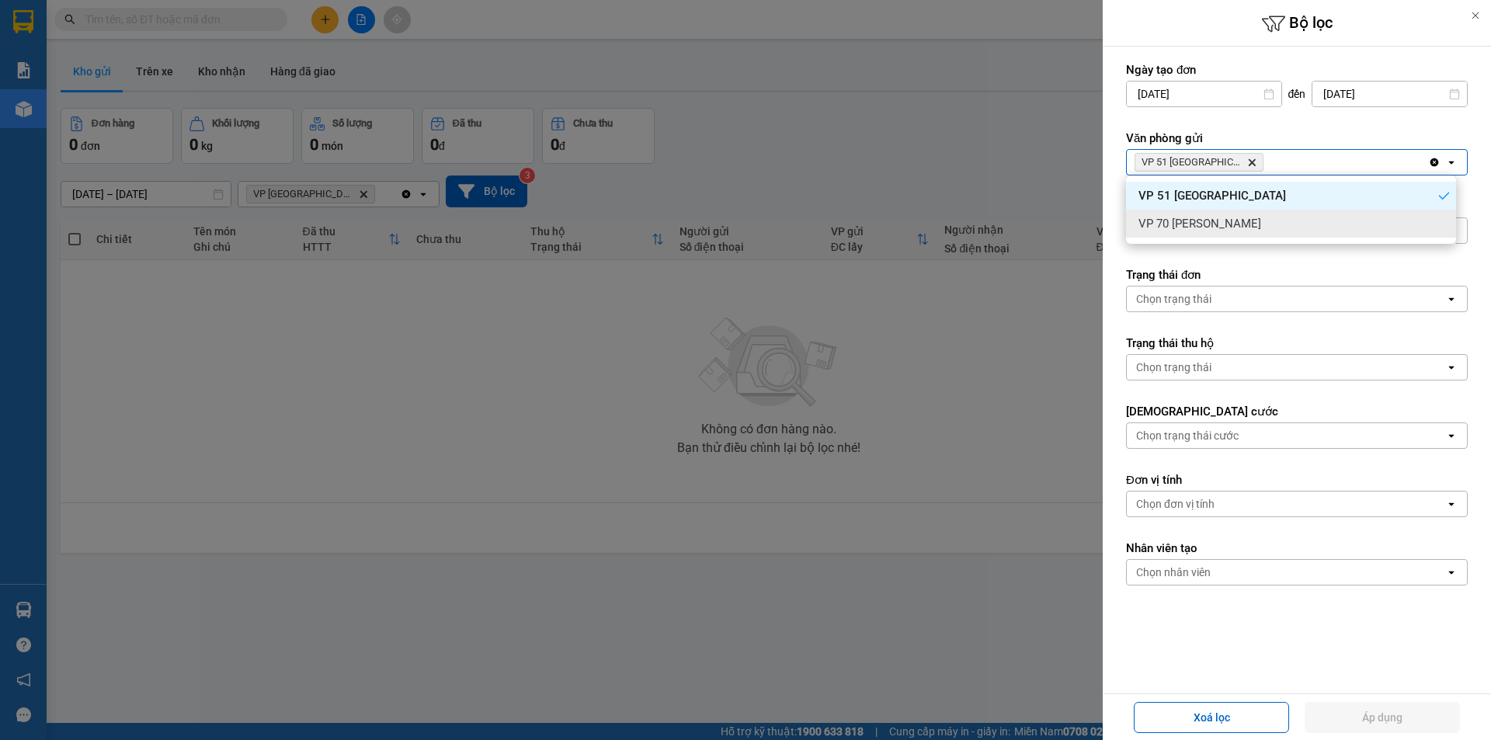
click at [1295, 221] on div "VP 70 [PERSON_NAME]" at bounding box center [1291, 224] width 330 height 28
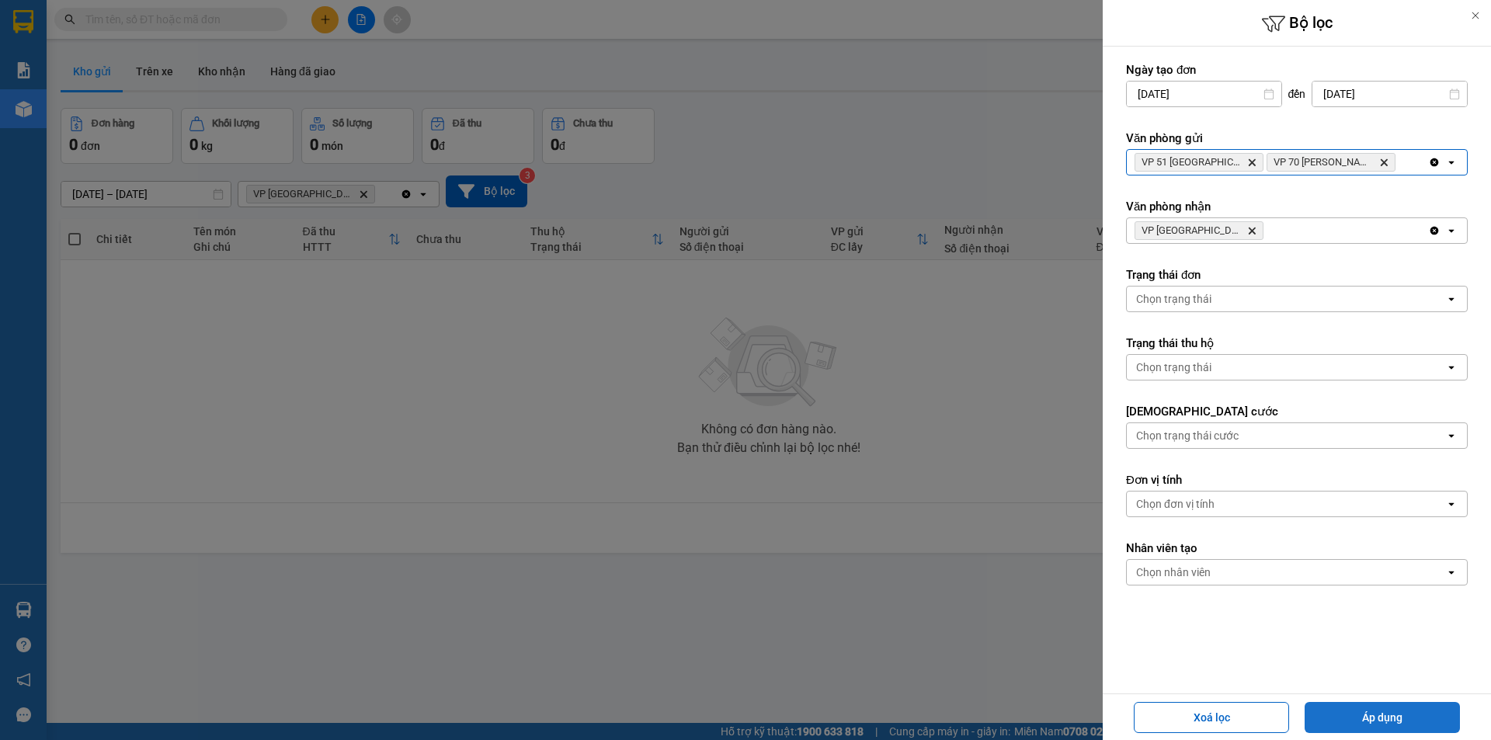
click at [1407, 722] on button "Áp dụng" at bounding box center [1382, 717] width 155 height 31
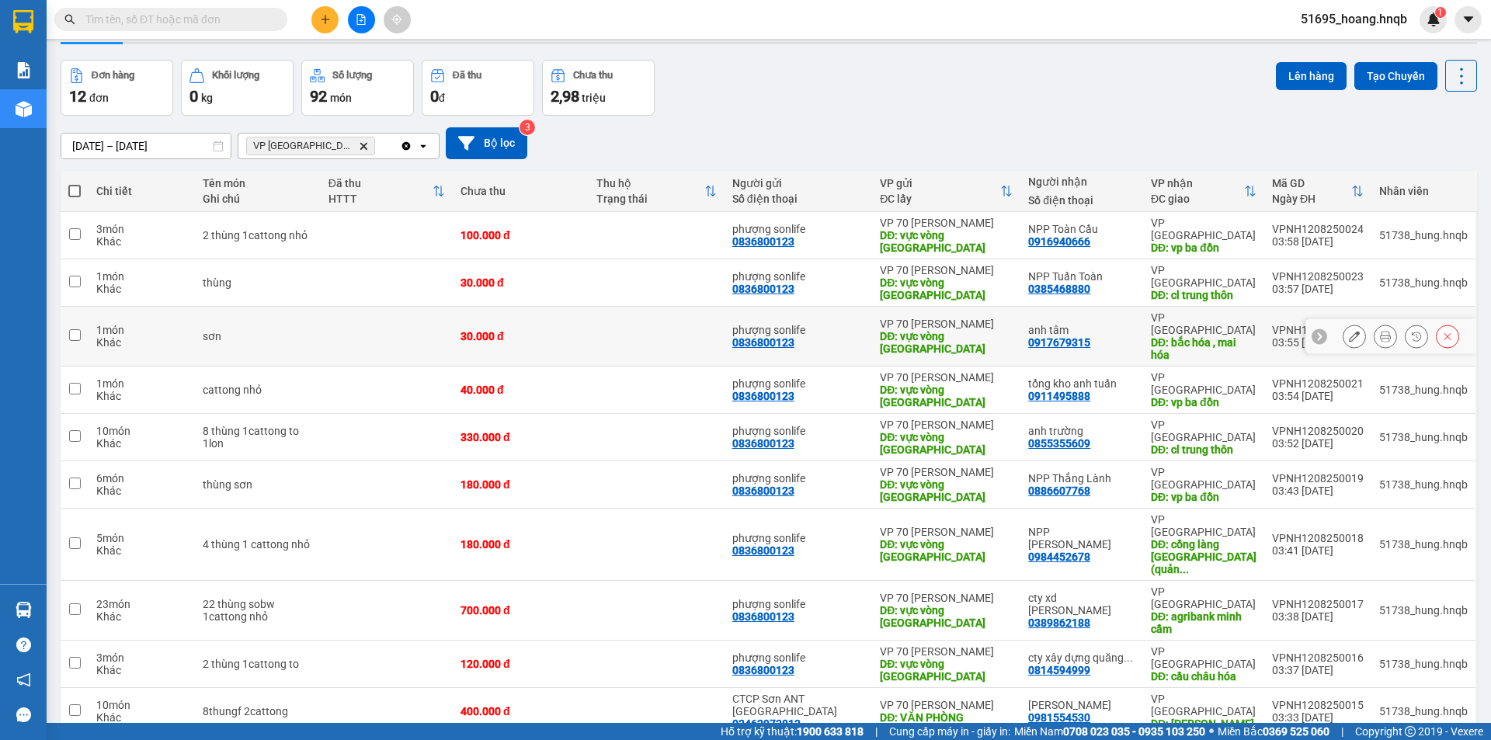
scroll to position [71, 0]
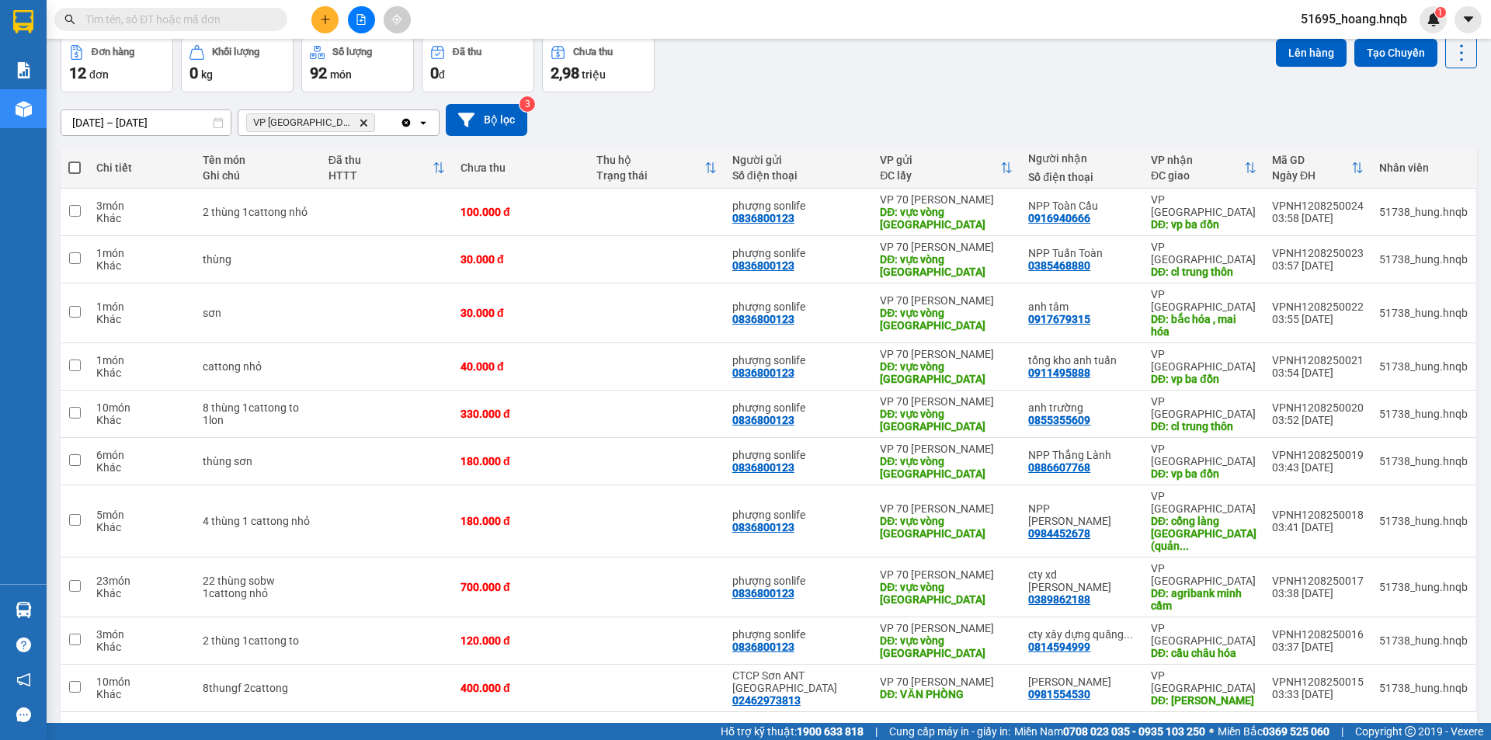
click at [1296, 725] on button "2" at bounding box center [1307, 736] width 23 height 23
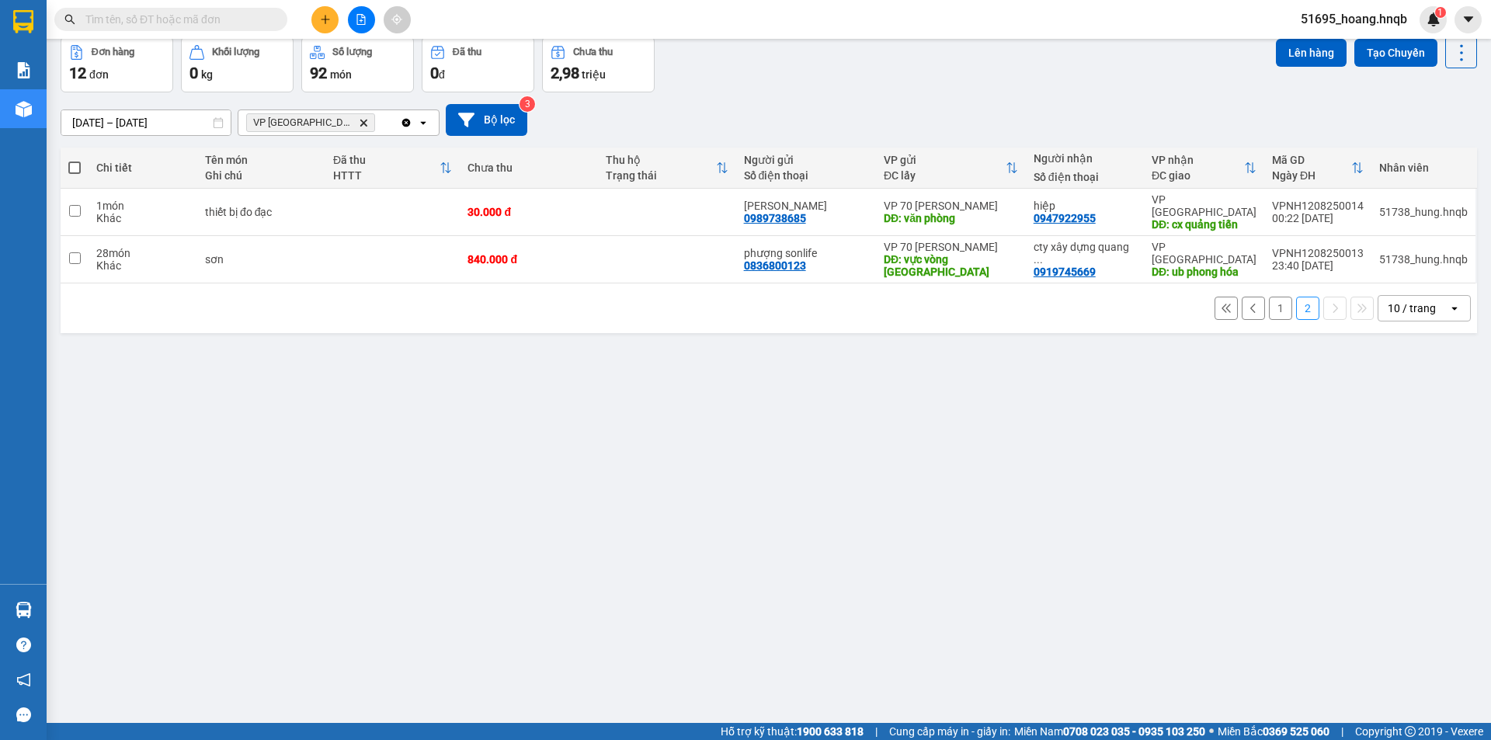
scroll to position [0, 0]
